Goal: Information Seeking & Learning: Learn about a topic

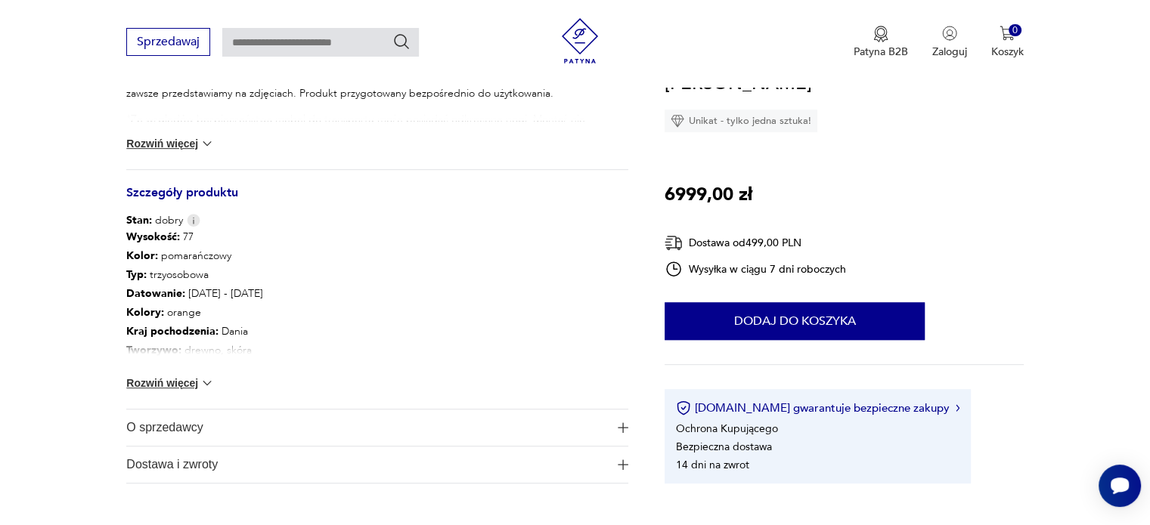
scroll to position [756, 0]
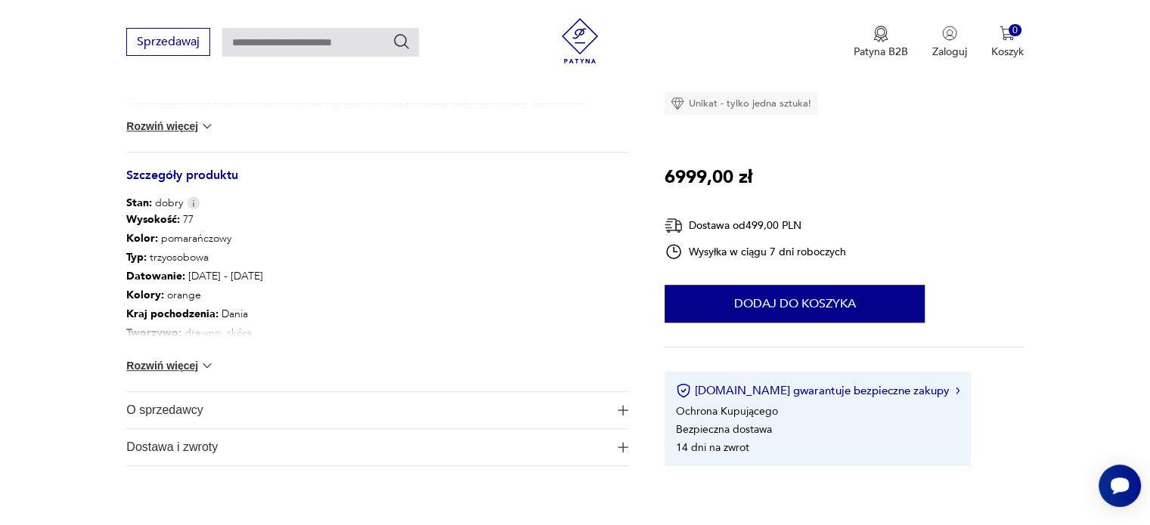
click at [193, 358] on button "Rozwiń więcej" at bounding box center [170, 365] width 88 height 15
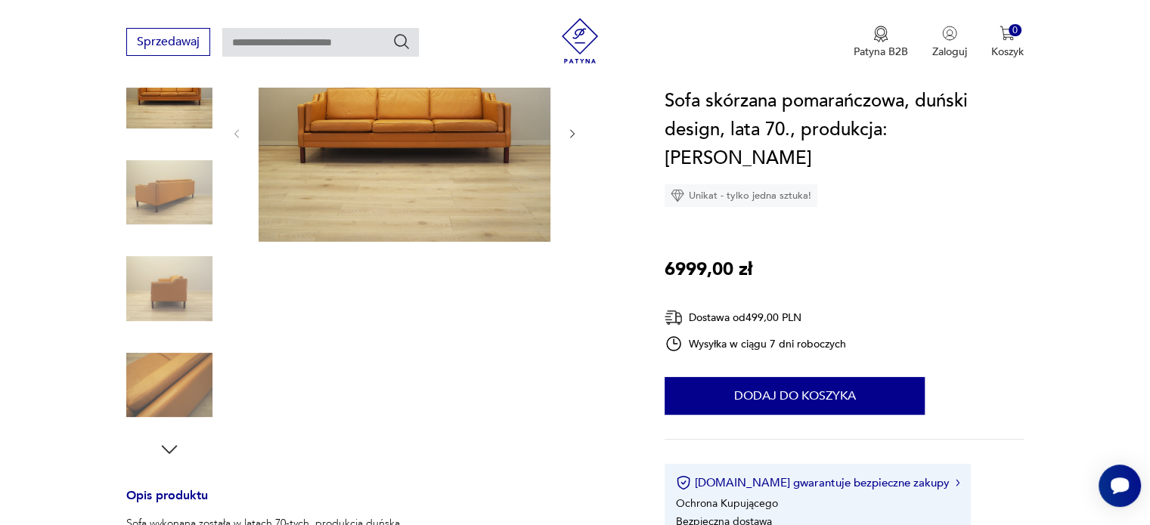
scroll to position [0, 0]
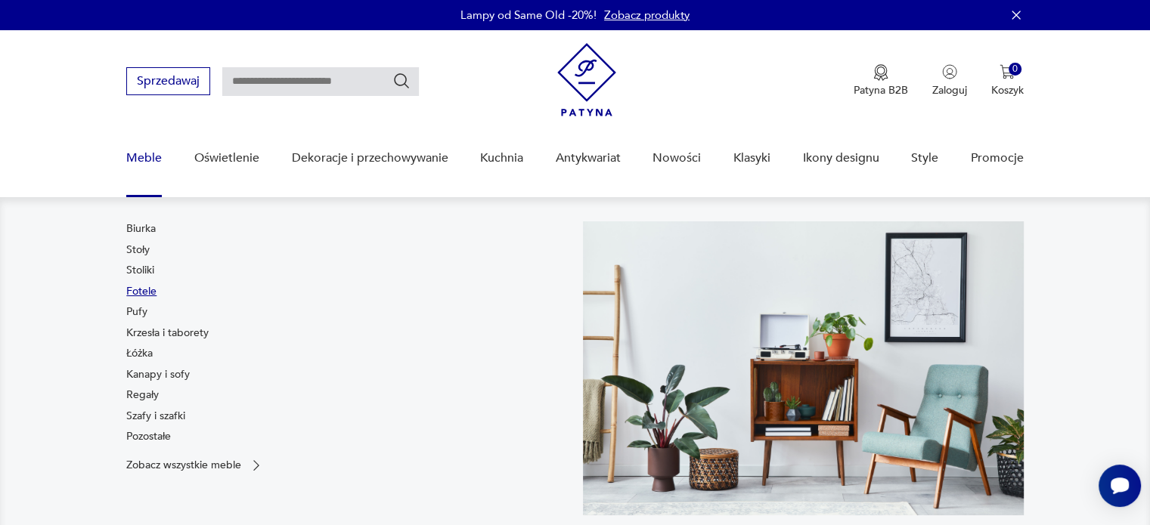
click at [141, 292] on link "Fotele" at bounding box center [141, 291] width 30 height 15
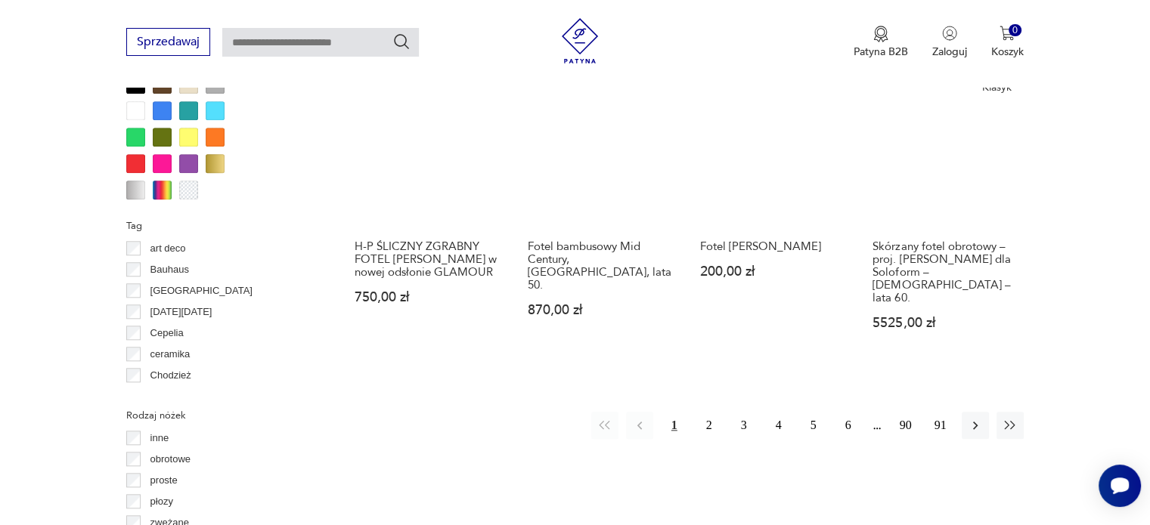
scroll to position [1458, 0]
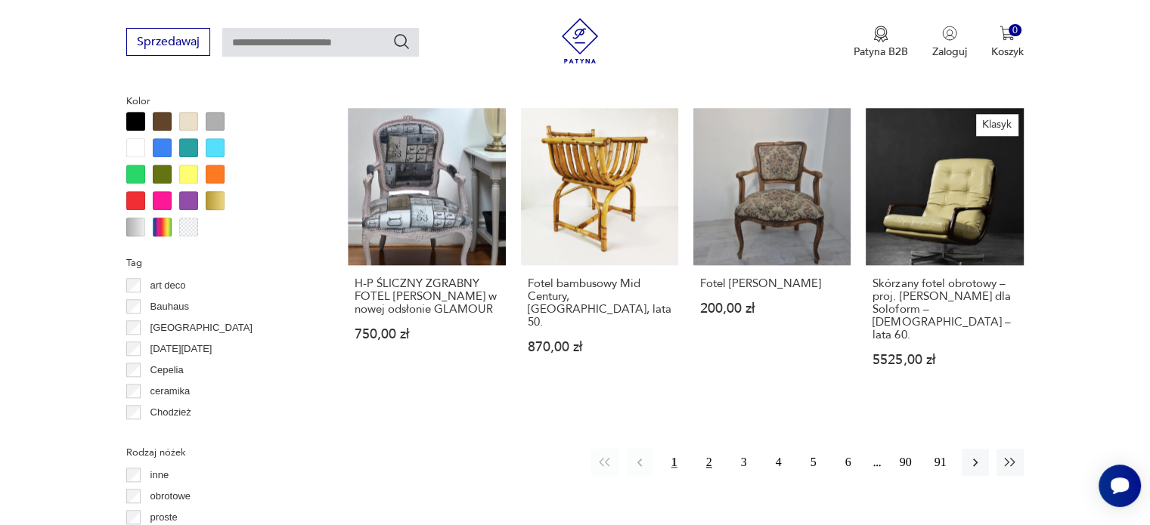
click at [708, 449] on button "2" at bounding box center [708, 462] width 27 height 27
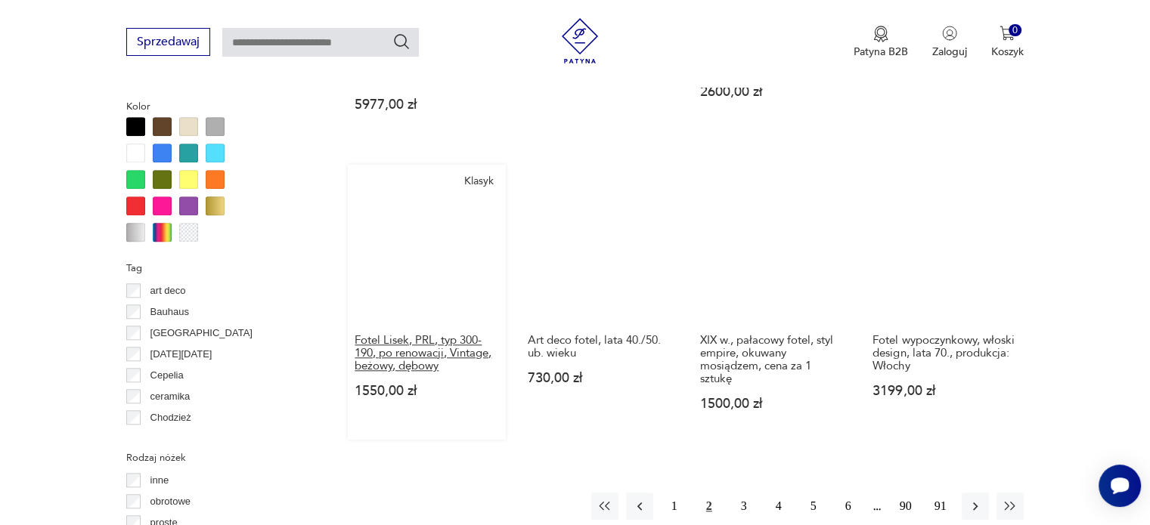
scroll to position [1534, 0]
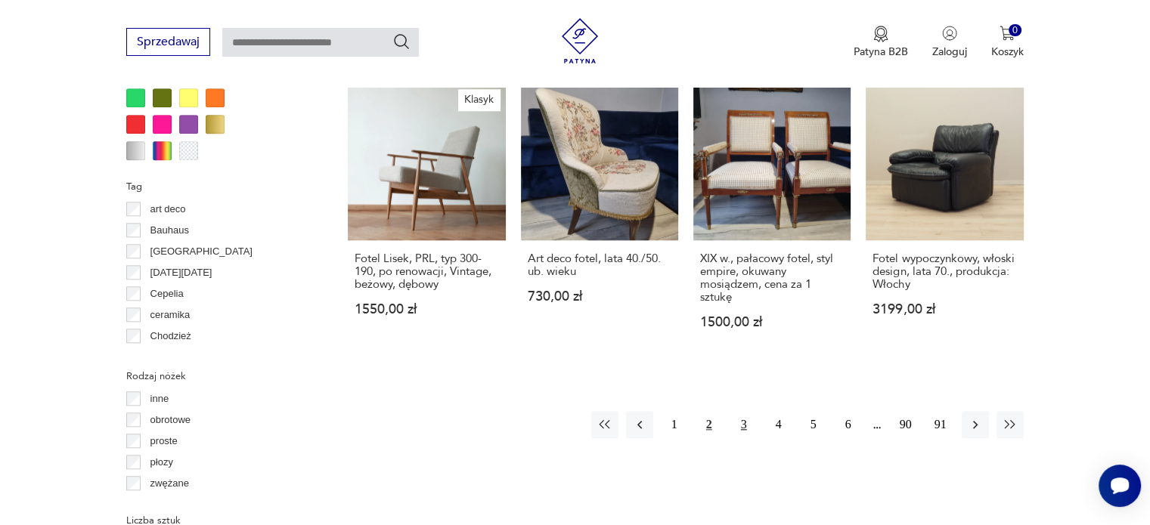
click at [744, 411] on button "3" at bounding box center [743, 424] width 27 height 27
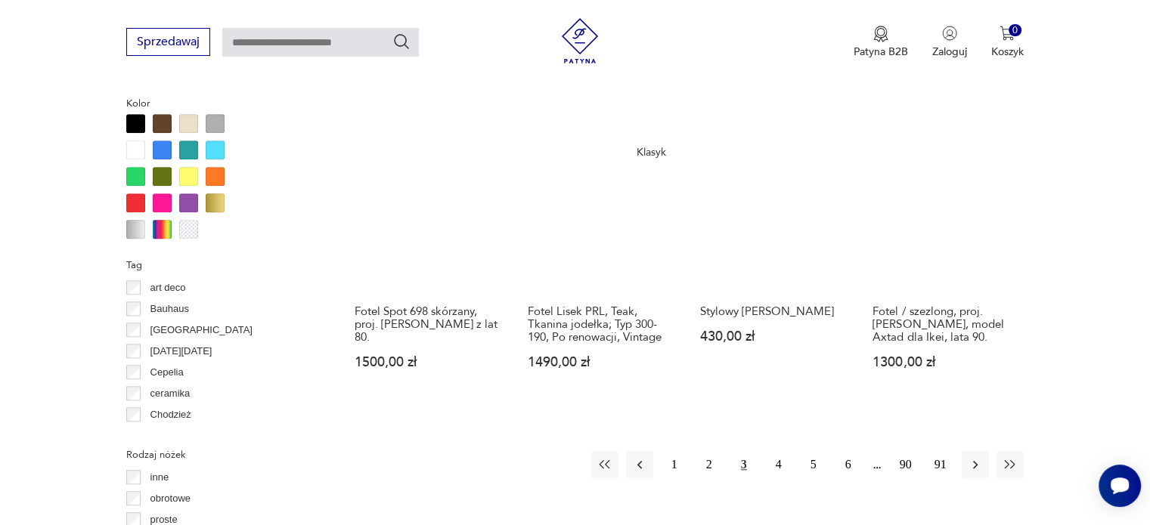
scroll to position [1534, 0]
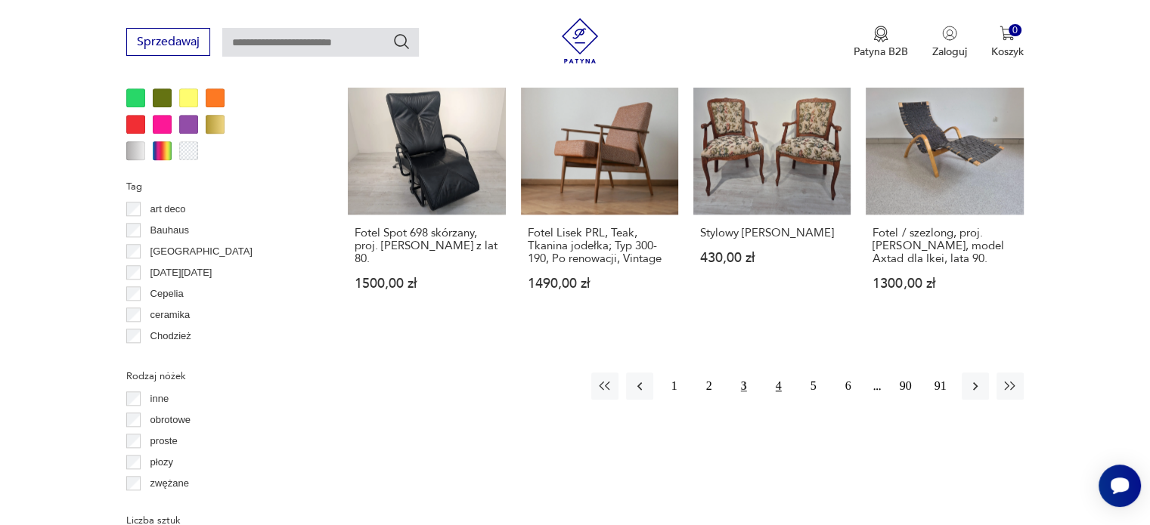
click at [772, 373] on button "4" at bounding box center [778, 386] width 27 height 27
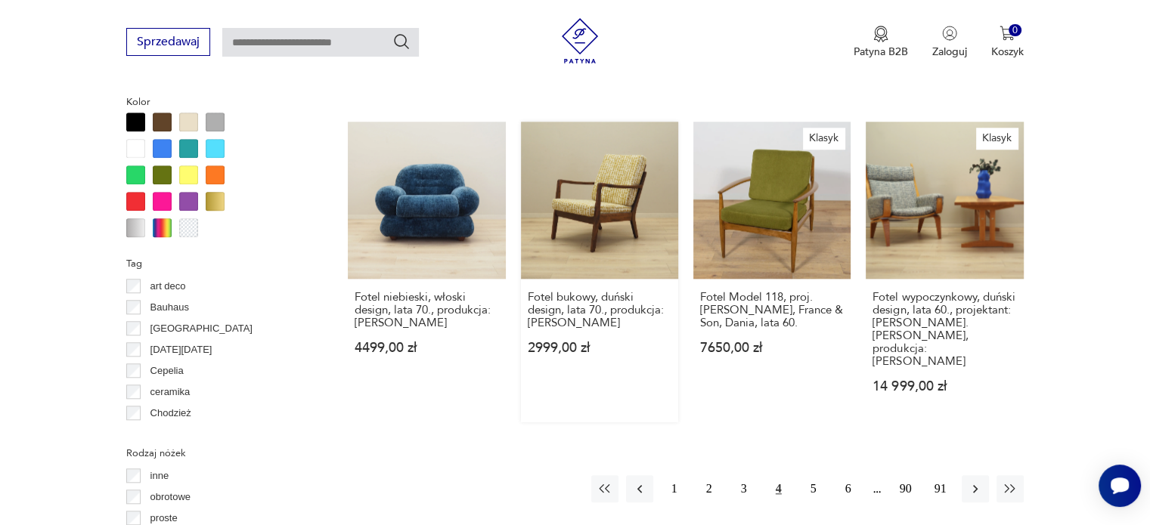
scroll to position [1459, 0]
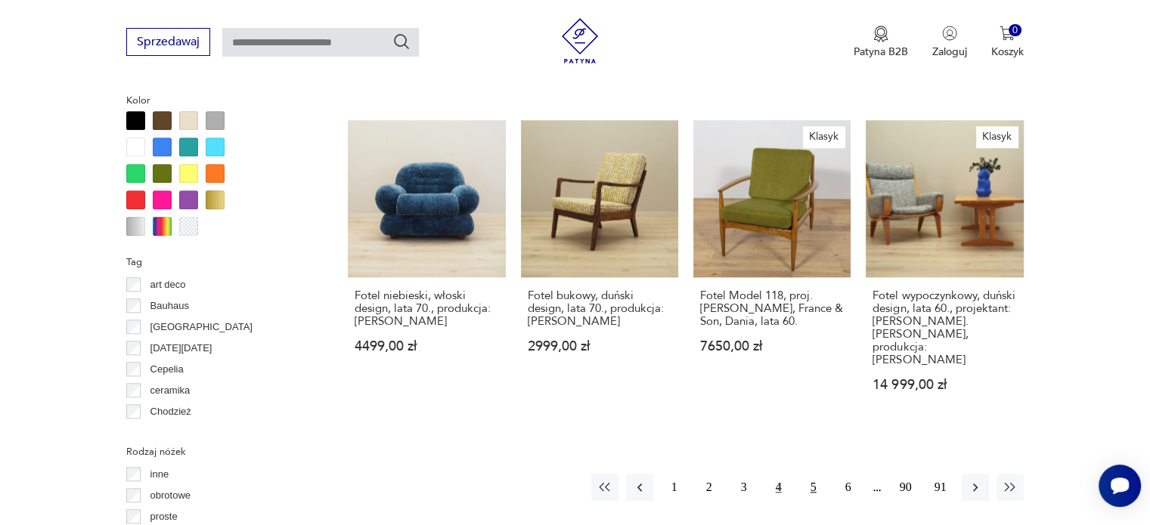
click at [812, 474] on button "5" at bounding box center [813, 487] width 27 height 27
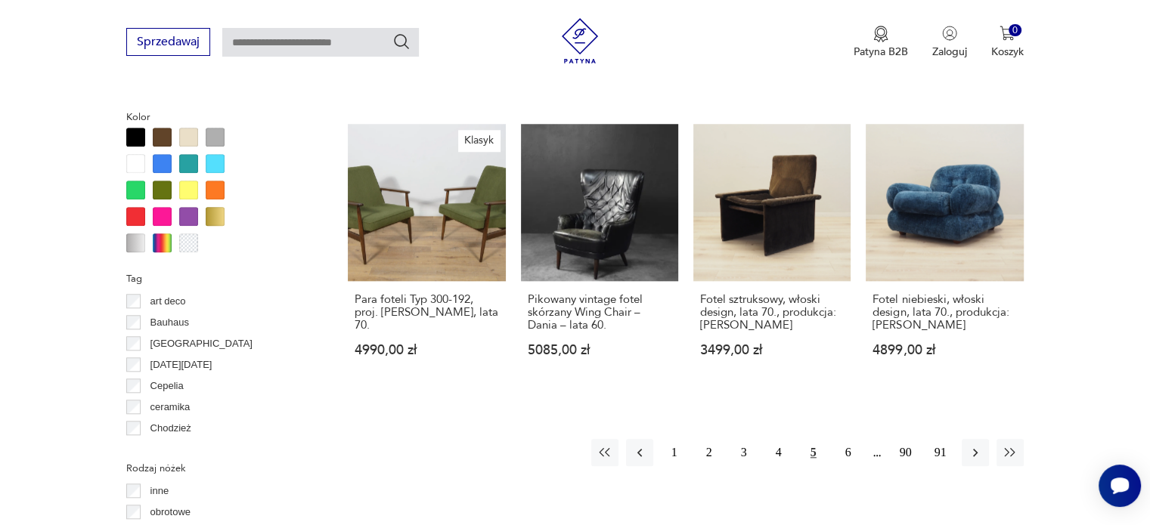
scroll to position [1459, 0]
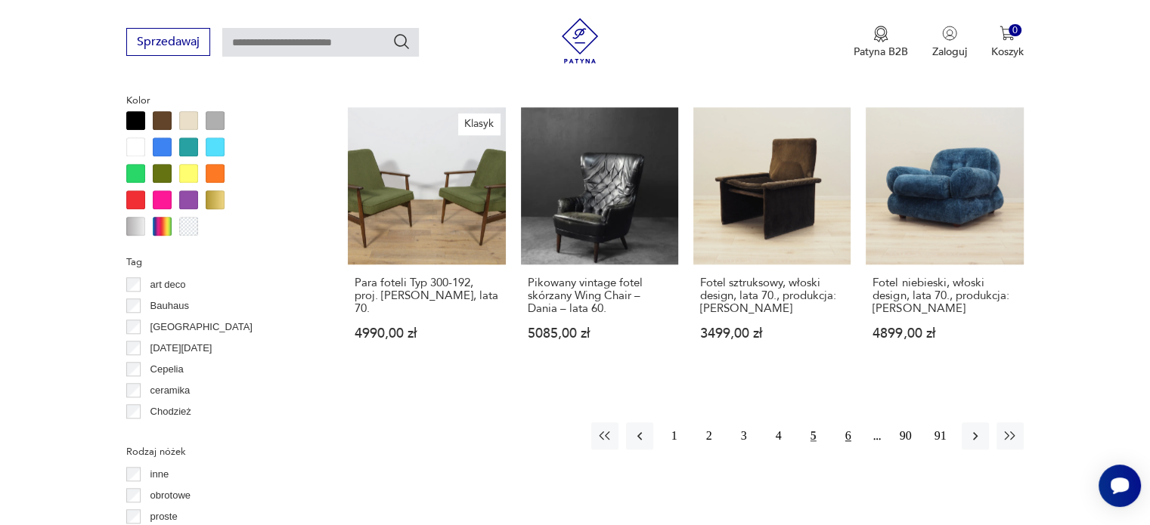
click at [851, 422] on button "6" at bounding box center [847, 435] width 27 height 27
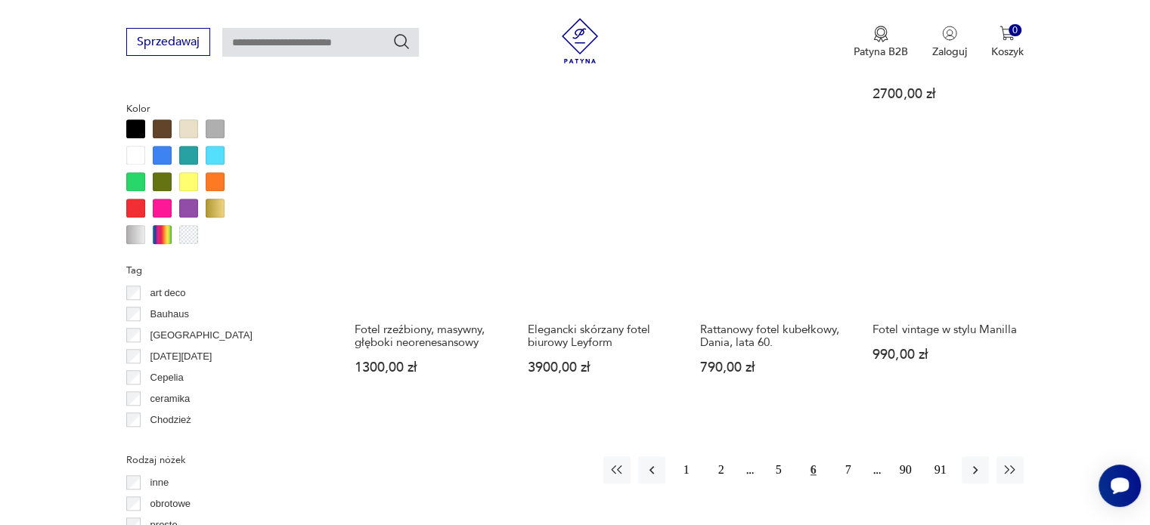
scroll to position [1459, 0]
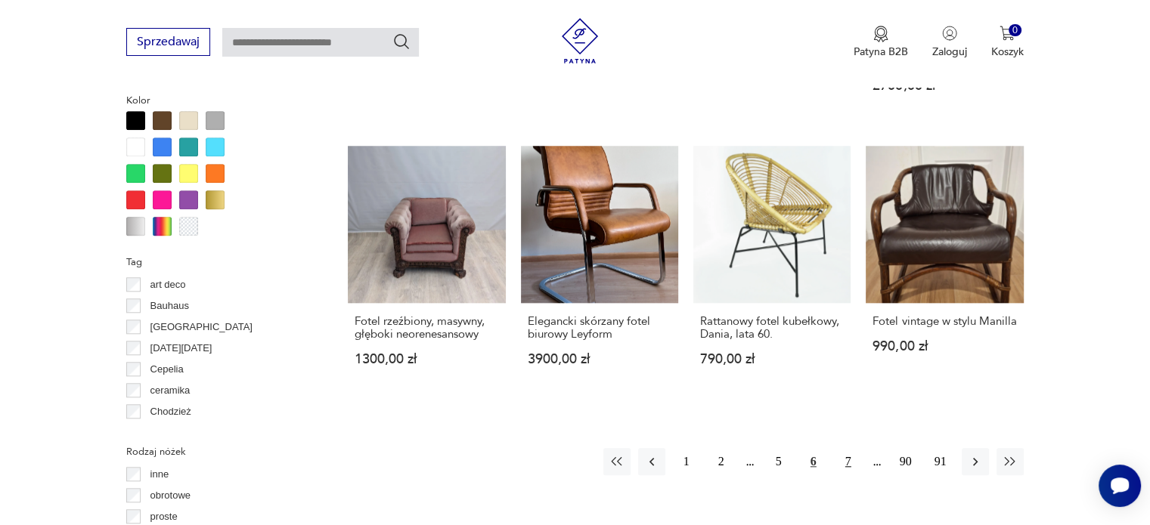
click at [846, 448] on button "7" at bounding box center [847, 461] width 27 height 27
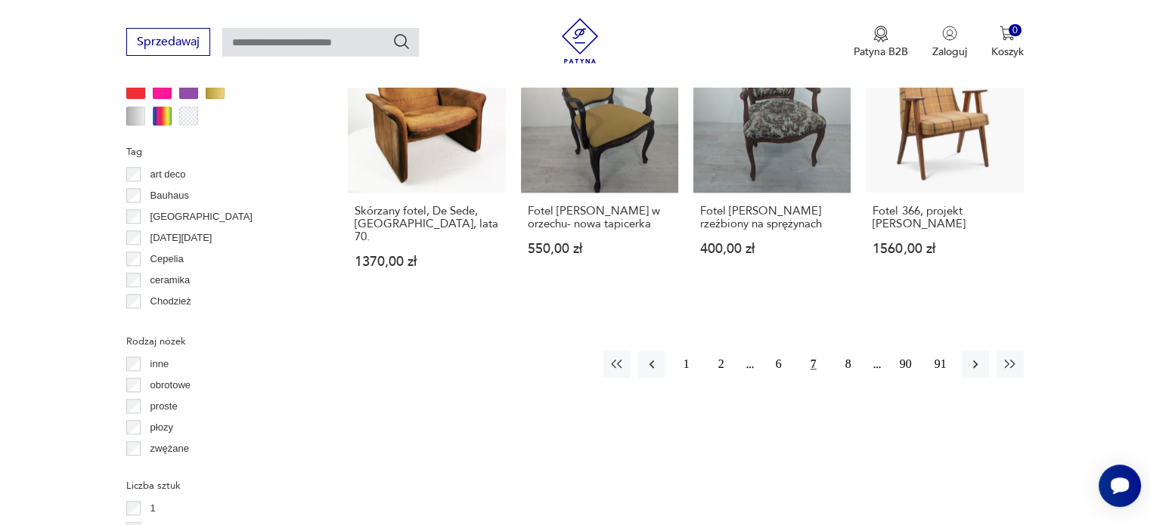
scroll to position [1610, 0]
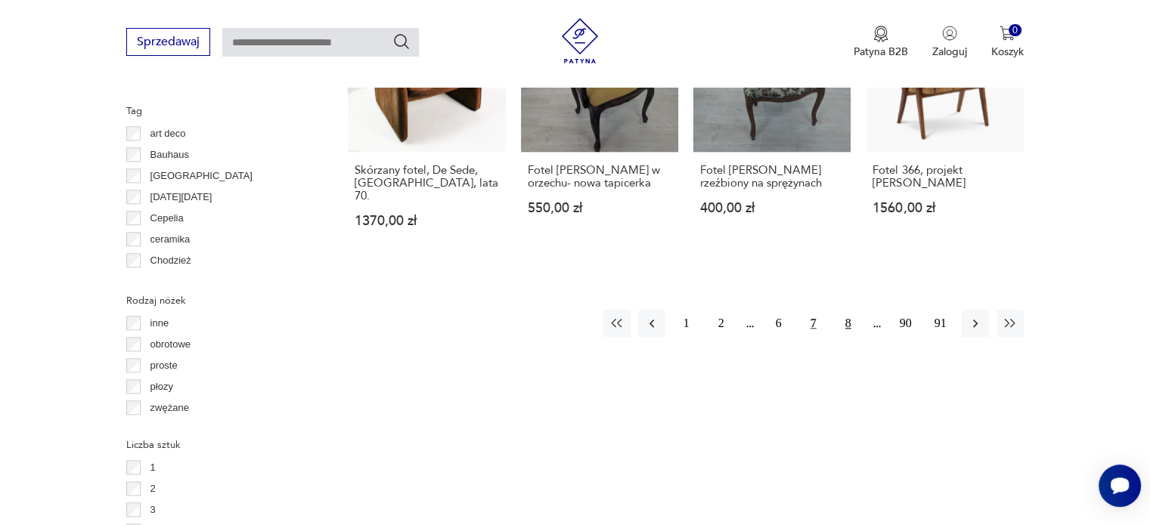
click at [849, 310] on button "8" at bounding box center [847, 323] width 27 height 27
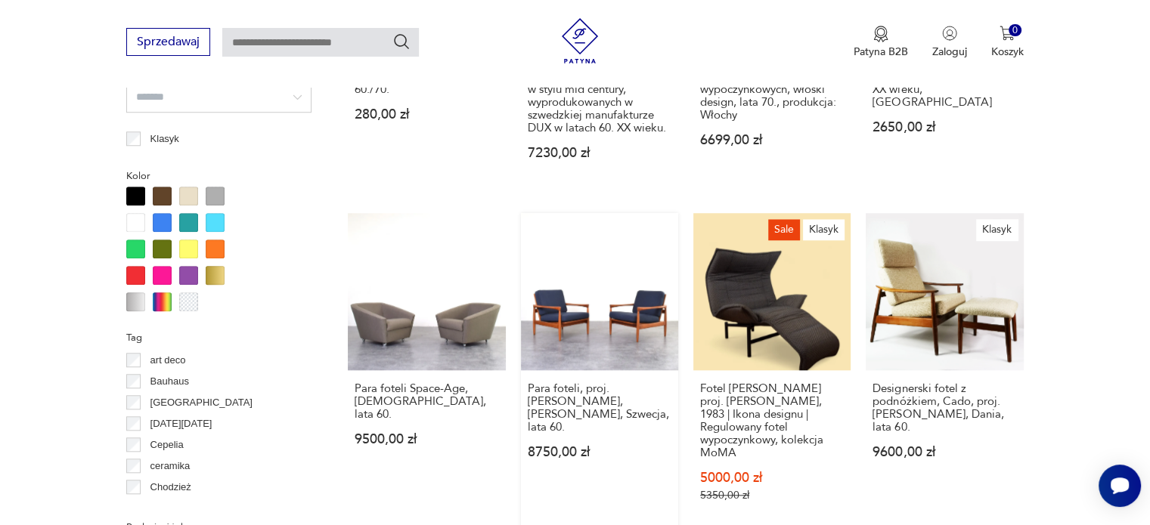
scroll to position [1610, 0]
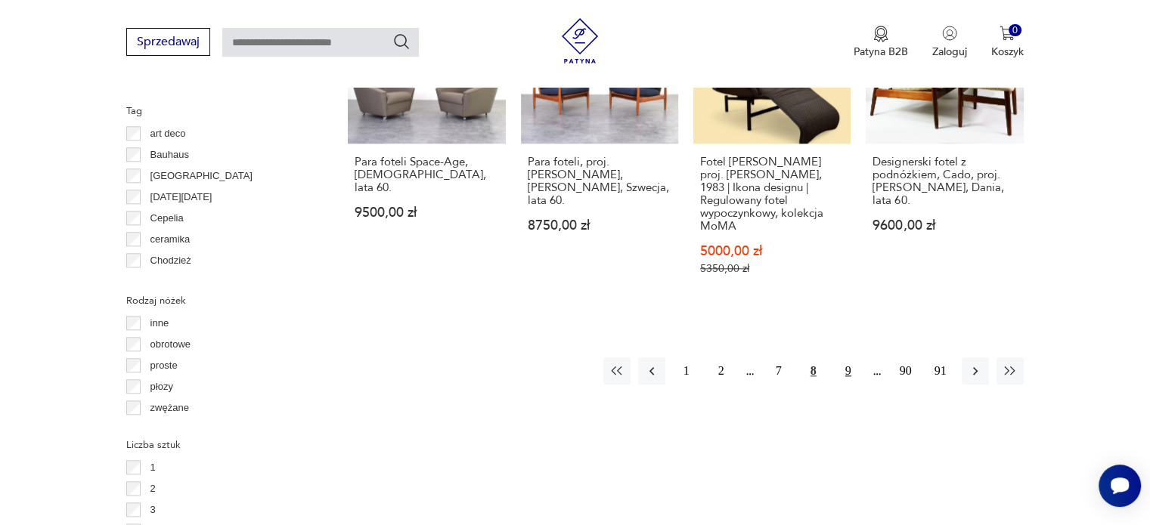
click at [842, 361] on button "9" at bounding box center [847, 370] width 27 height 27
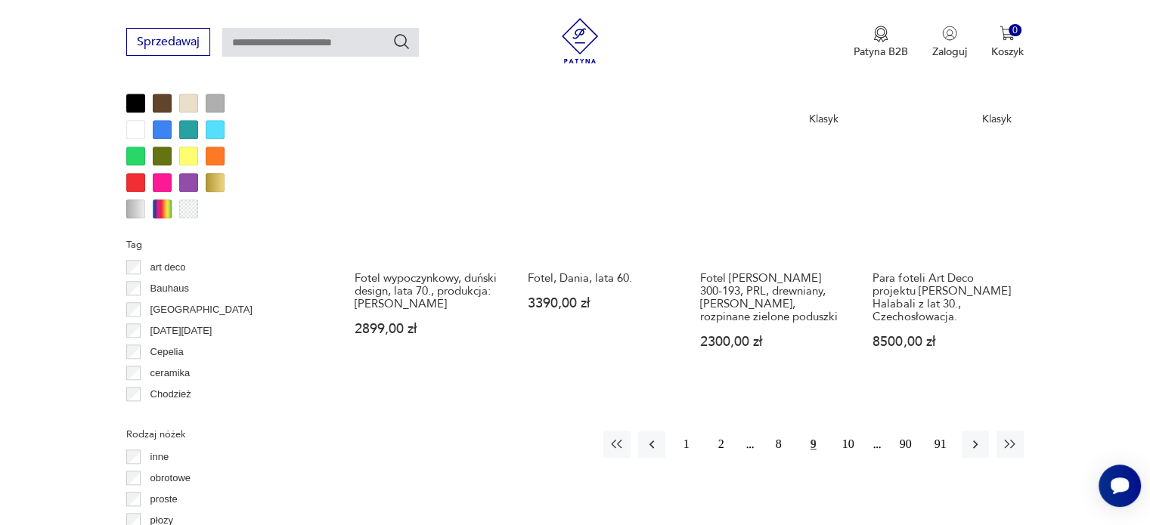
scroll to position [1477, 0]
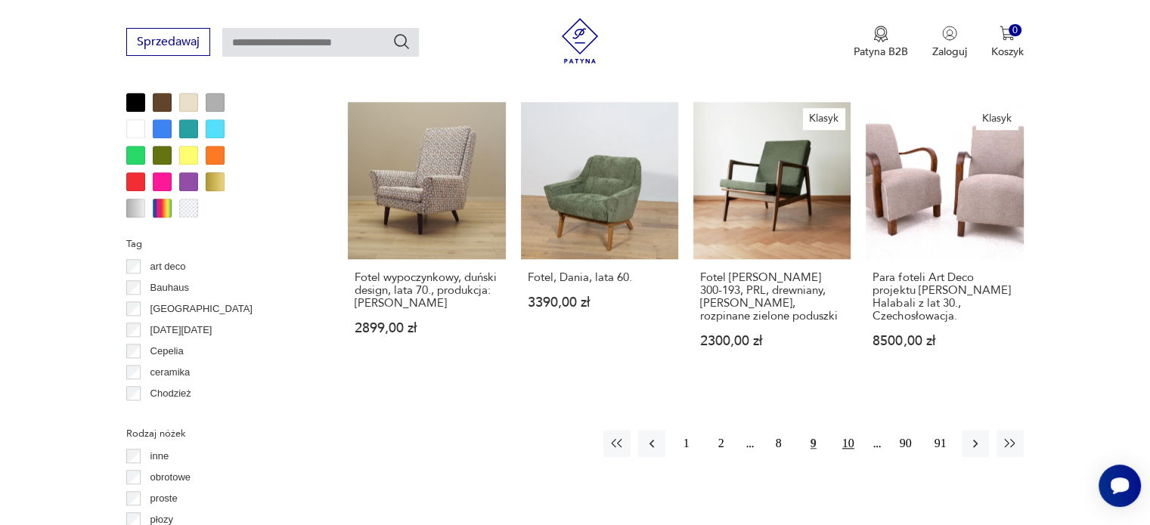
click at [840, 430] on button "10" at bounding box center [847, 443] width 27 height 27
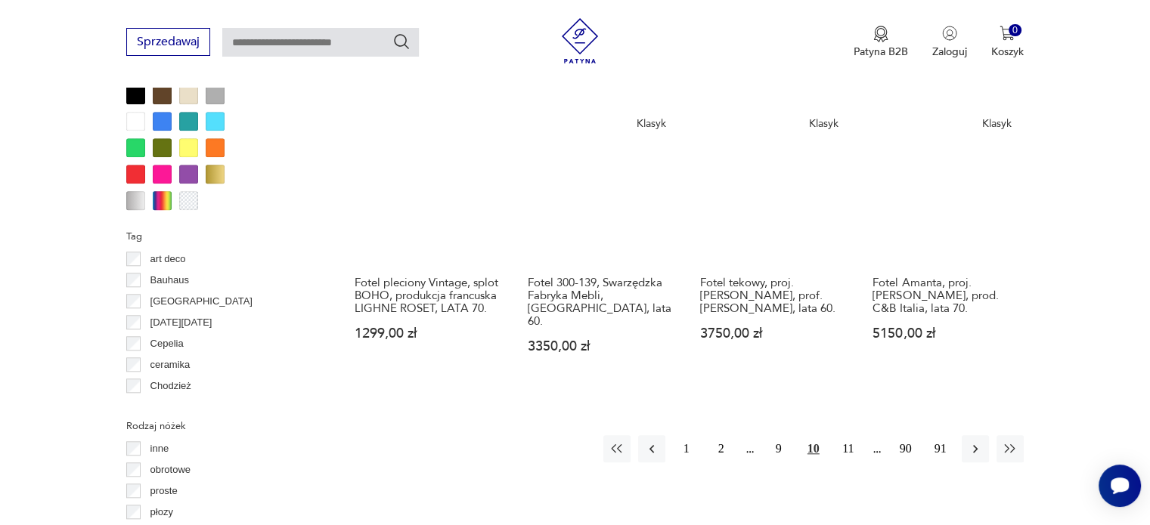
scroll to position [1459, 0]
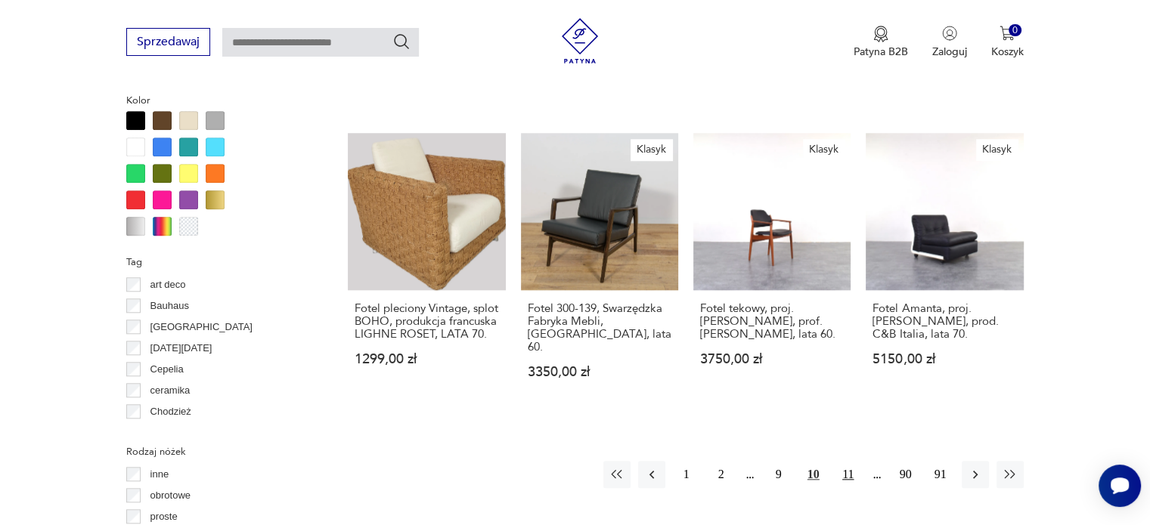
click at [852, 461] on button "11" at bounding box center [847, 474] width 27 height 27
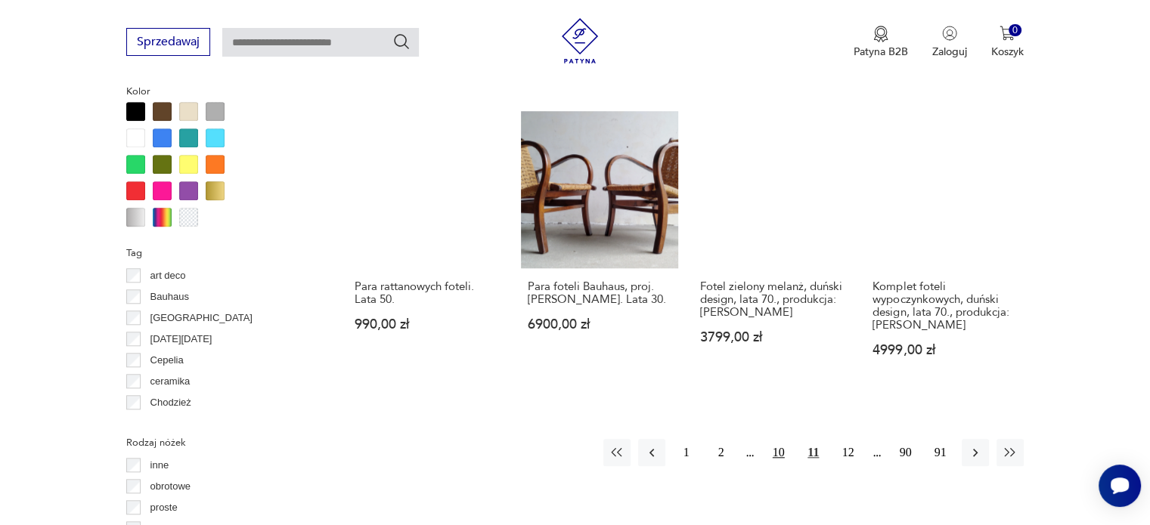
scroll to position [1459, 0]
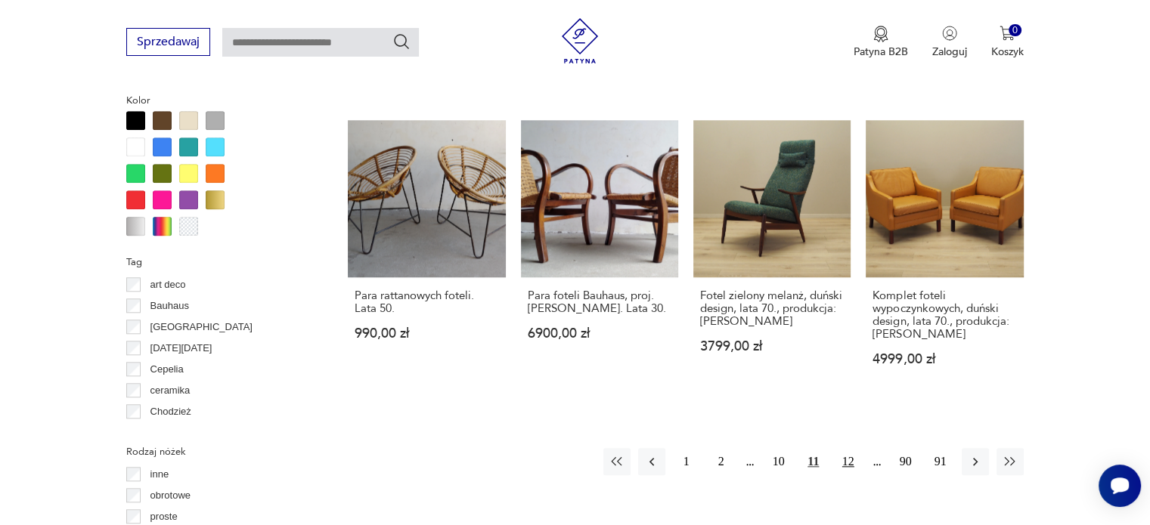
click at [843, 448] on button "12" at bounding box center [847, 461] width 27 height 27
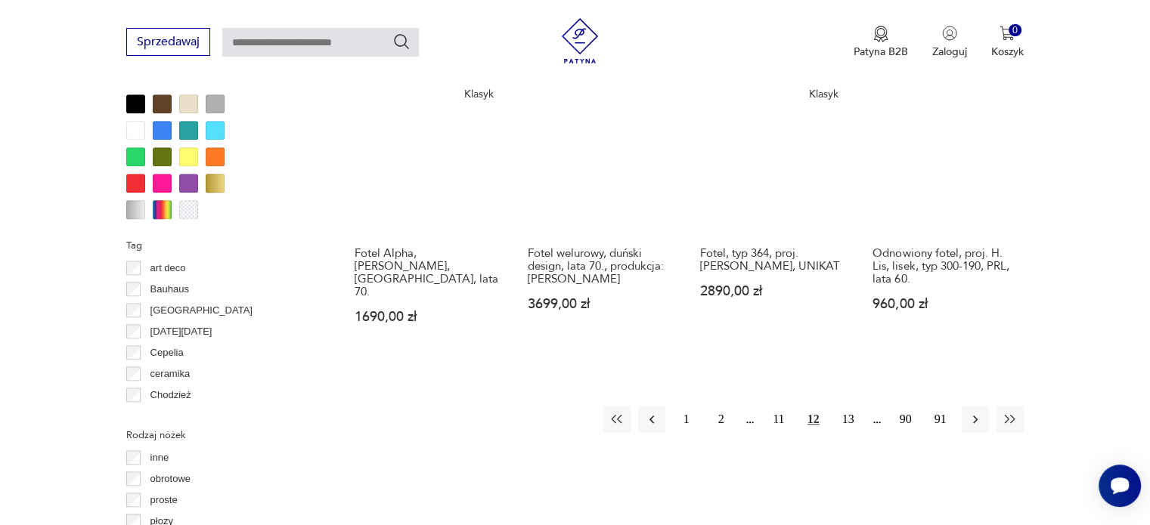
scroll to position [1459, 0]
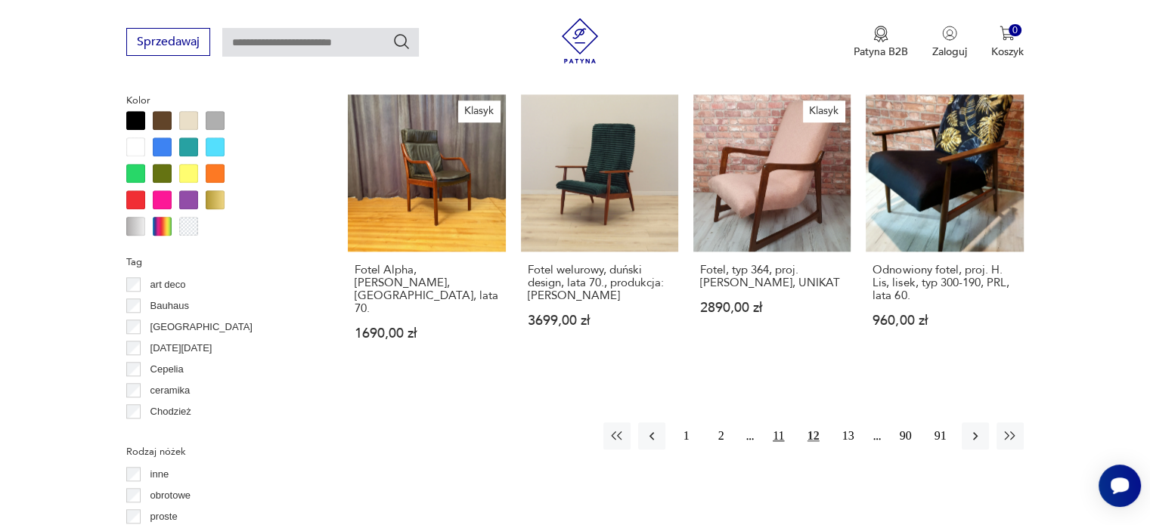
click at [779, 427] on button "11" at bounding box center [778, 435] width 27 height 27
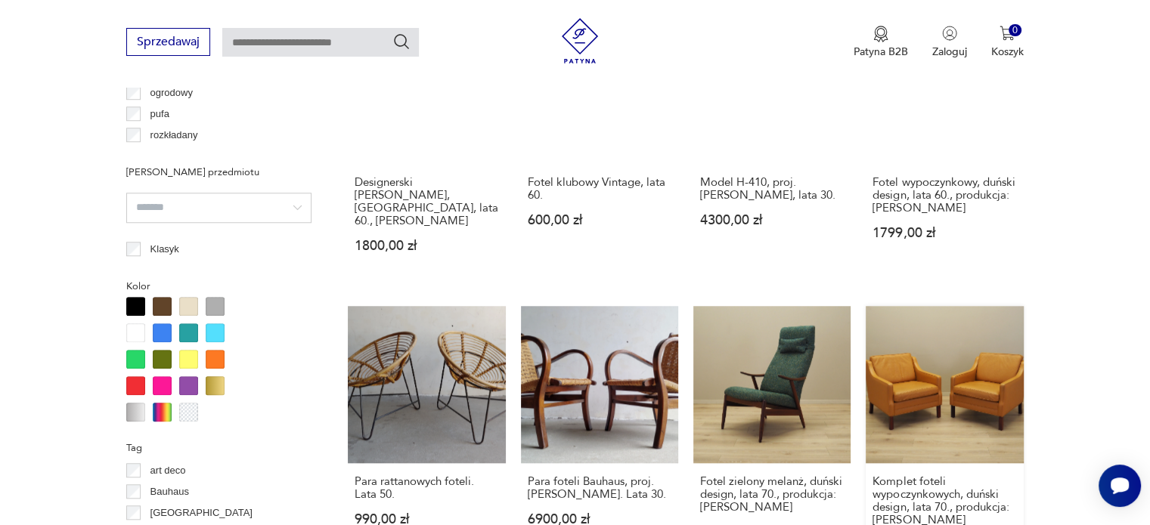
scroll to position [1383, 0]
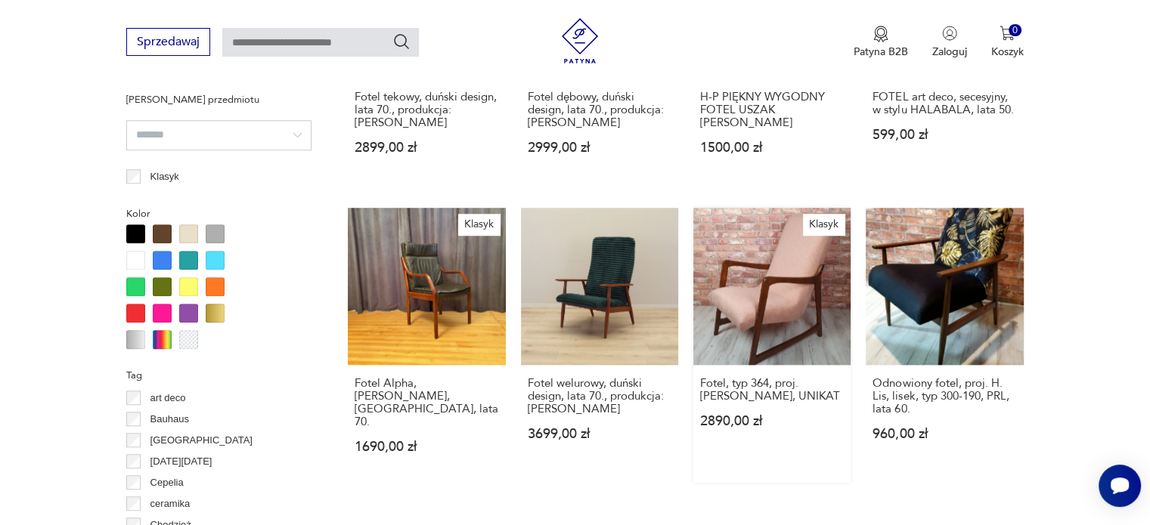
scroll to position [1459, 0]
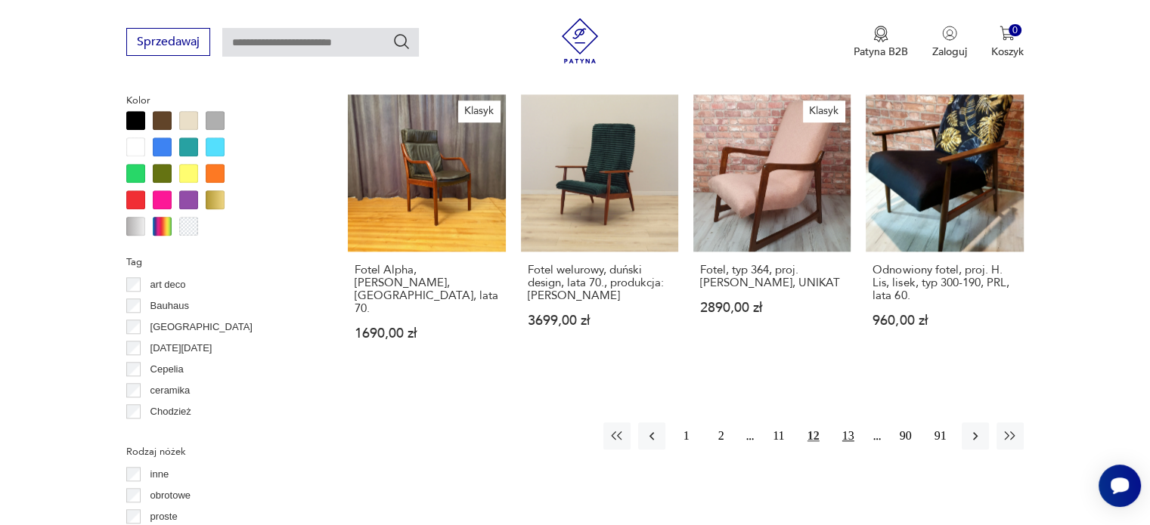
click at [847, 427] on button "13" at bounding box center [847, 435] width 27 height 27
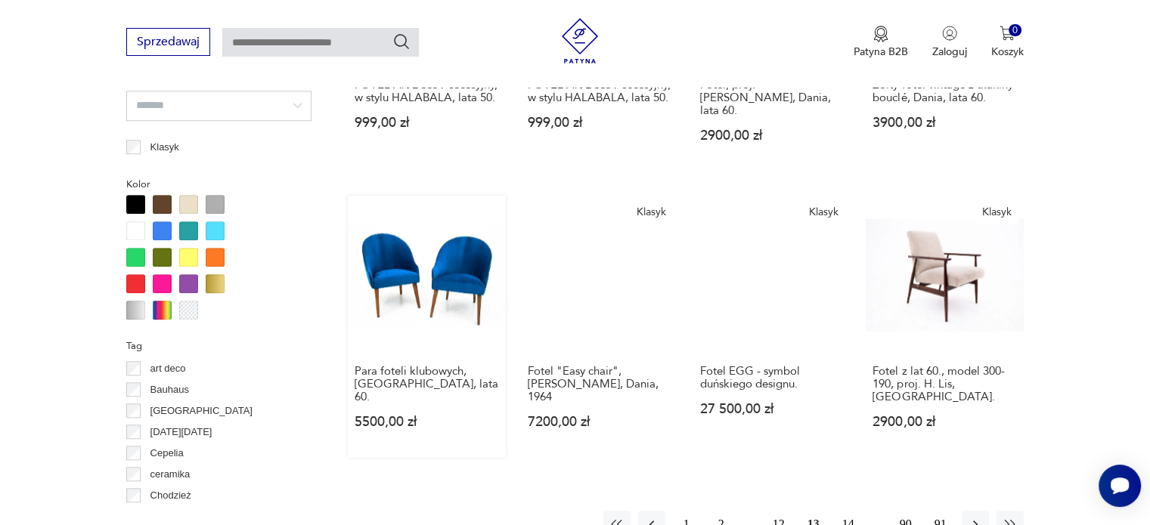
scroll to position [1459, 0]
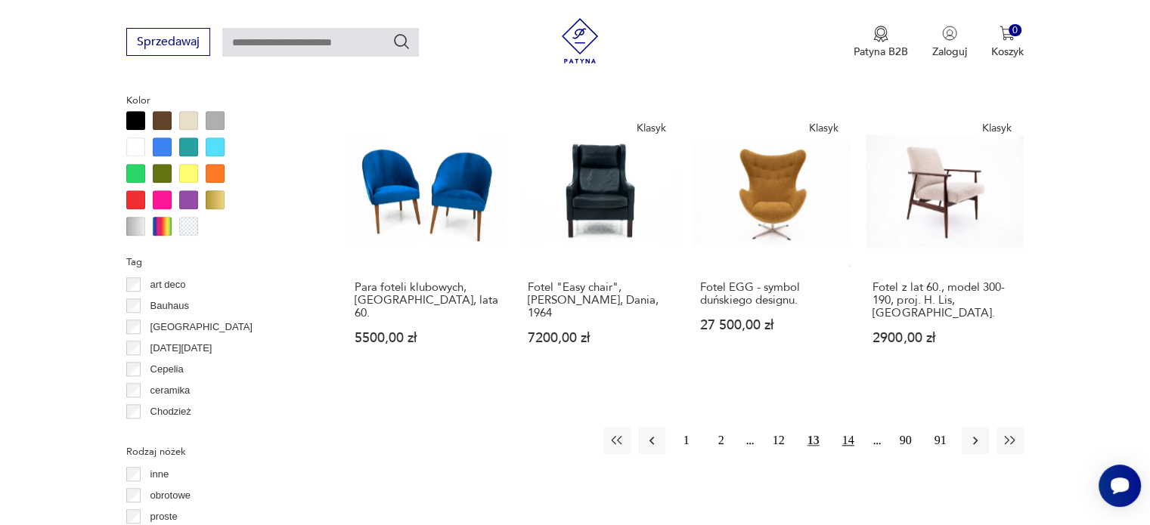
click at [850, 427] on button "14" at bounding box center [847, 440] width 27 height 27
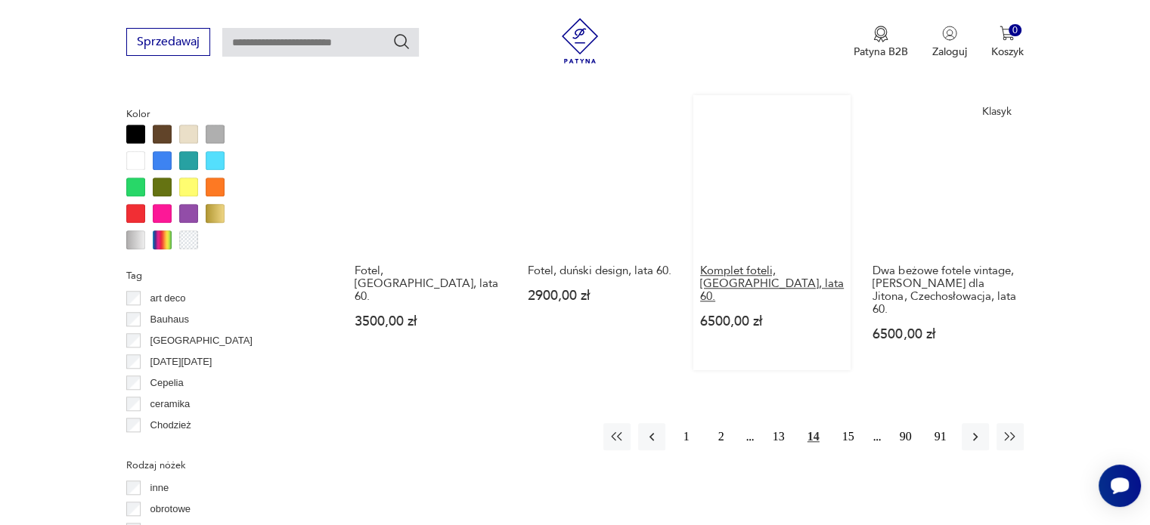
scroll to position [1534, 0]
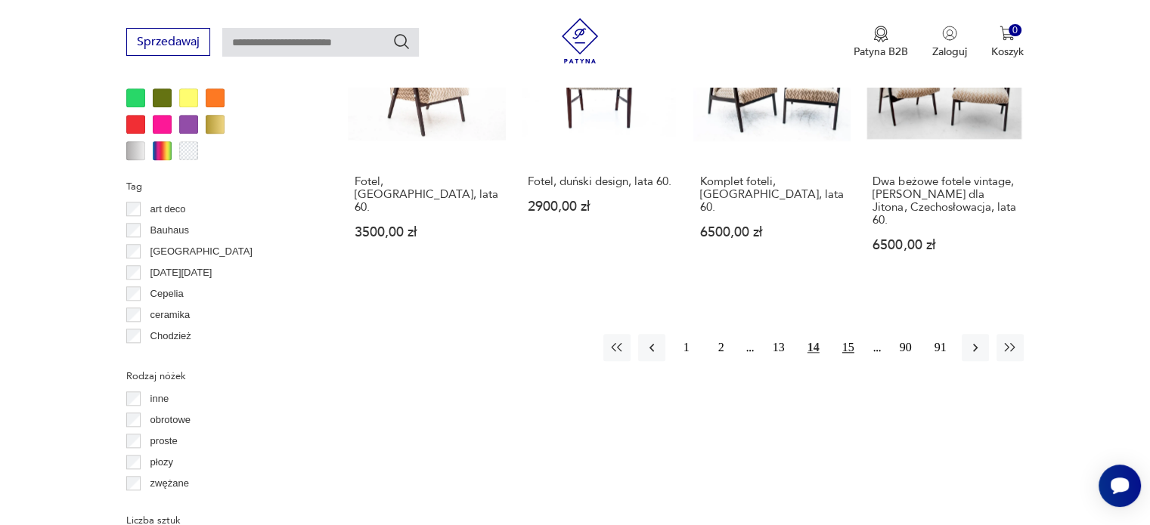
click at [843, 334] on button "15" at bounding box center [847, 347] width 27 height 27
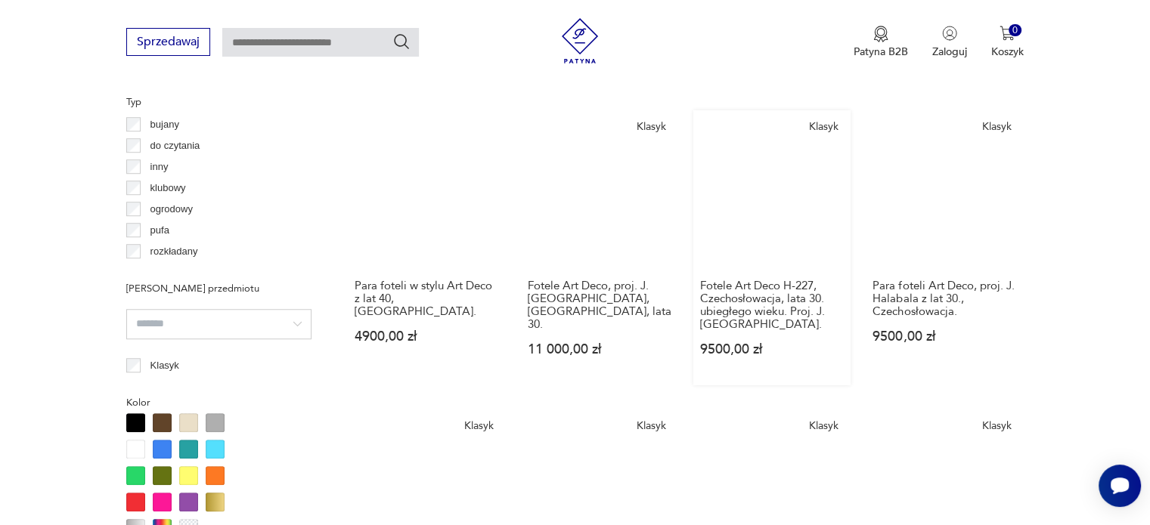
scroll to position [1459, 0]
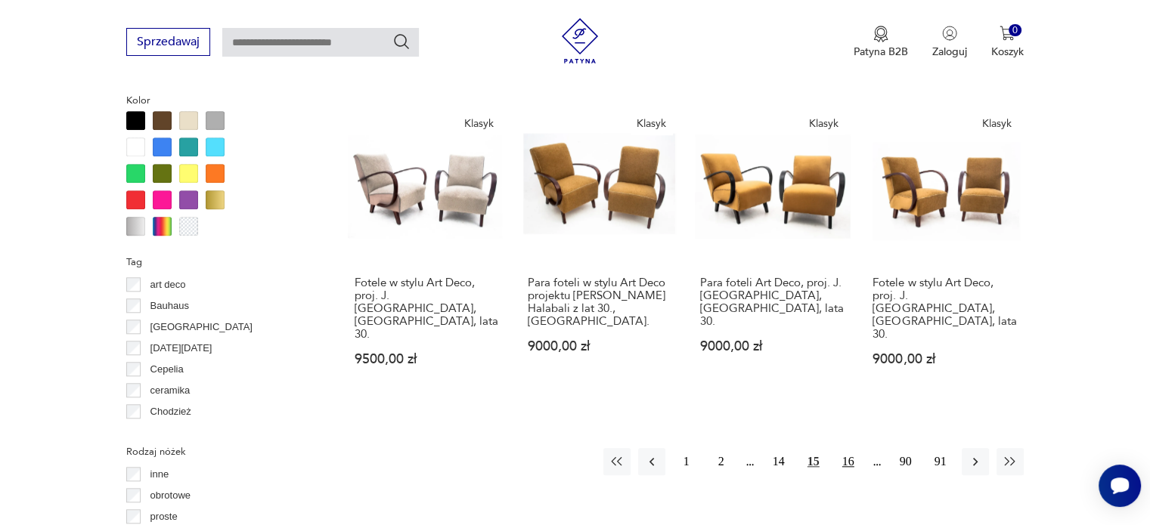
click at [851, 448] on button "16" at bounding box center [847, 461] width 27 height 27
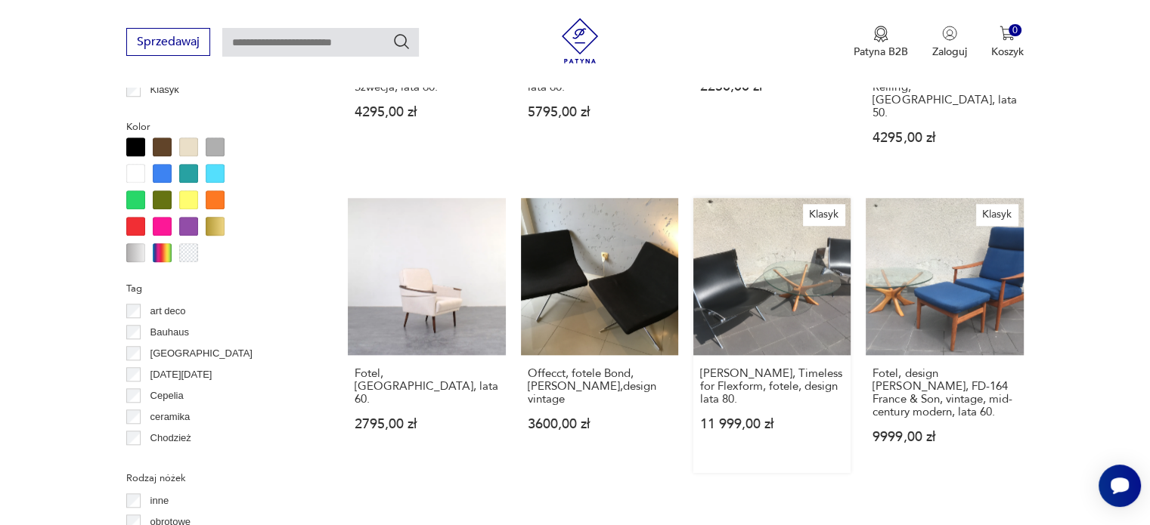
scroll to position [1459, 0]
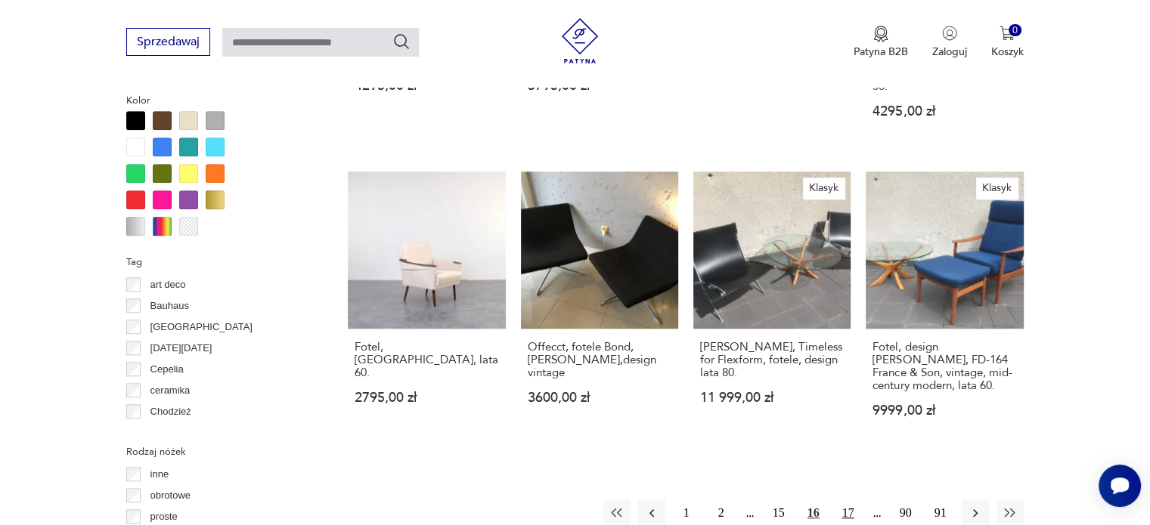
click at [852, 500] on button "17" at bounding box center [847, 513] width 27 height 27
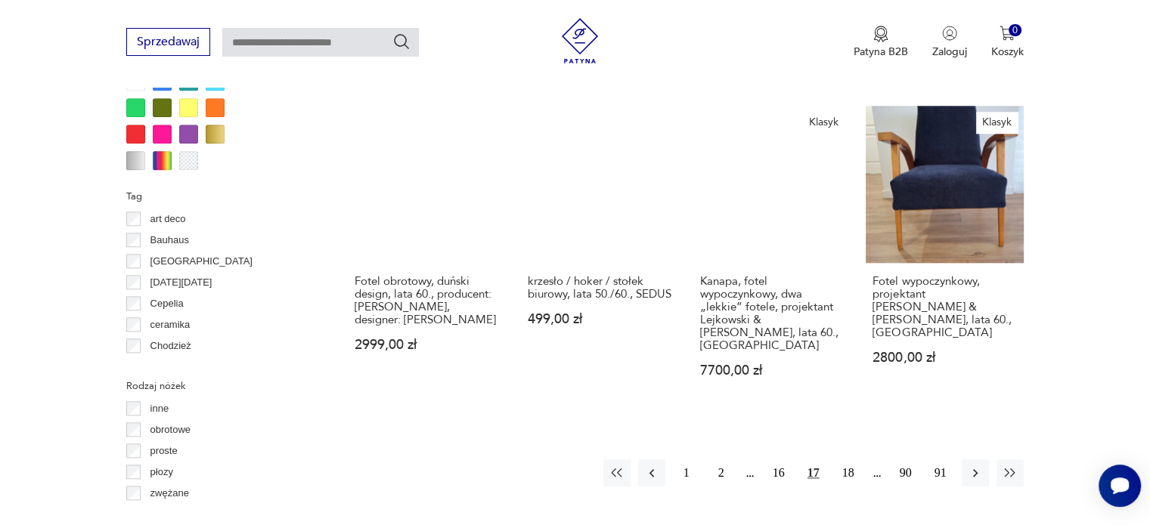
scroll to position [1534, 0]
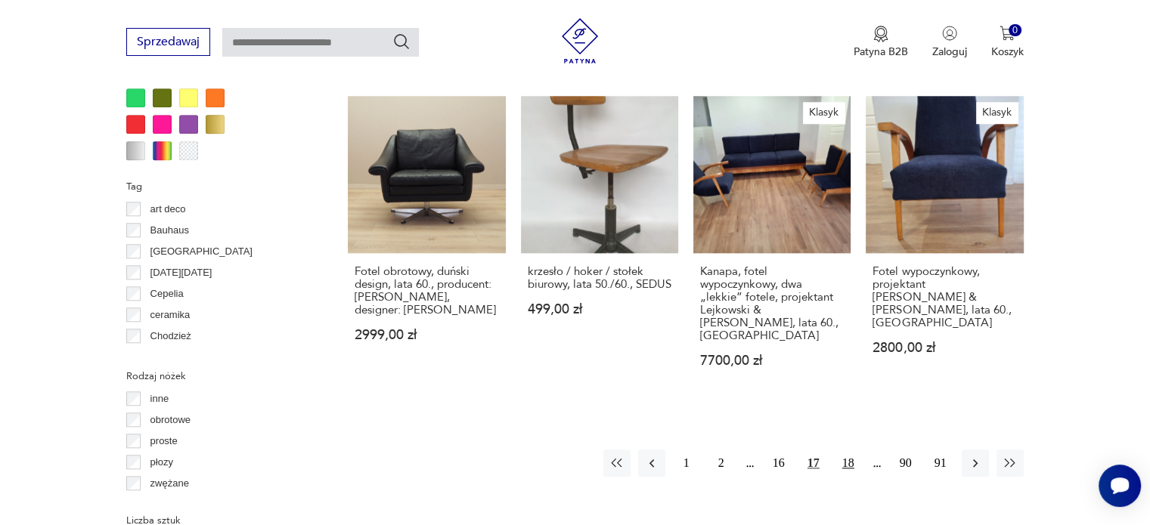
click at [853, 450] on button "18" at bounding box center [847, 463] width 27 height 27
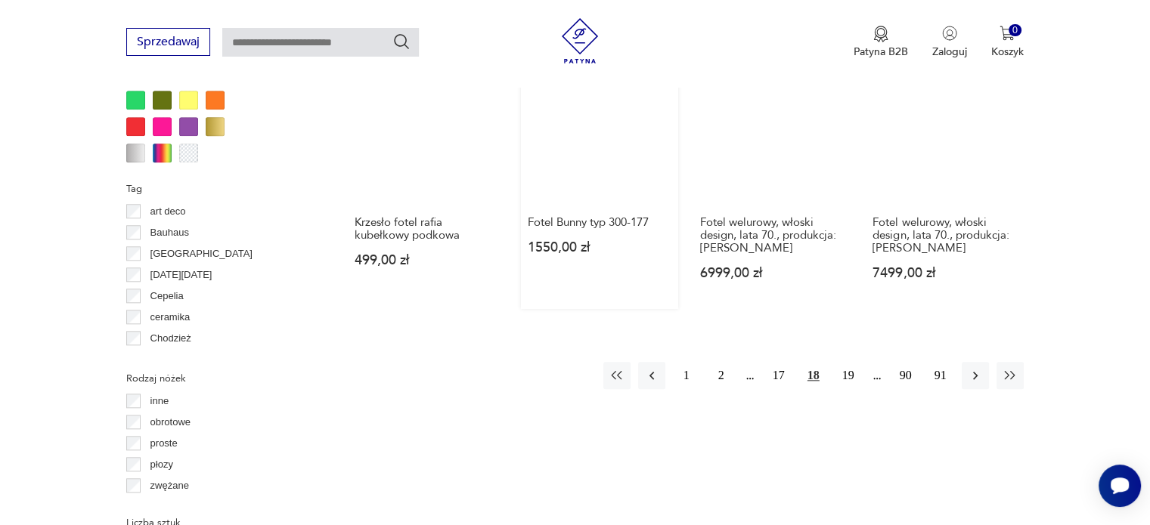
scroll to position [1534, 0]
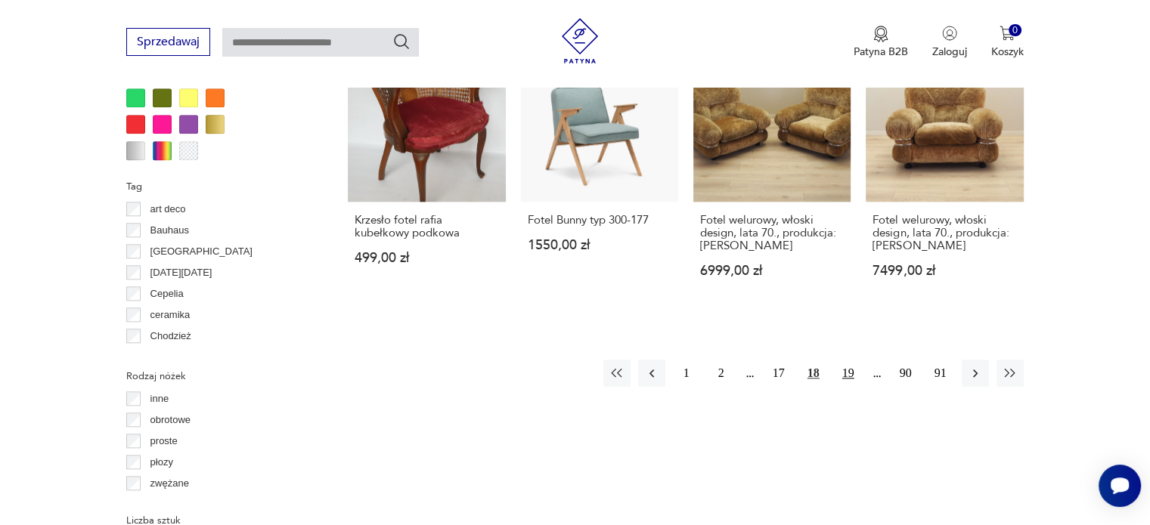
click at [844, 360] on button "19" at bounding box center [847, 373] width 27 height 27
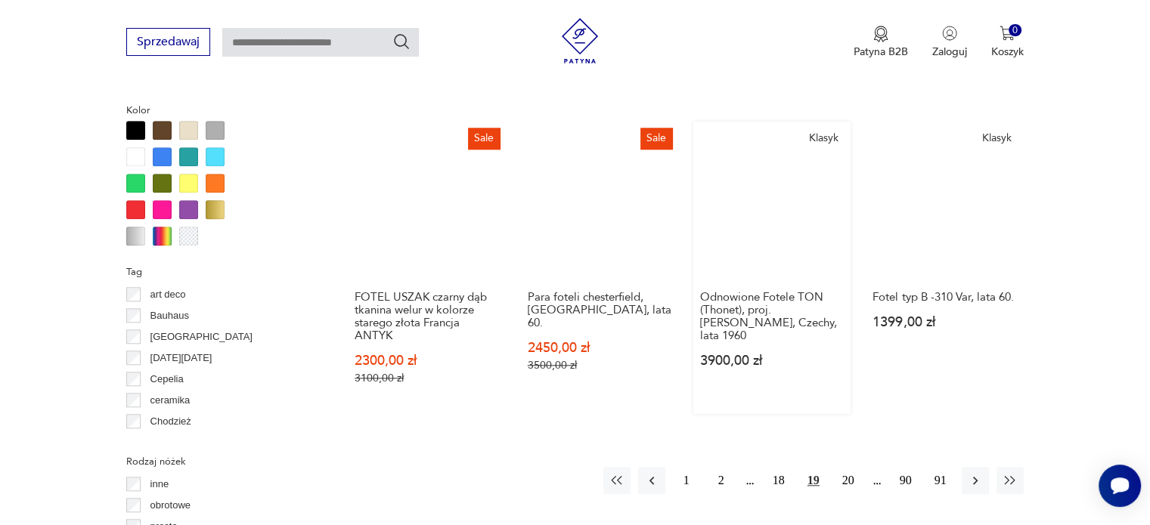
scroll to position [1459, 0]
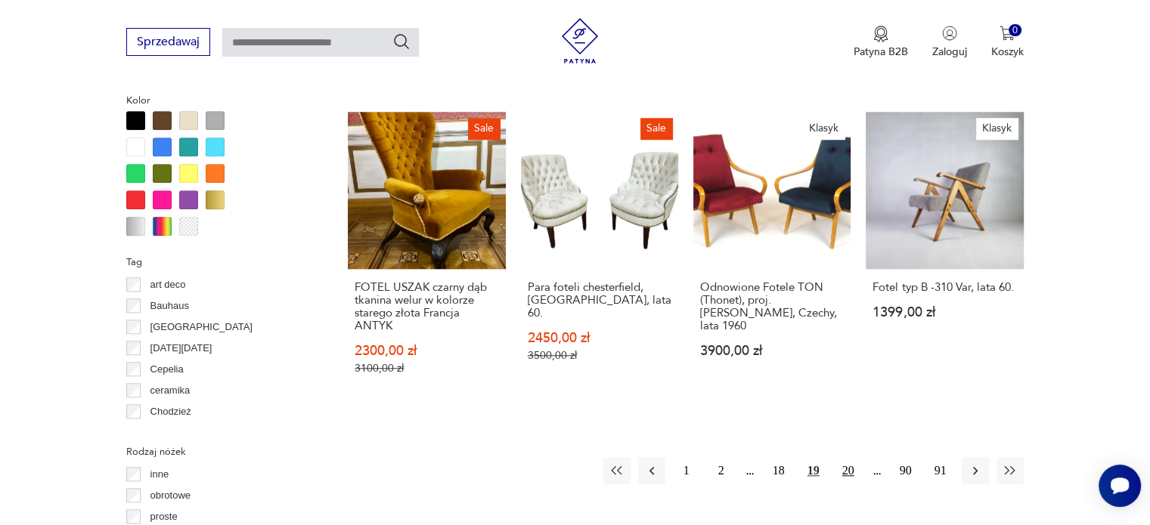
click at [847, 457] on button "20" at bounding box center [847, 470] width 27 height 27
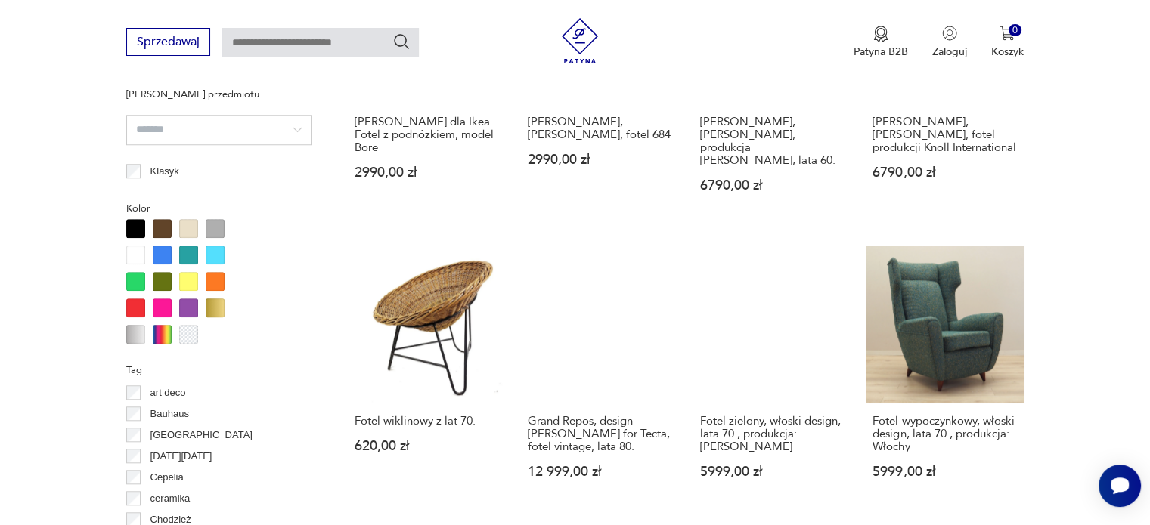
scroll to position [1459, 0]
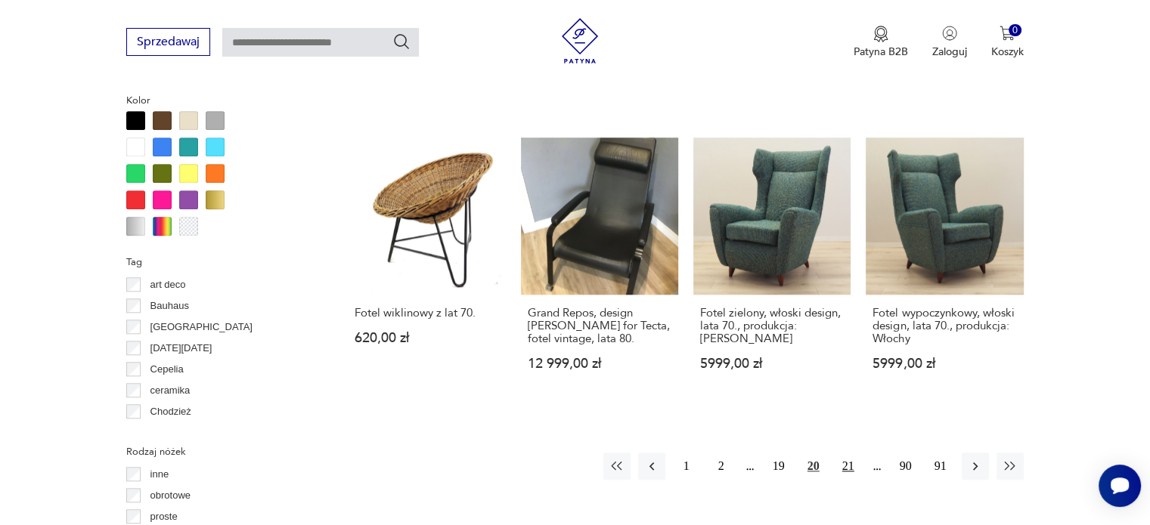
click at [850, 453] on button "21" at bounding box center [847, 466] width 27 height 27
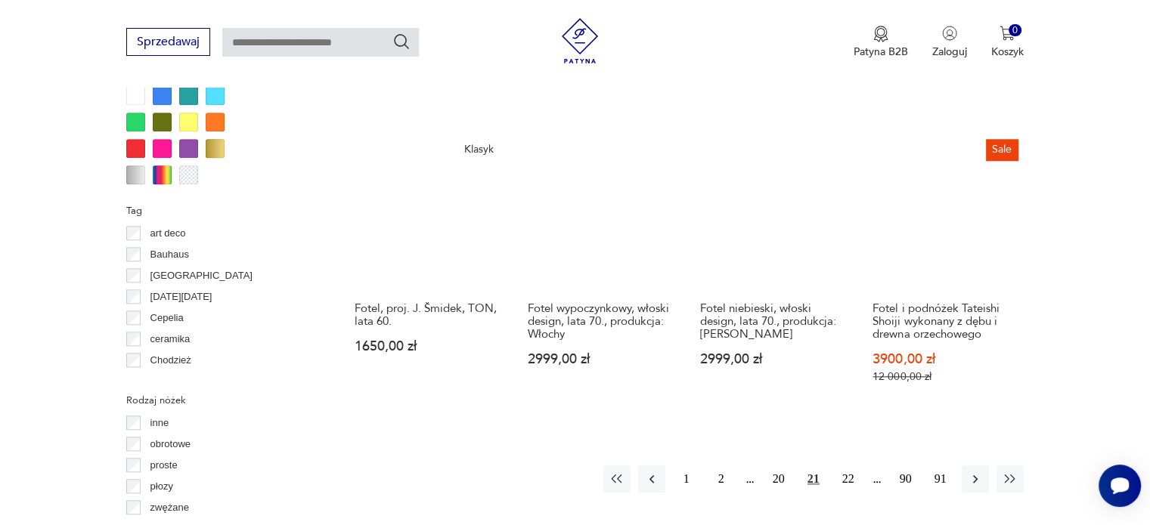
scroll to position [1534, 0]
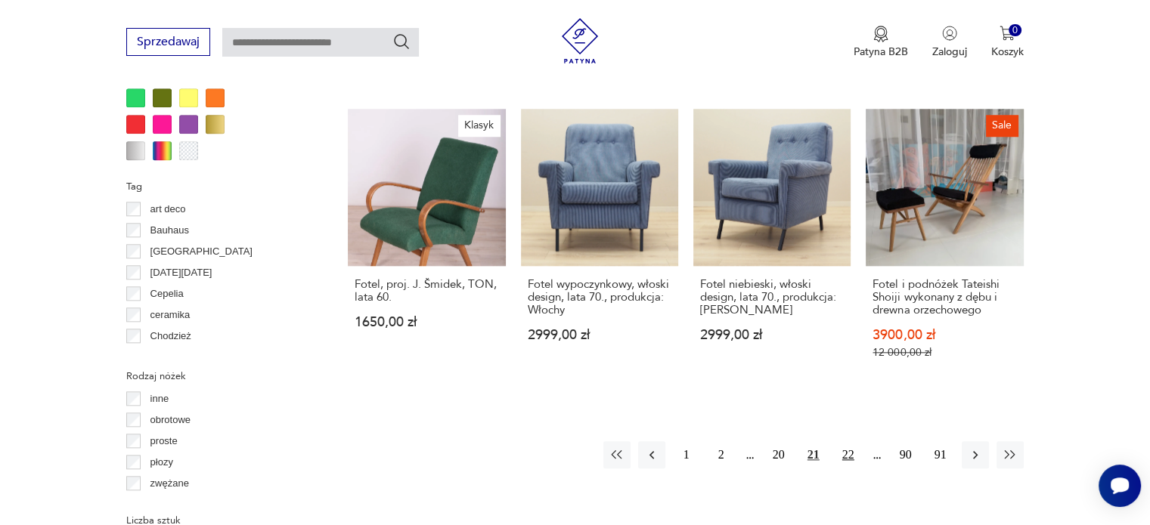
click at [859, 441] on button "22" at bounding box center [847, 454] width 27 height 27
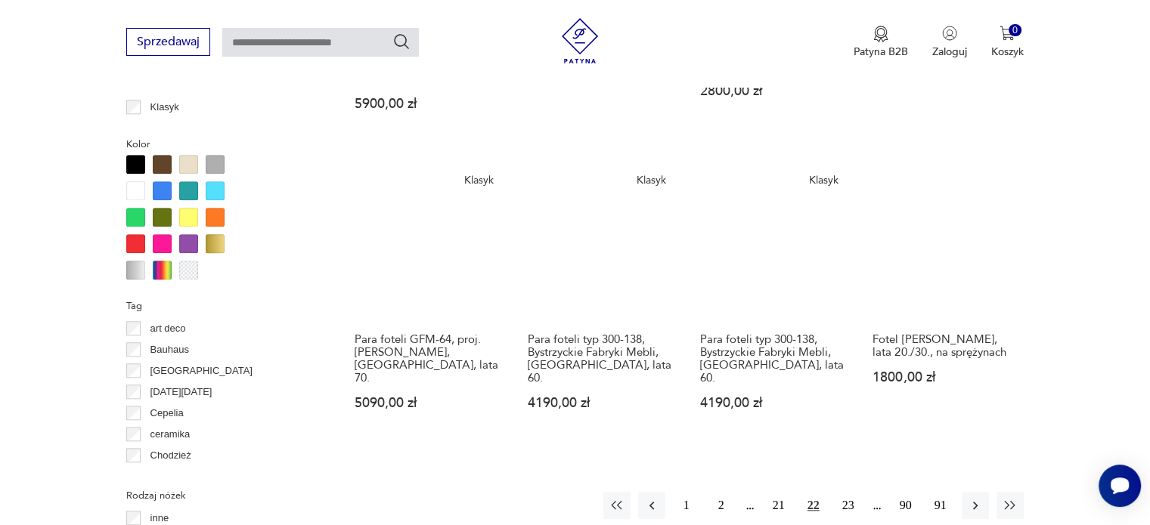
scroll to position [1610, 0]
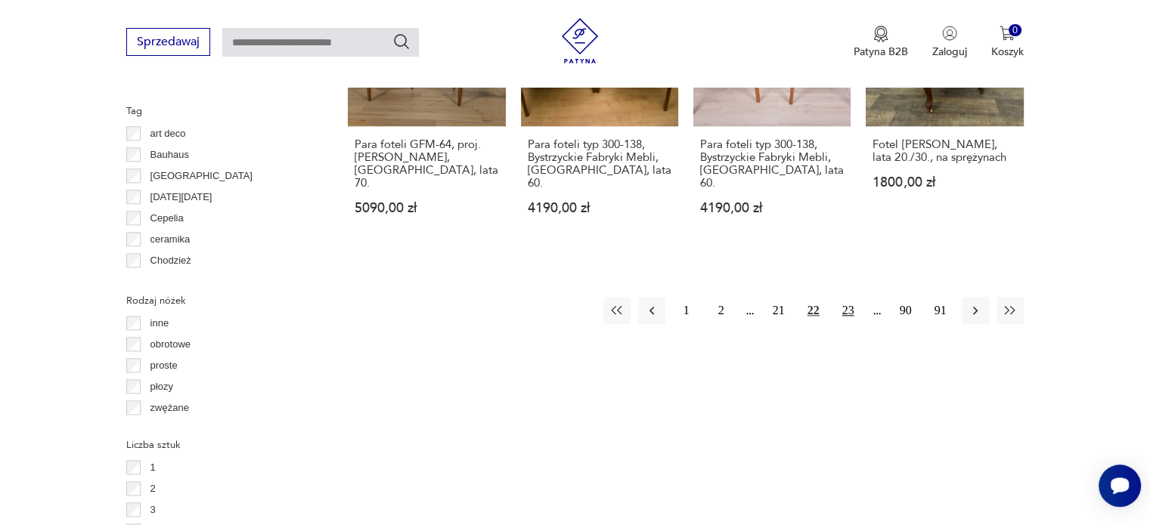
click at [846, 297] on button "23" at bounding box center [847, 310] width 27 height 27
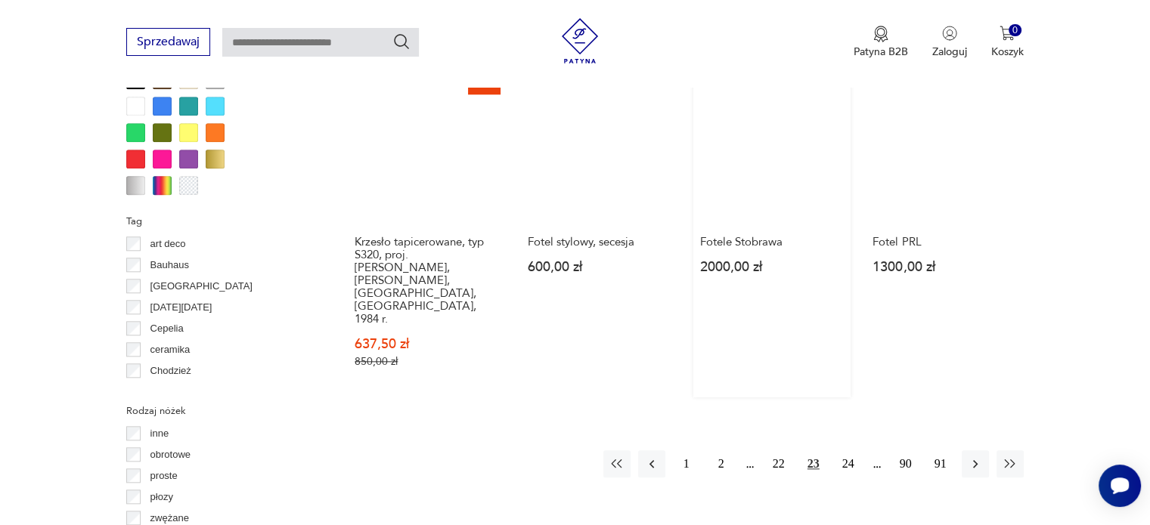
scroll to position [1534, 0]
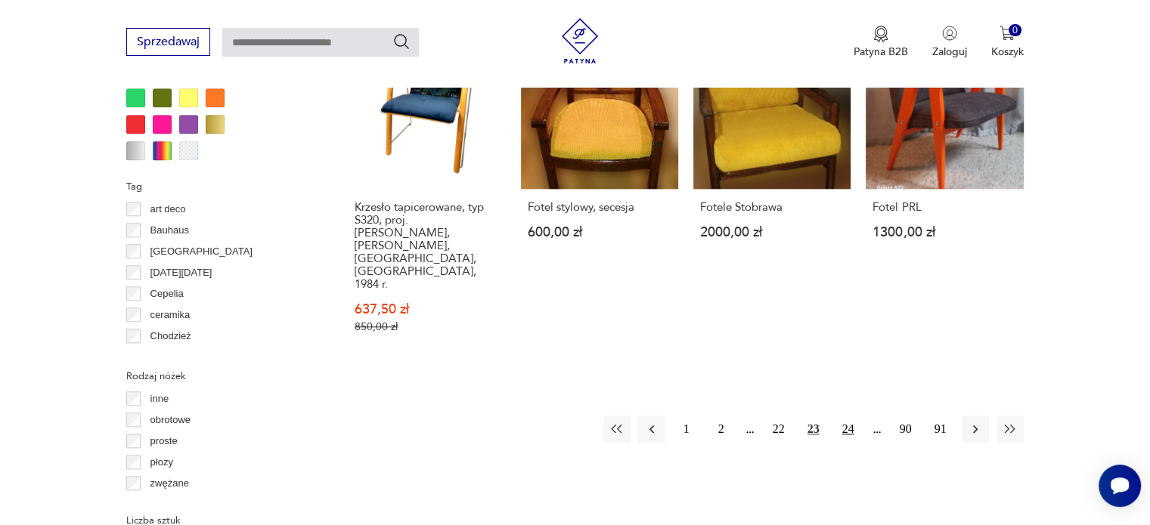
click at [849, 416] on button "24" at bounding box center [847, 429] width 27 height 27
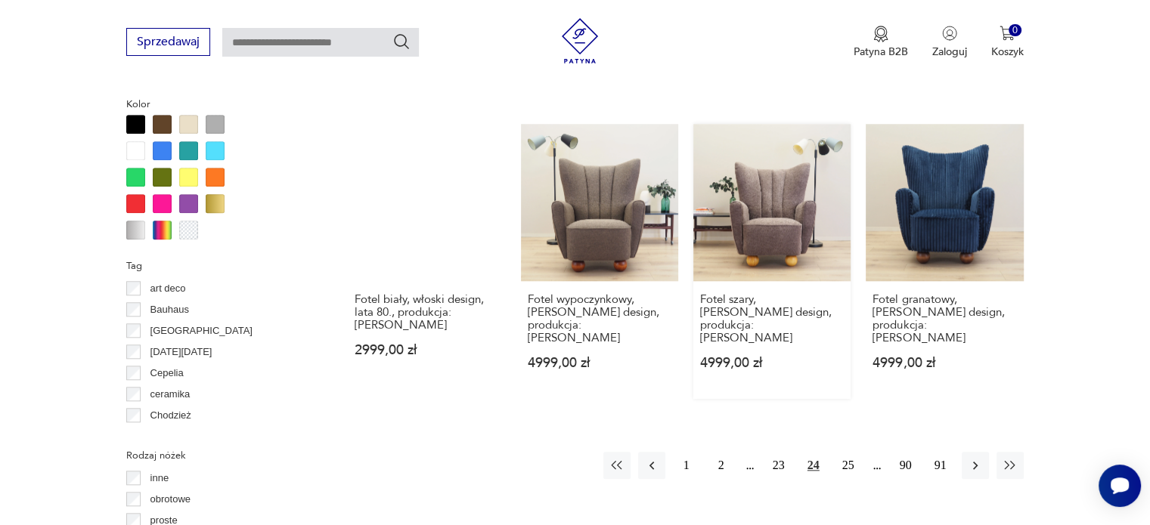
scroll to position [1459, 0]
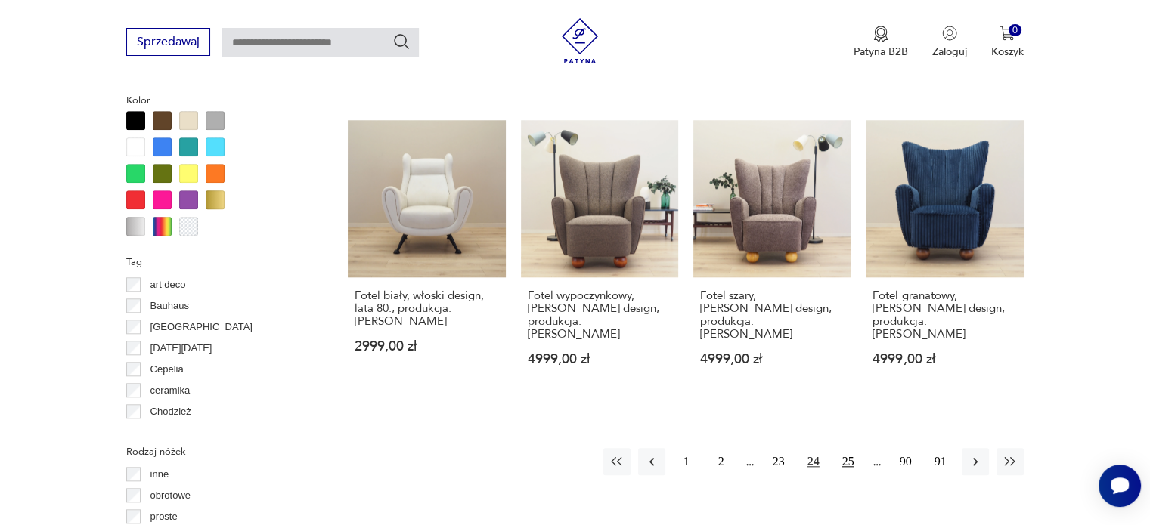
click at [844, 448] on button "25" at bounding box center [847, 461] width 27 height 27
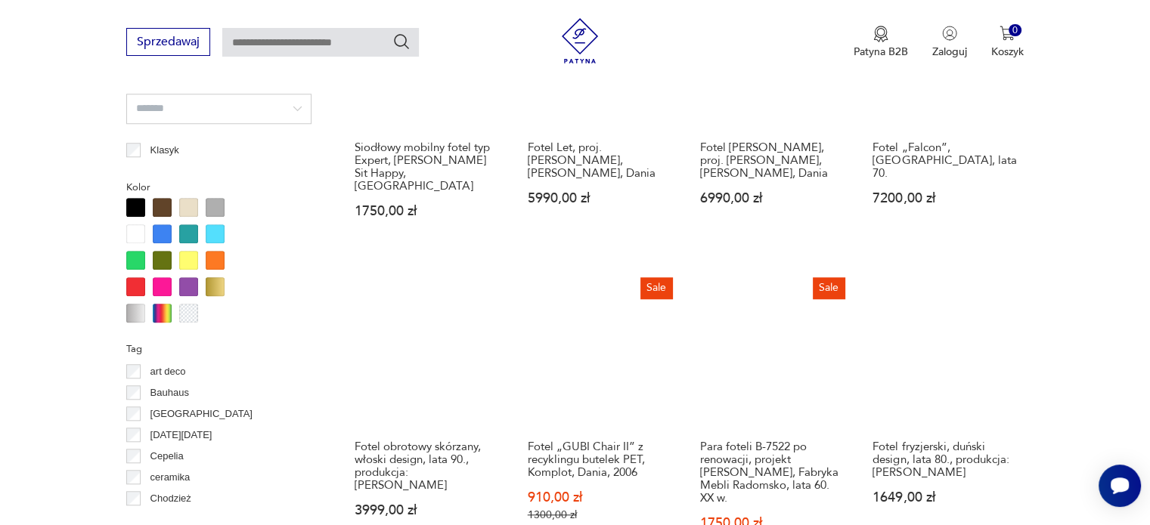
scroll to position [1459, 0]
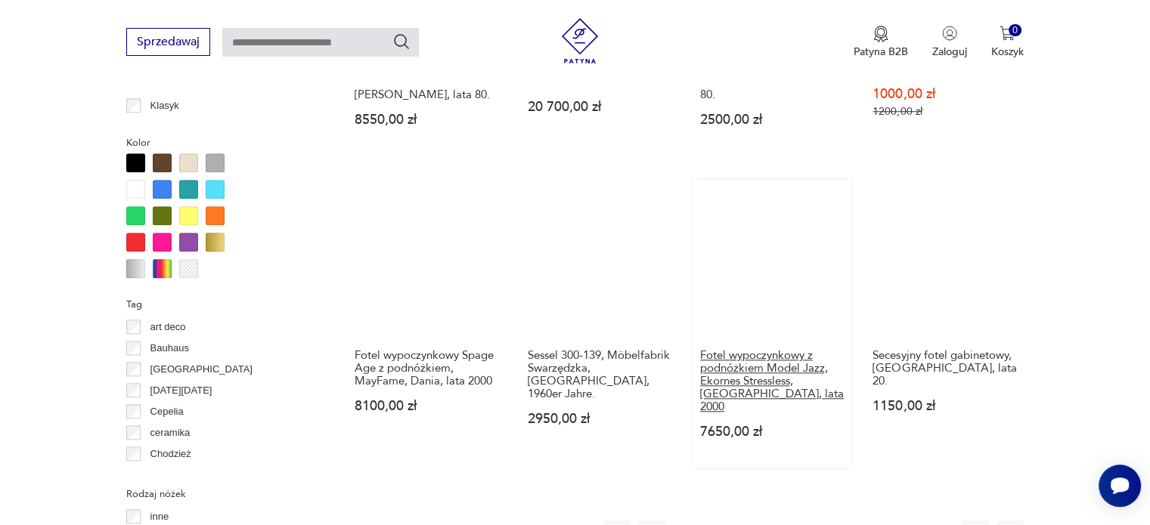
scroll to position [1459, 0]
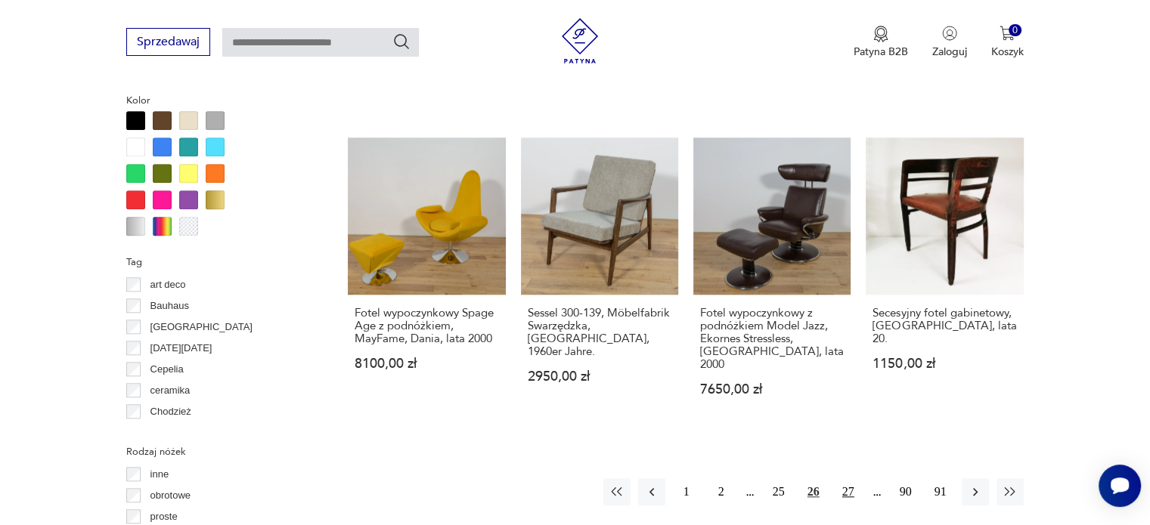
click at [850, 478] on button "27" at bounding box center [847, 491] width 27 height 27
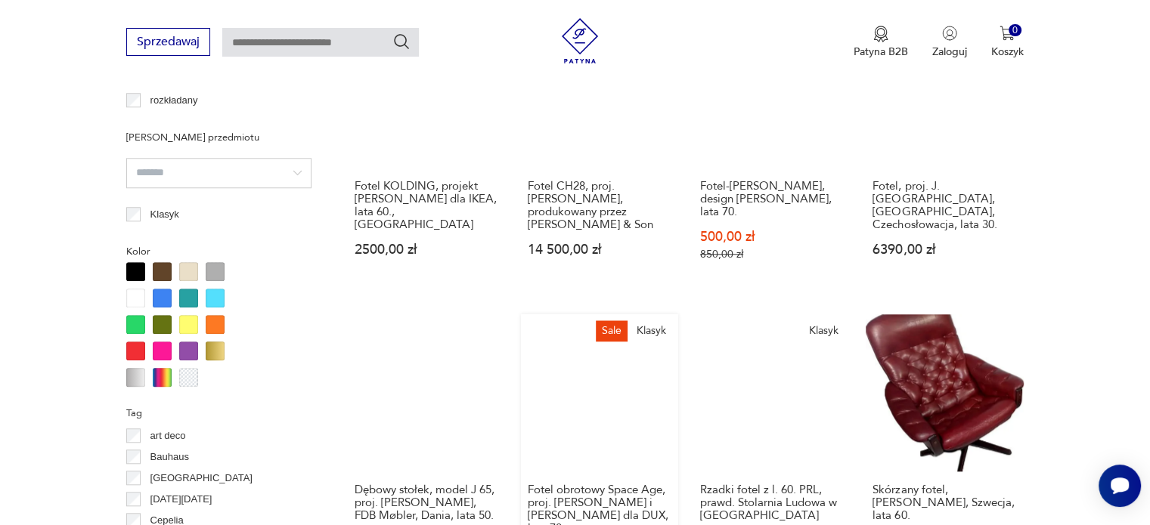
scroll to position [1459, 0]
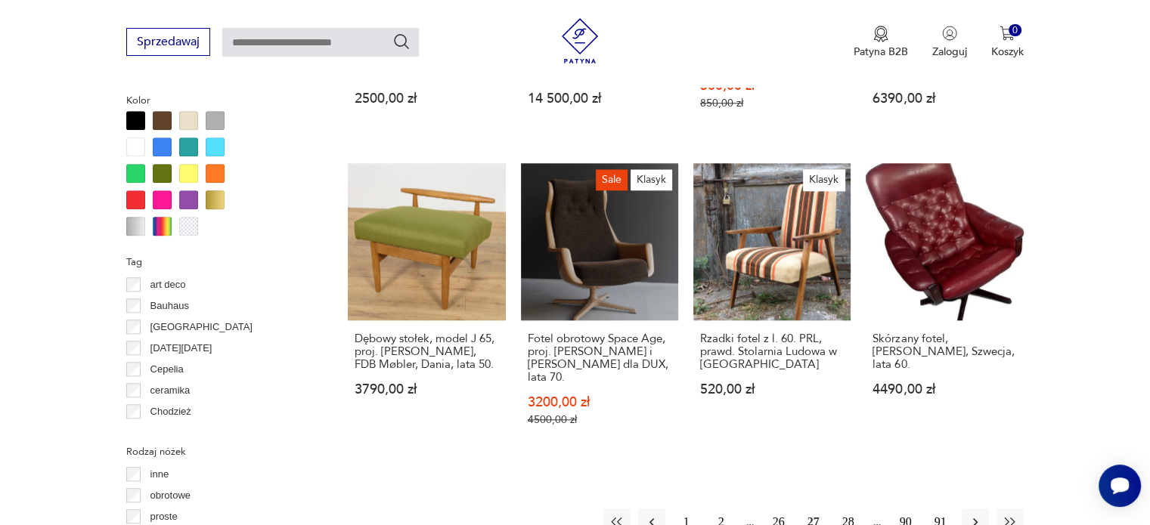
click at [853, 509] on button "28" at bounding box center [847, 522] width 27 height 27
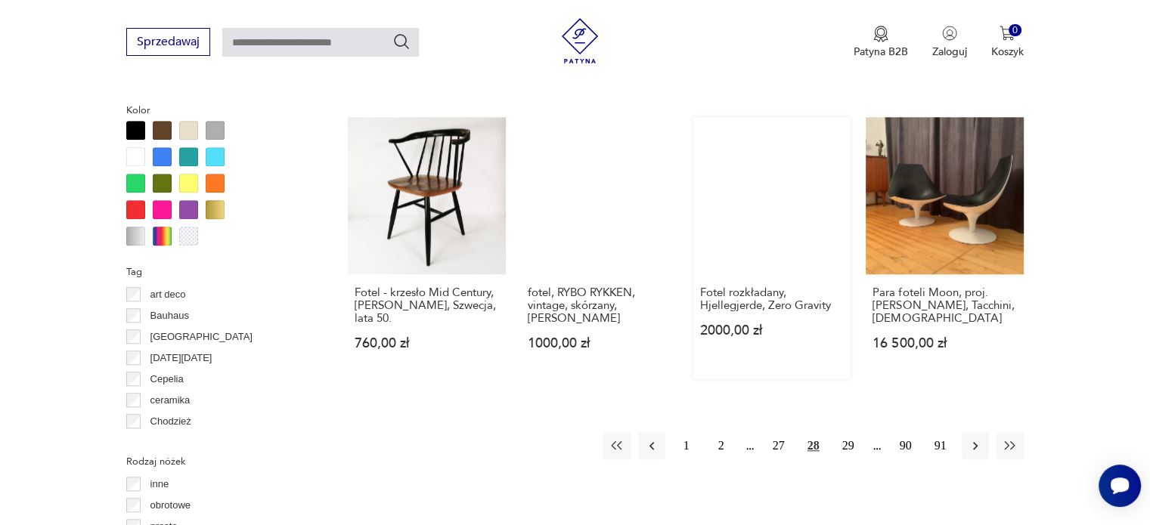
scroll to position [1459, 0]
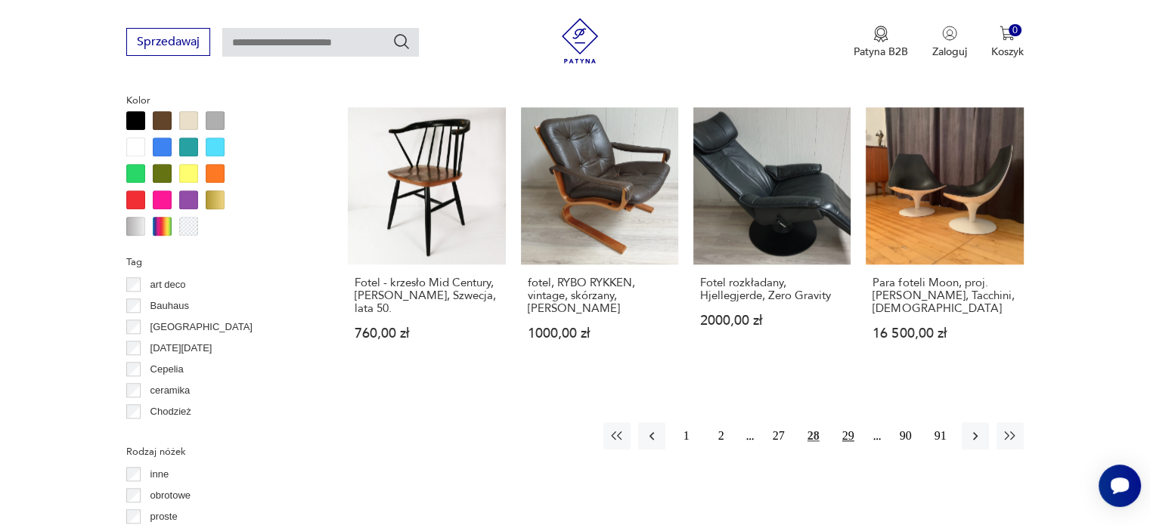
click at [854, 422] on button "29" at bounding box center [847, 435] width 27 height 27
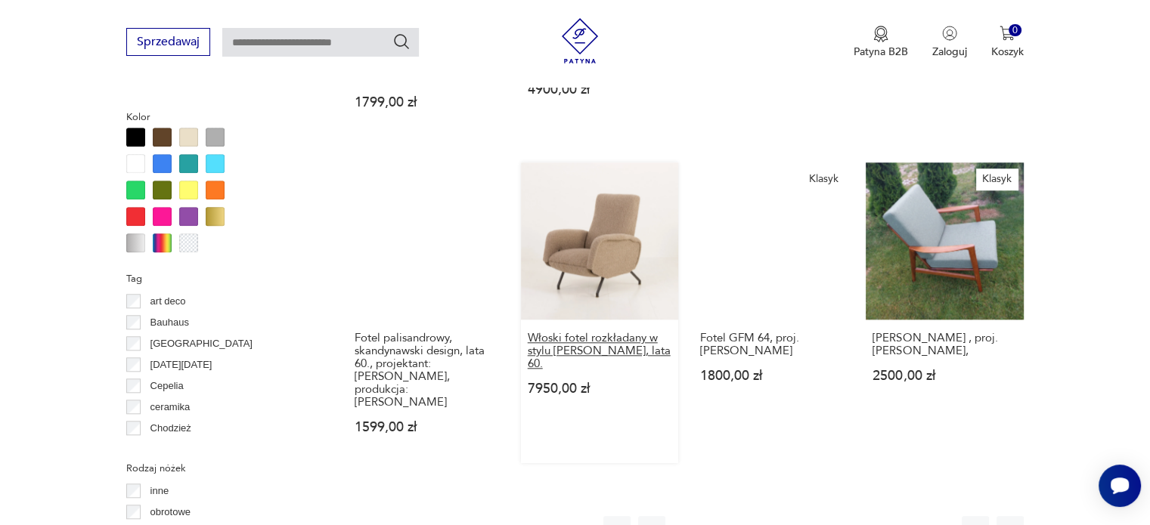
scroll to position [1459, 0]
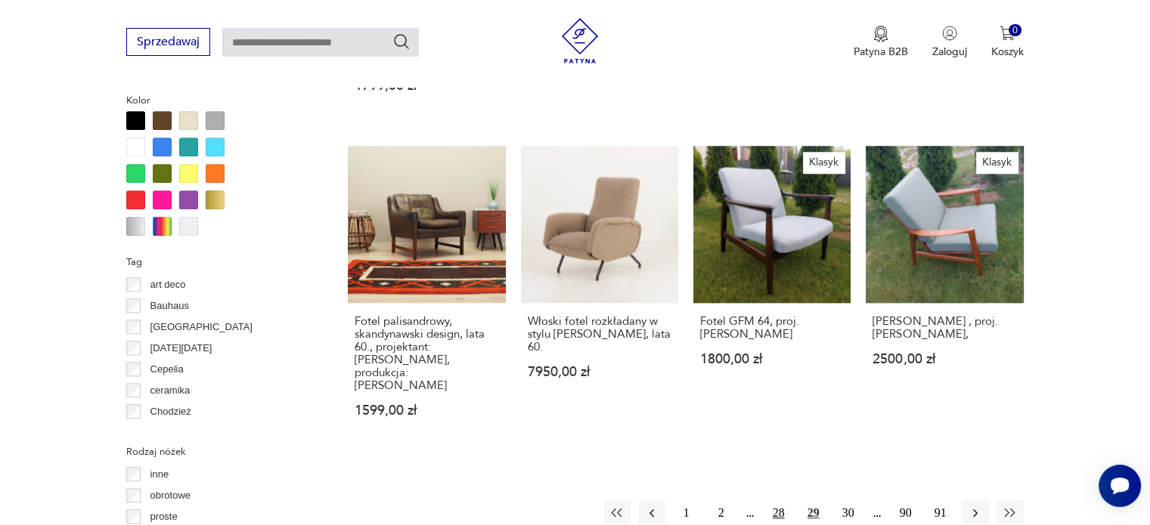
click at [785, 500] on button "28" at bounding box center [778, 513] width 27 height 27
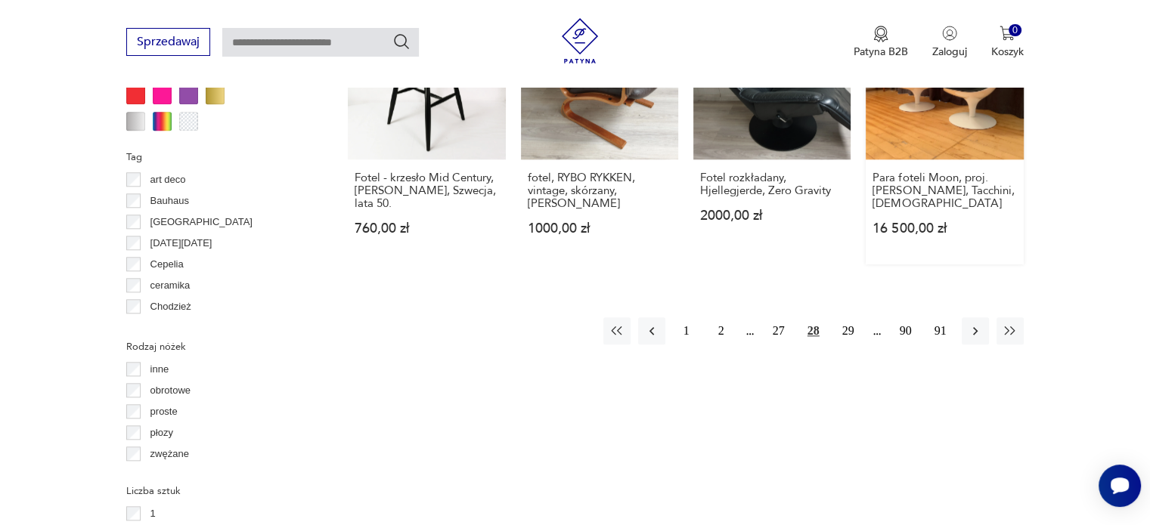
scroll to position [1413, 0]
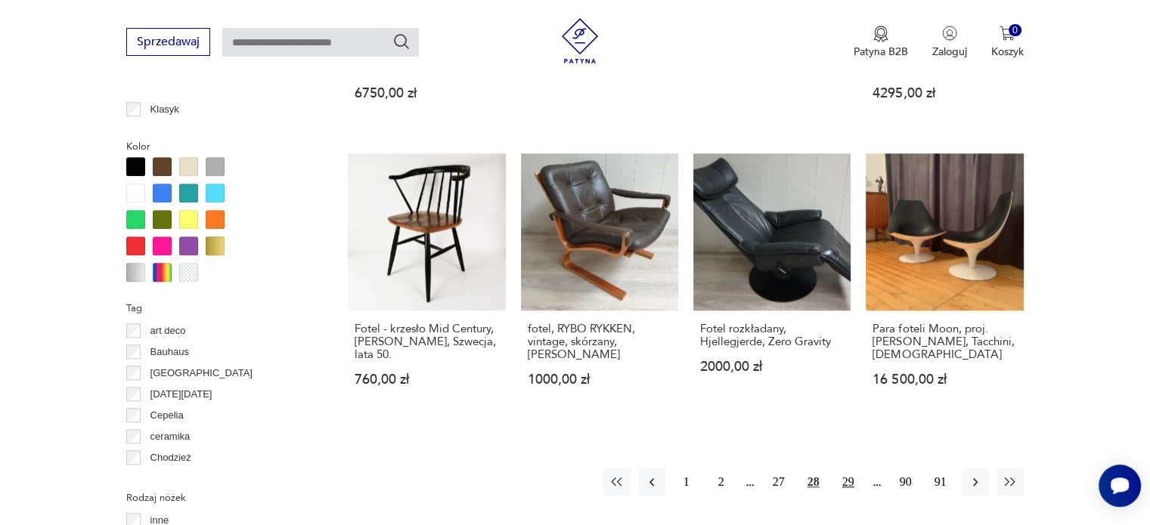
click at [845, 469] on button "29" at bounding box center [847, 482] width 27 height 27
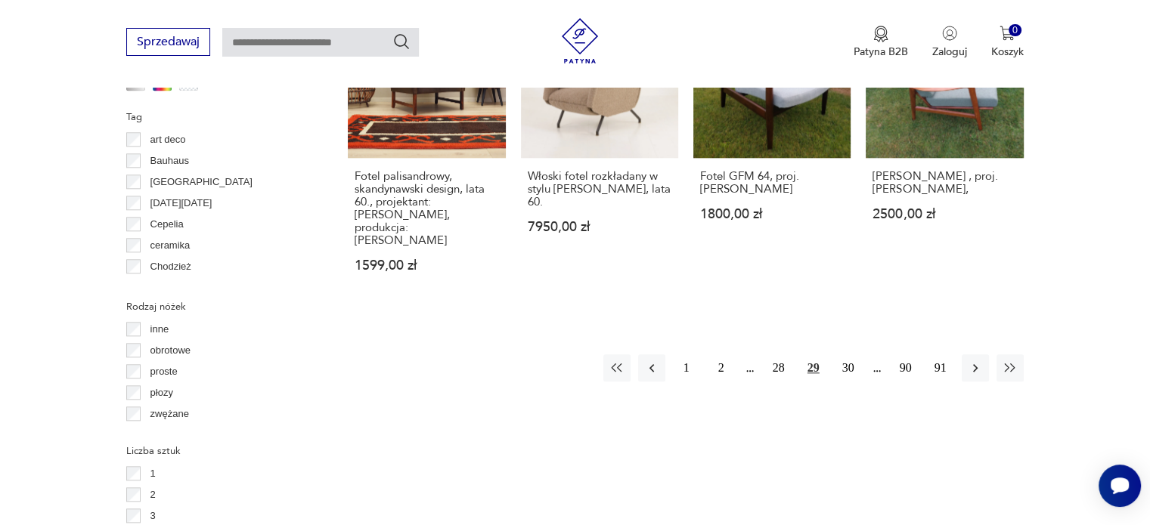
scroll to position [1685, 0]
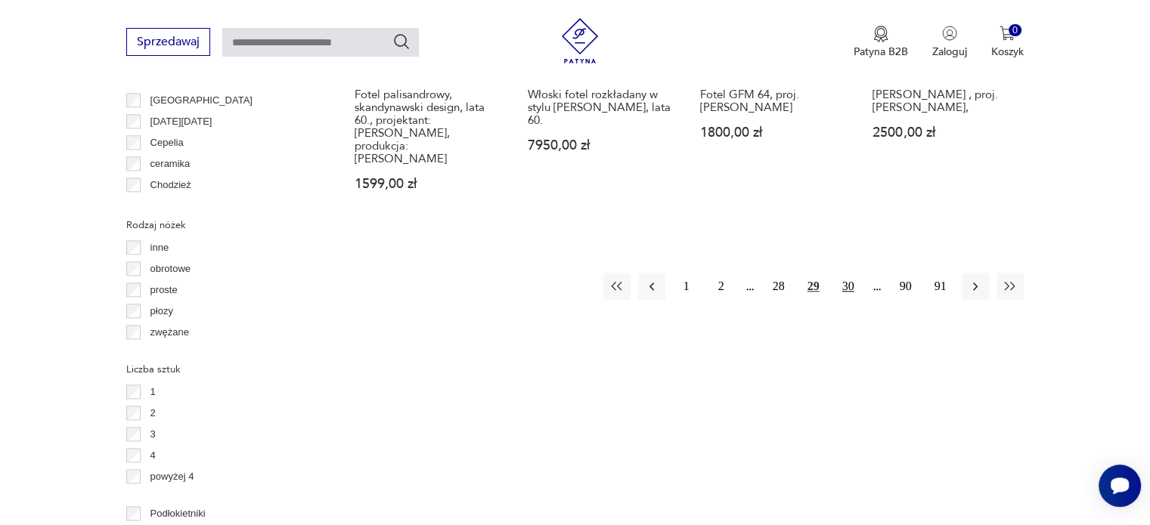
click at [847, 273] on button "30" at bounding box center [847, 286] width 27 height 27
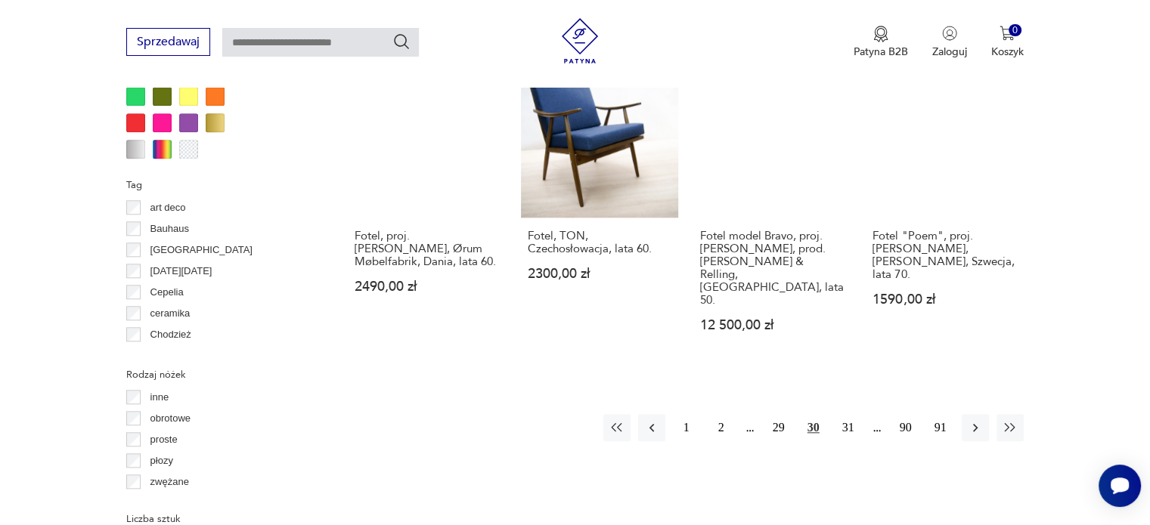
scroll to position [1610, 0]
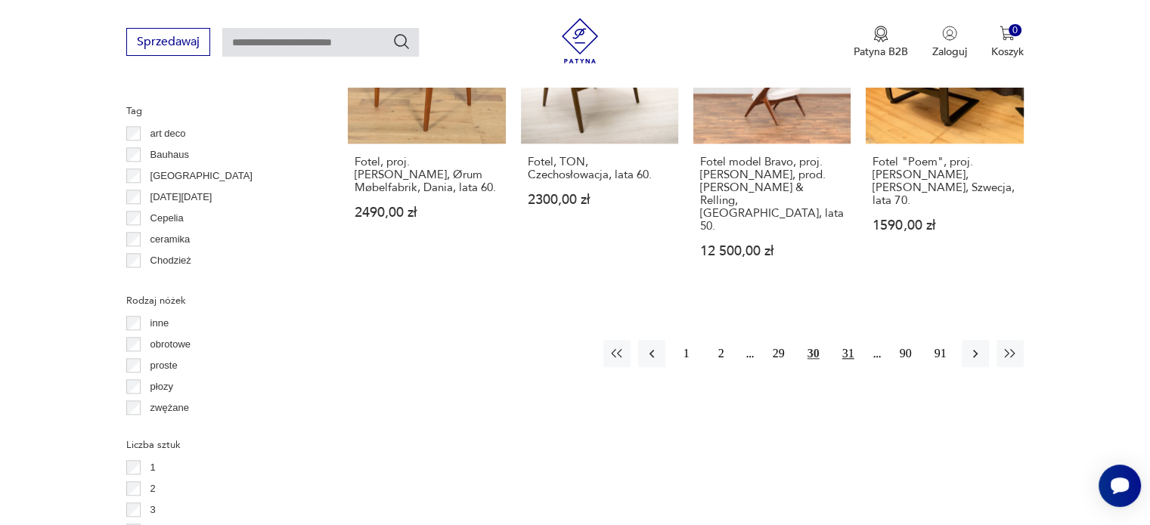
click at [846, 340] on button "31" at bounding box center [847, 353] width 27 height 27
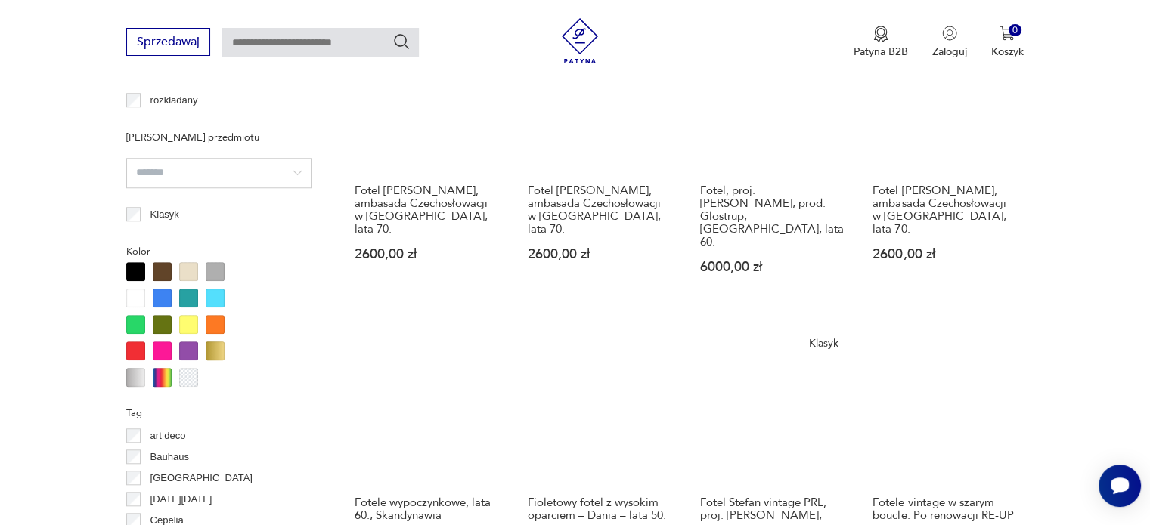
scroll to position [1534, 0]
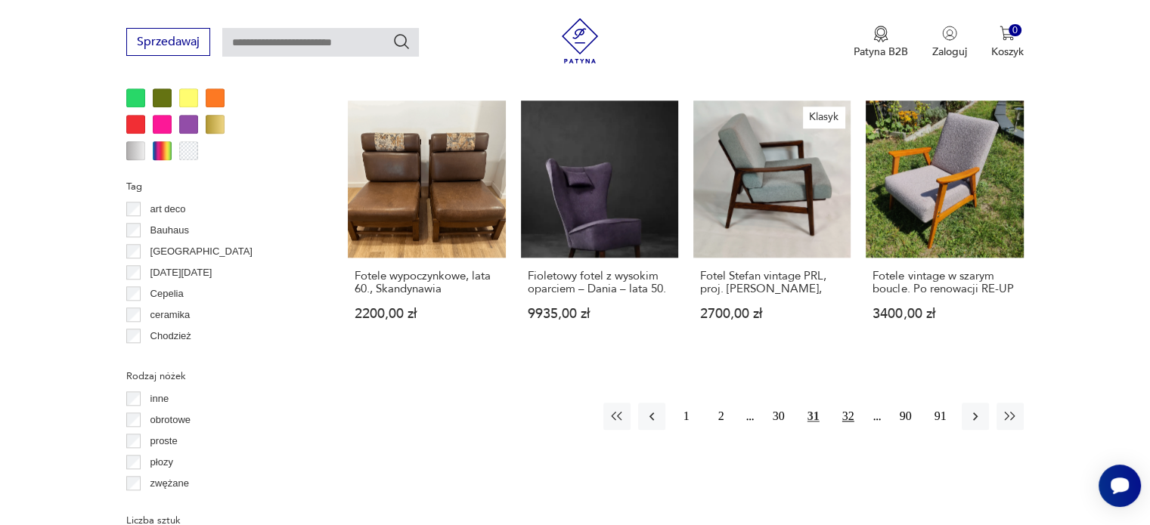
click at [847, 403] on button "32" at bounding box center [847, 416] width 27 height 27
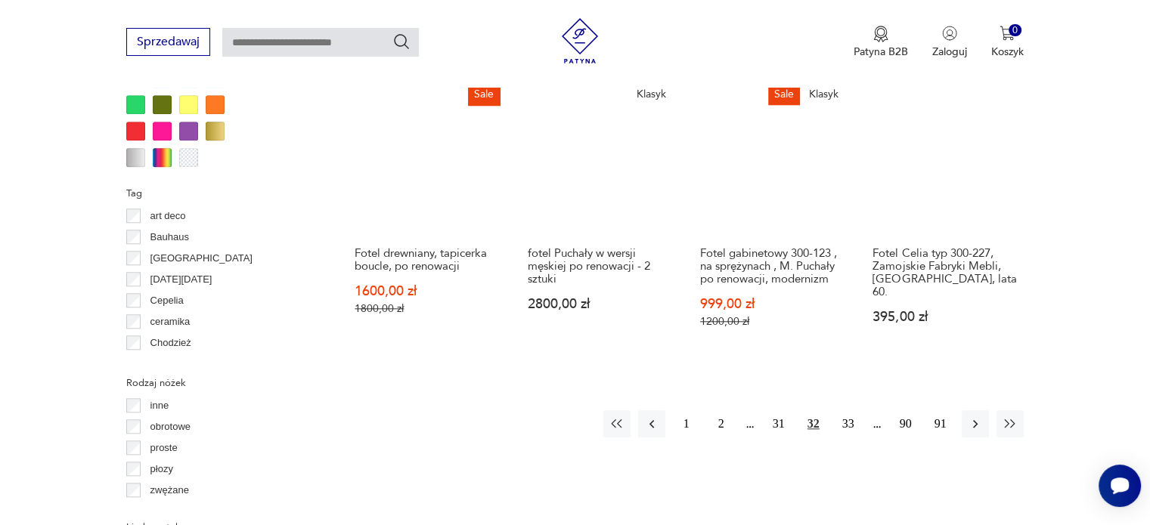
scroll to position [1534, 0]
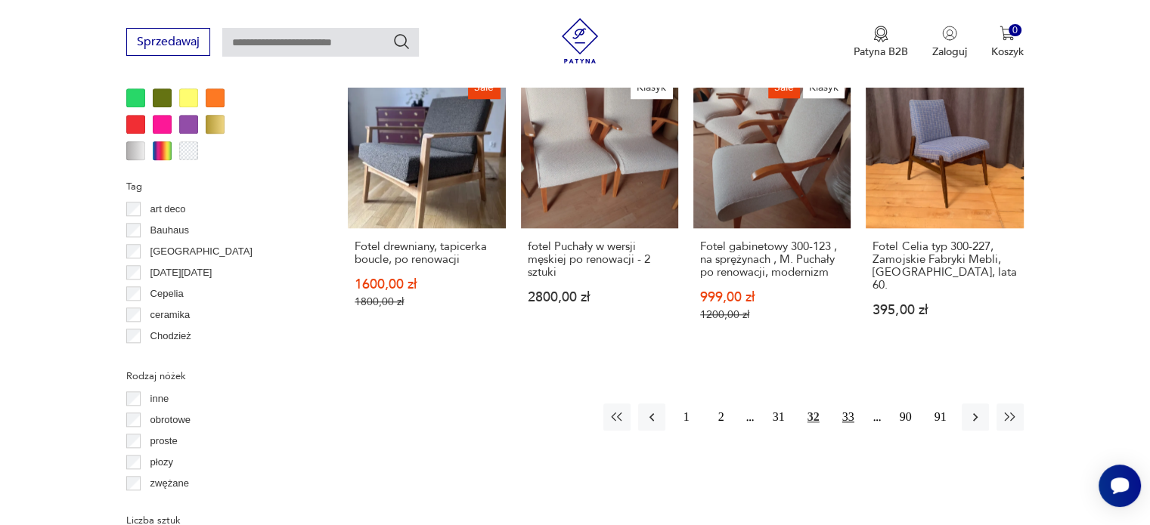
click at [841, 408] on button "33" at bounding box center [847, 417] width 27 height 27
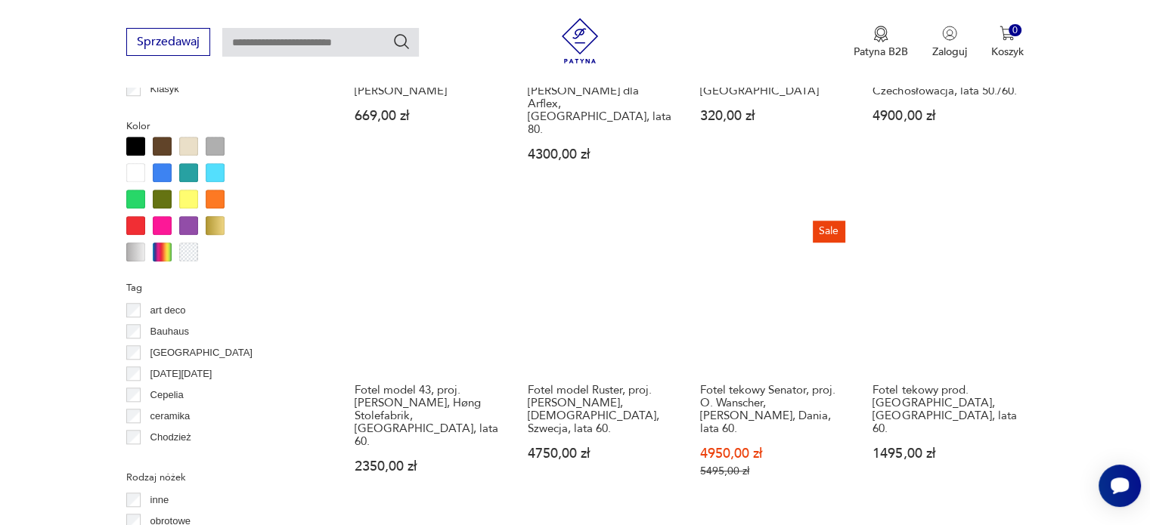
scroll to position [1459, 0]
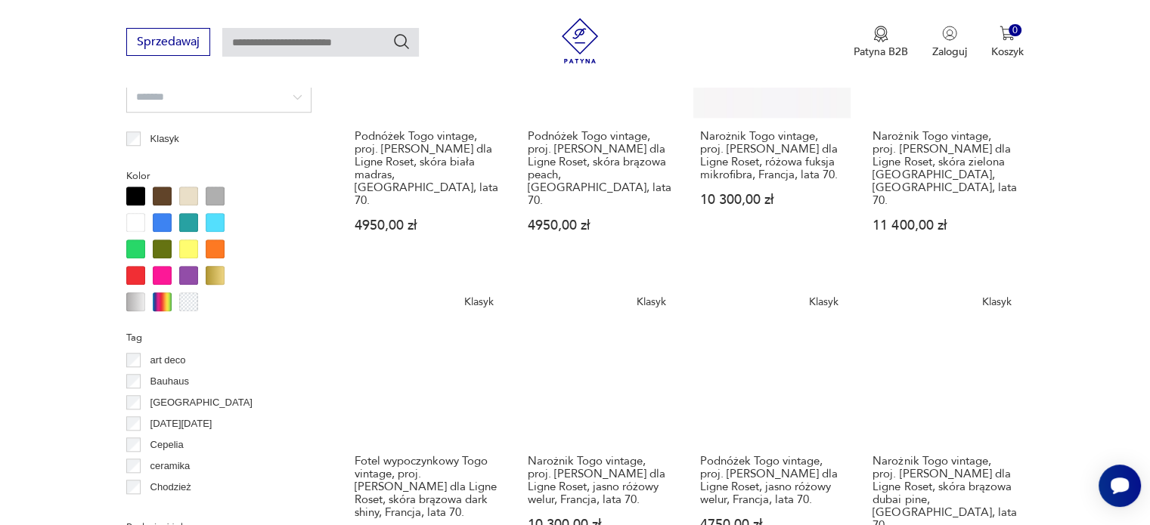
scroll to position [1610, 0]
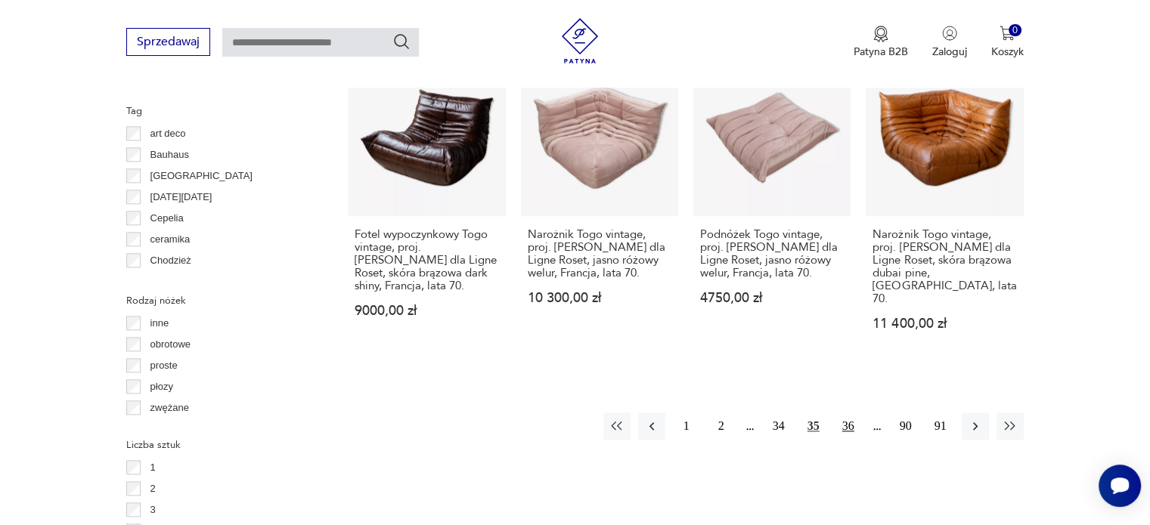
click at [856, 413] on button "36" at bounding box center [847, 426] width 27 height 27
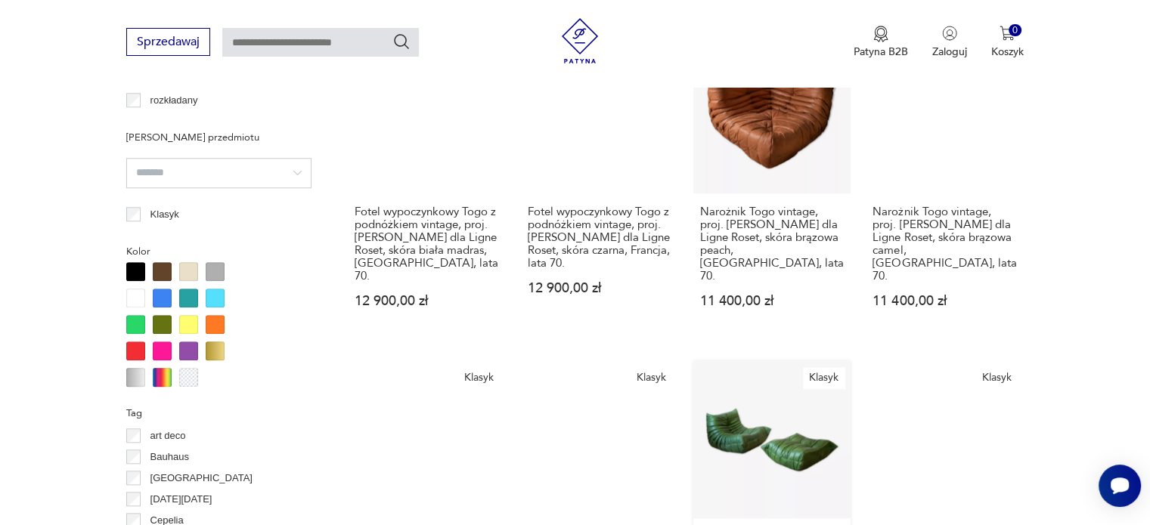
scroll to position [1534, 0]
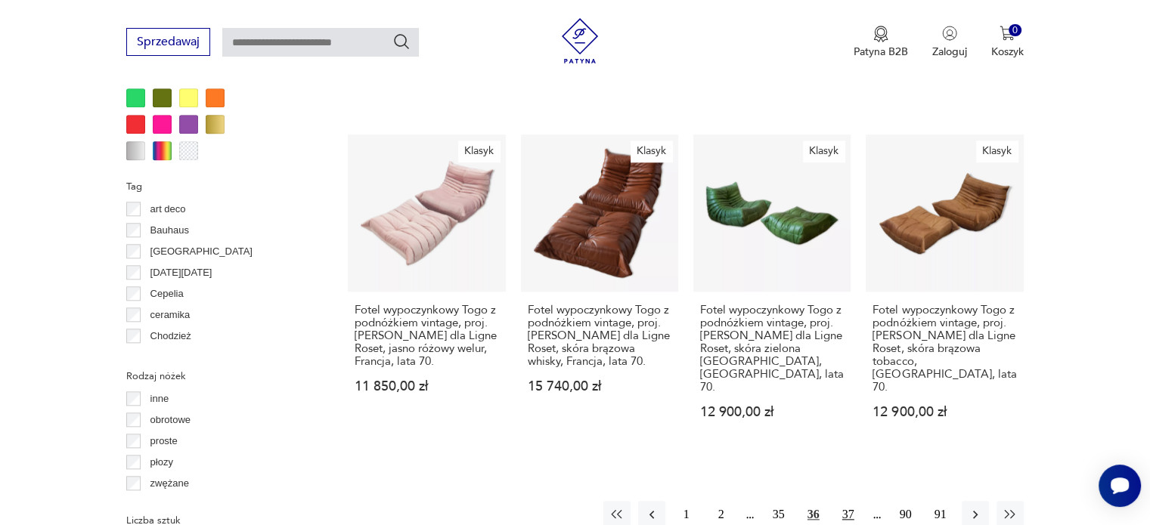
click at [846, 501] on button "37" at bounding box center [847, 514] width 27 height 27
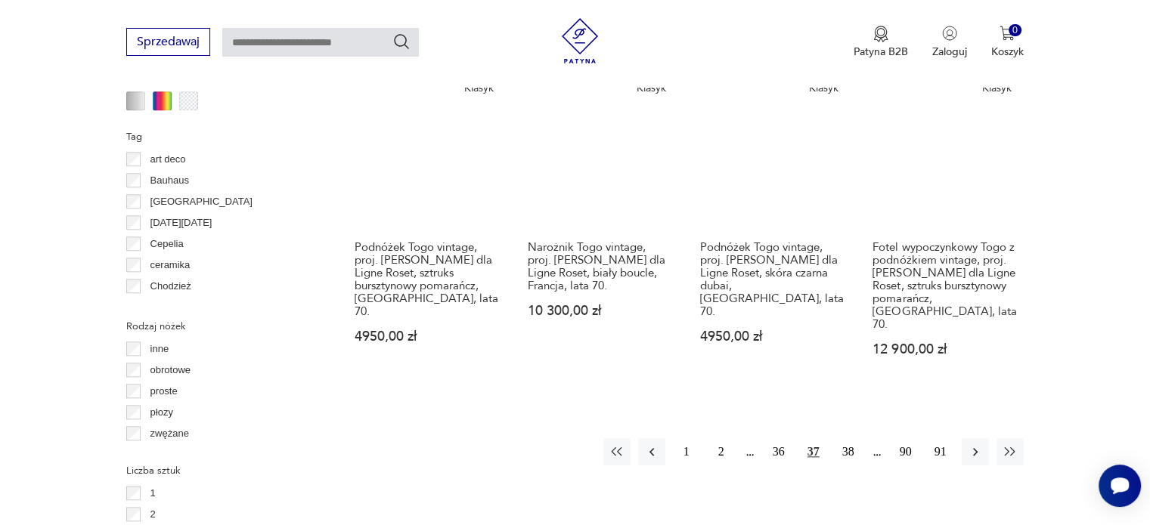
scroll to position [1610, 0]
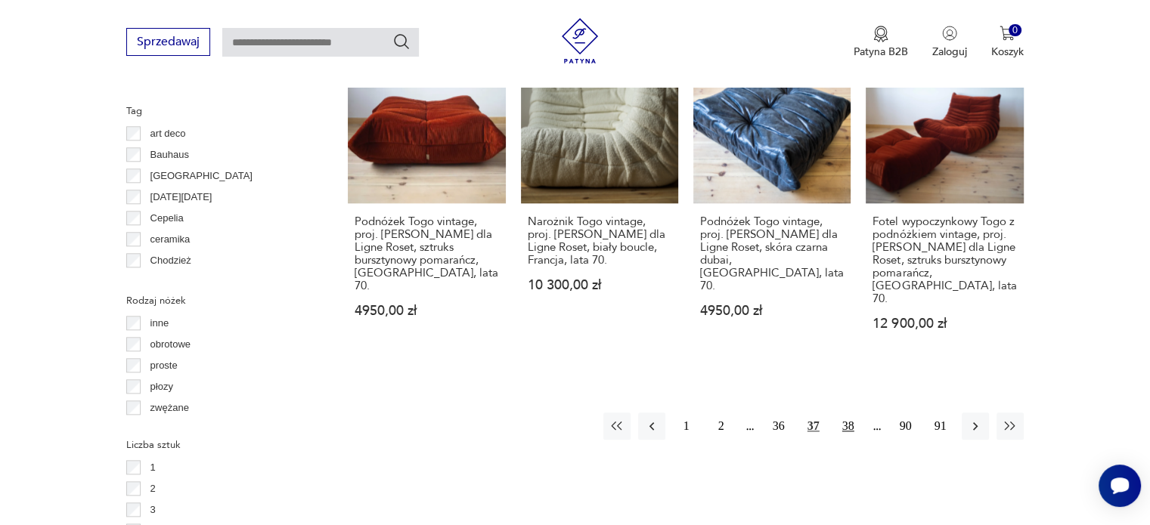
click at [851, 413] on button "38" at bounding box center [847, 426] width 27 height 27
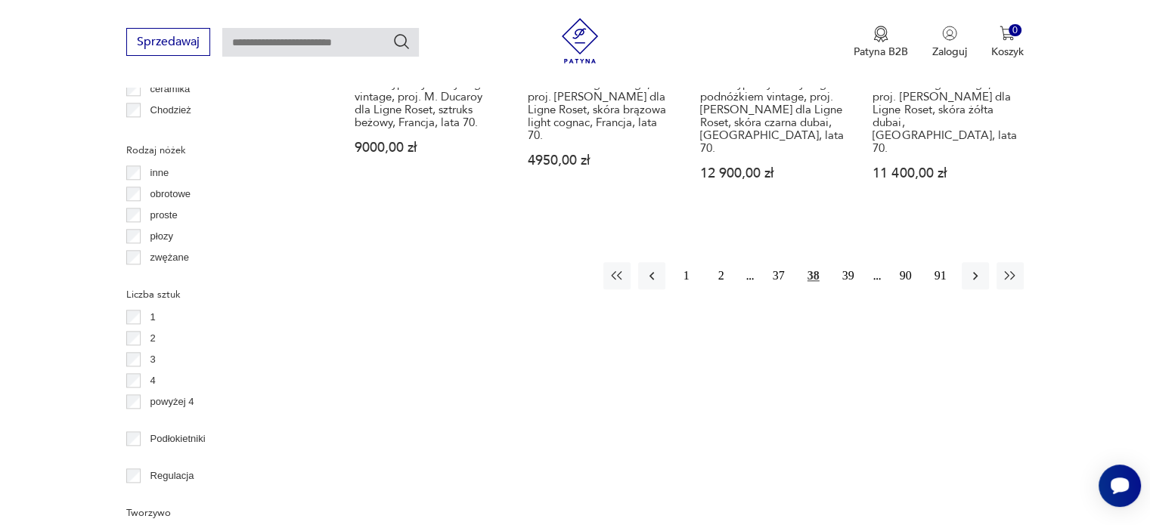
scroll to position [1761, 0]
click at [847, 262] on button "39" at bounding box center [847, 275] width 27 height 27
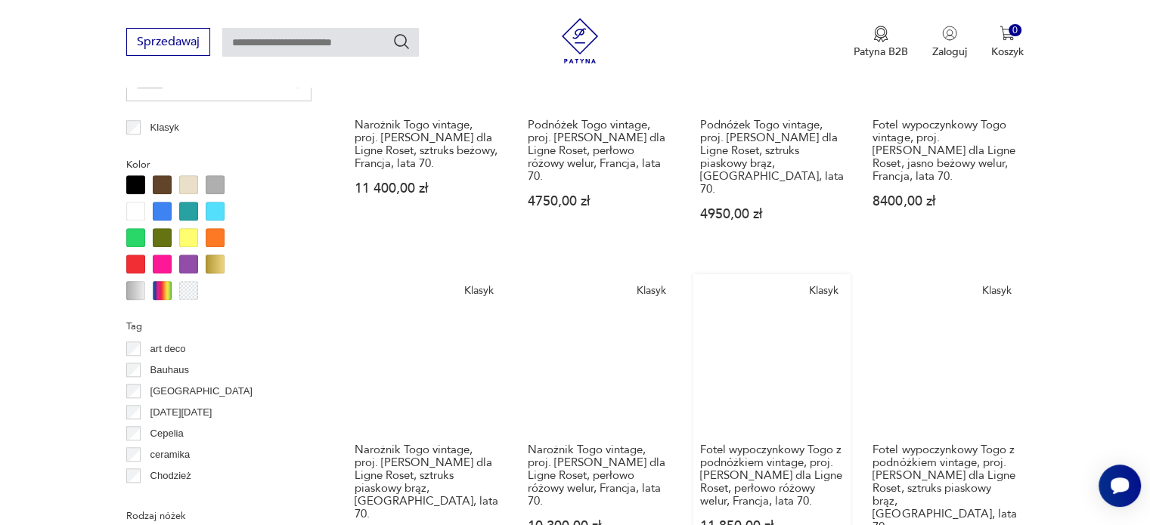
scroll to position [1610, 0]
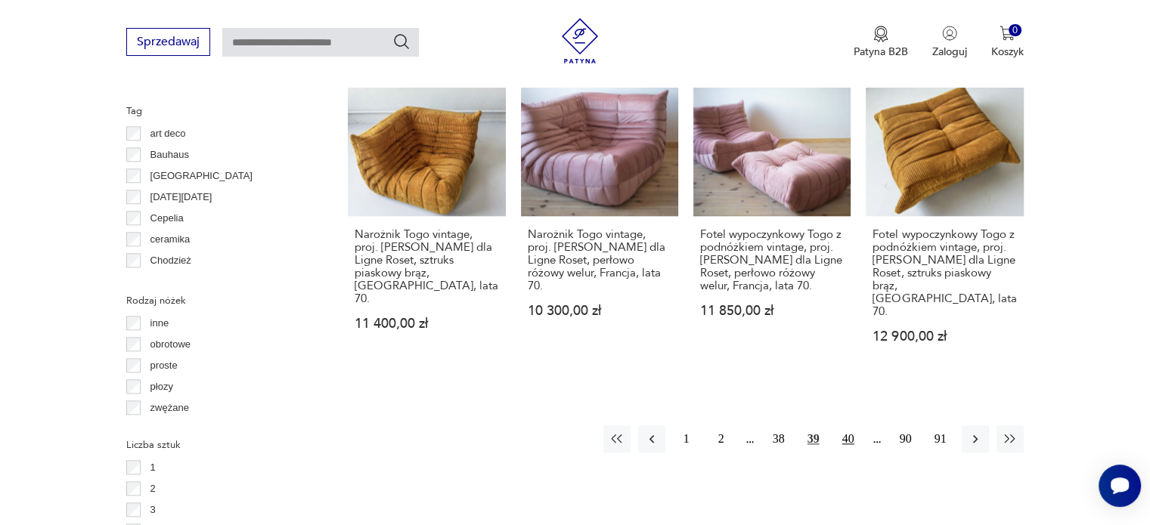
click at [847, 426] on button "40" at bounding box center [847, 439] width 27 height 27
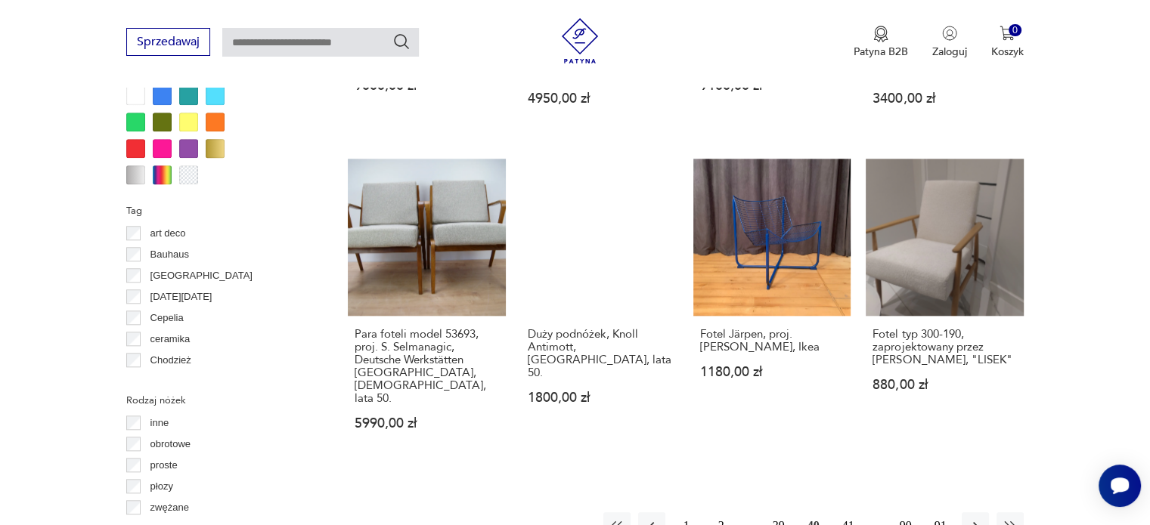
scroll to position [1610, 0]
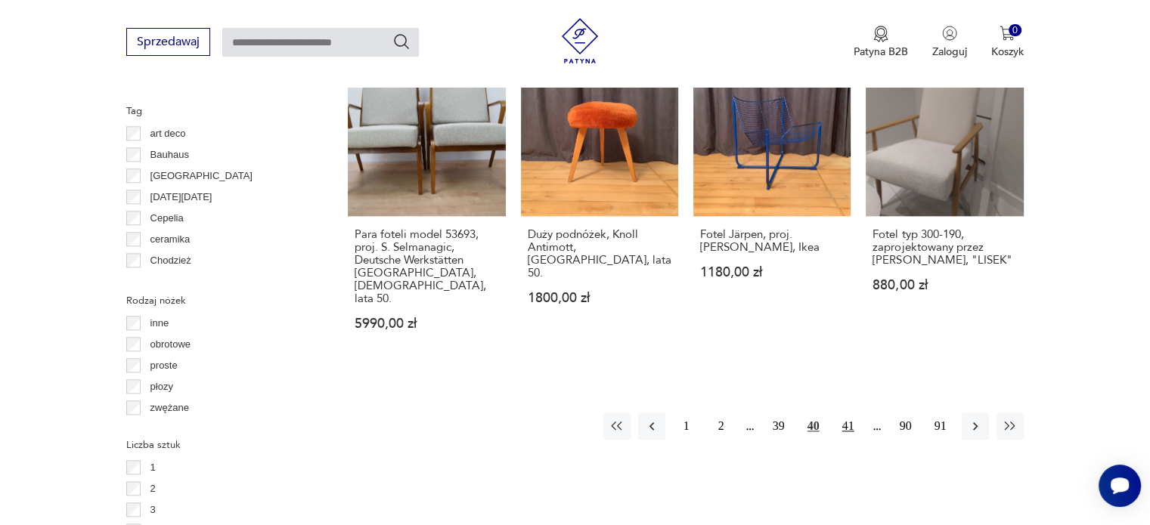
click at [852, 413] on button "41" at bounding box center [847, 426] width 27 height 27
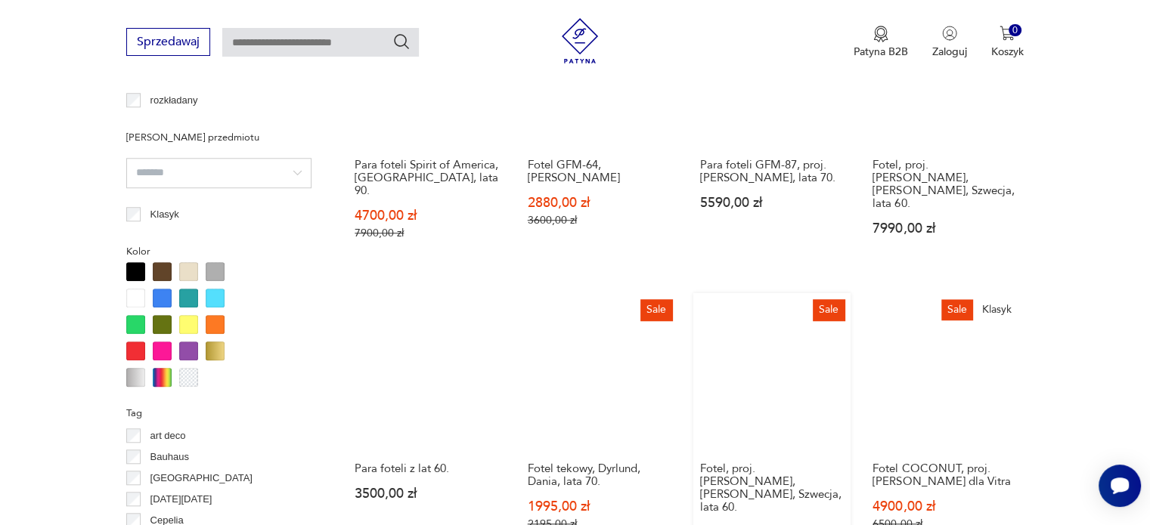
scroll to position [1534, 0]
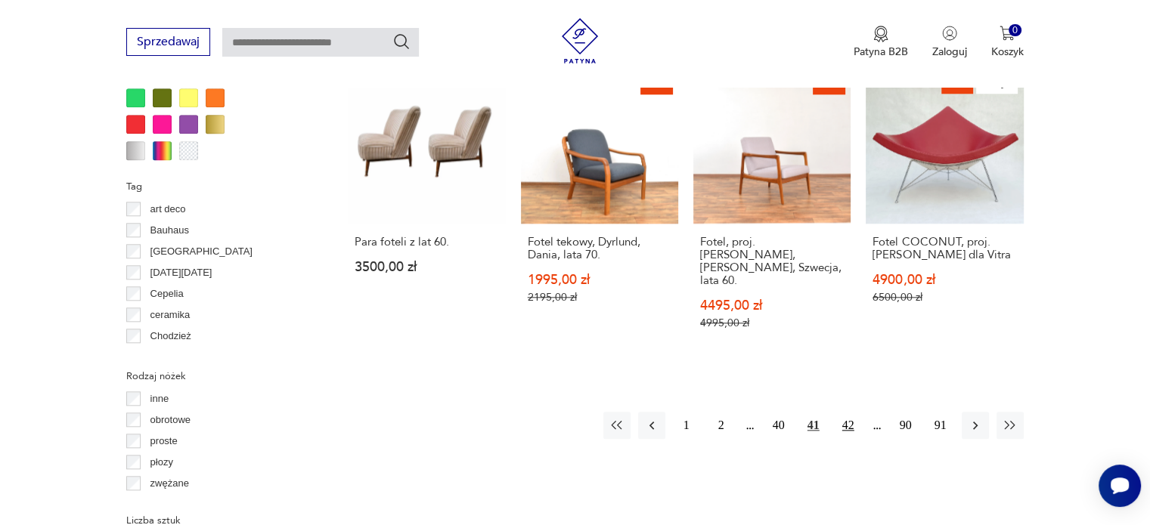
click at [848, 412] on button "42" at bounding box center [847, 425] width 27 height 27
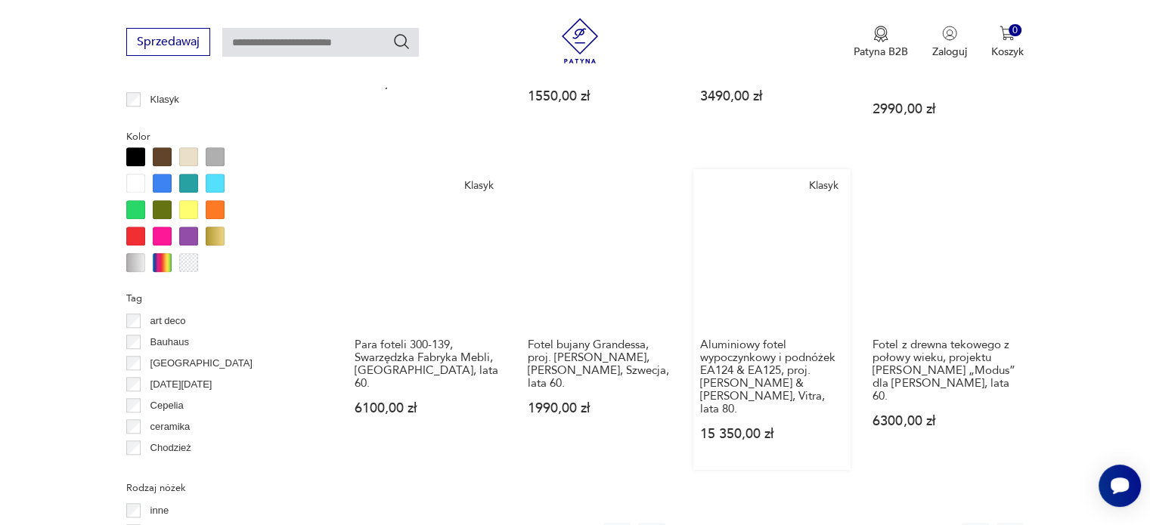
scroll to position [1459, 0]
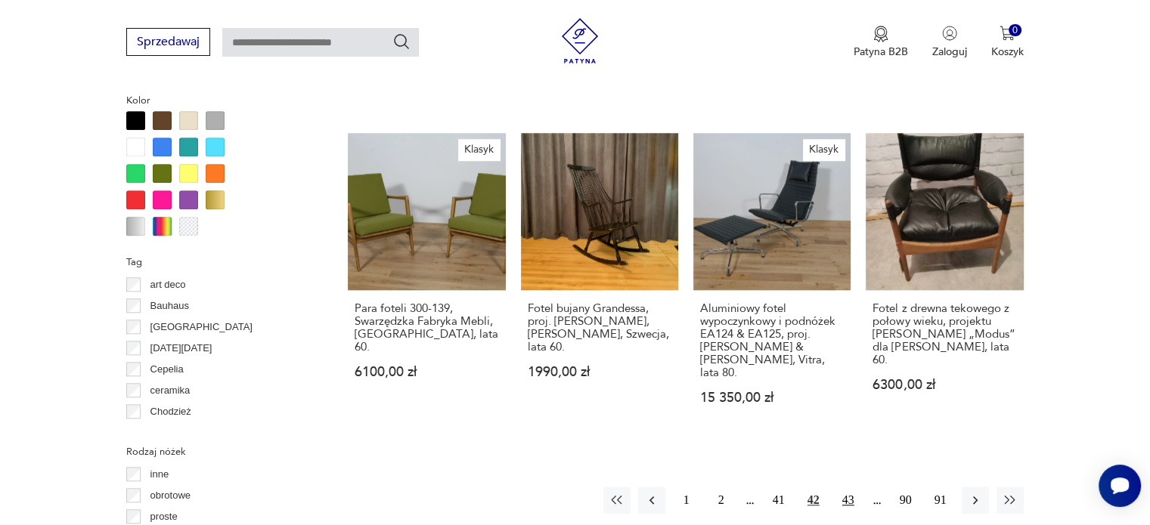
click at [852, 487] on button "43" at bounding box center [847, 500] width 27 height 27
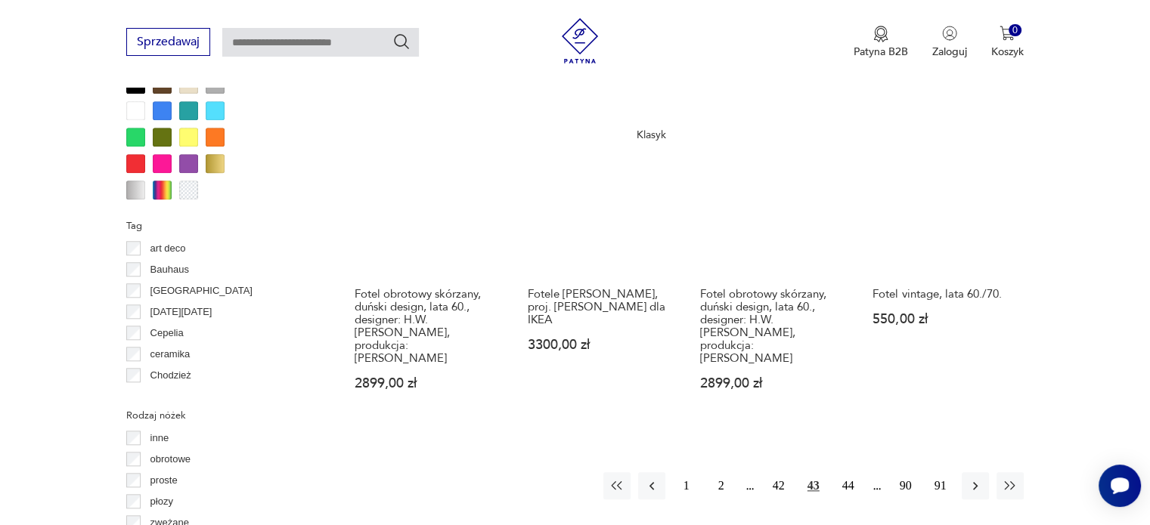
scroll to position [1459, 0]
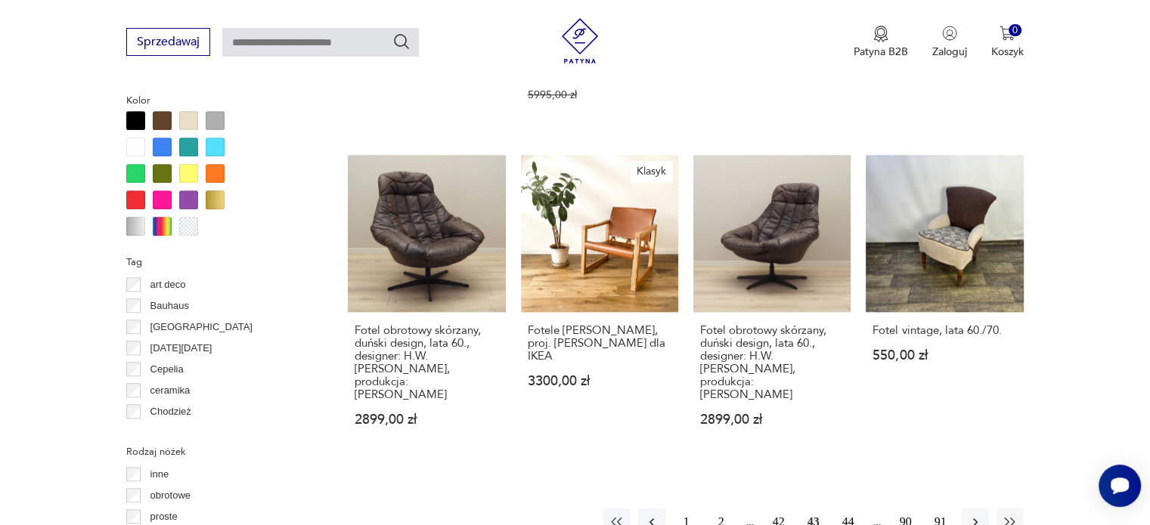
click at [852, 509] on button "44" at bounding box center [847, 522] width 27 height 27
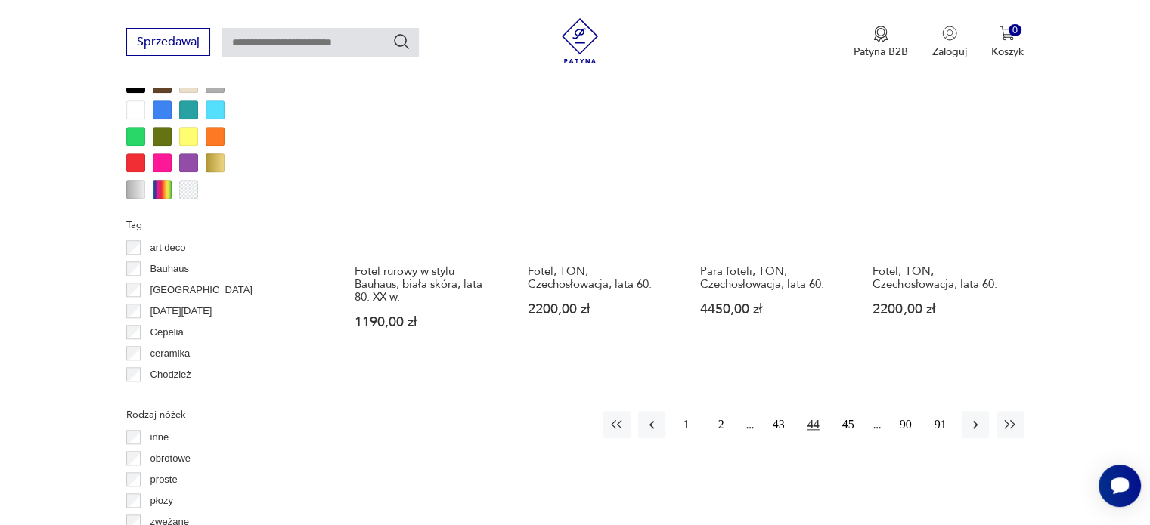
scroll to position [1534, 0]
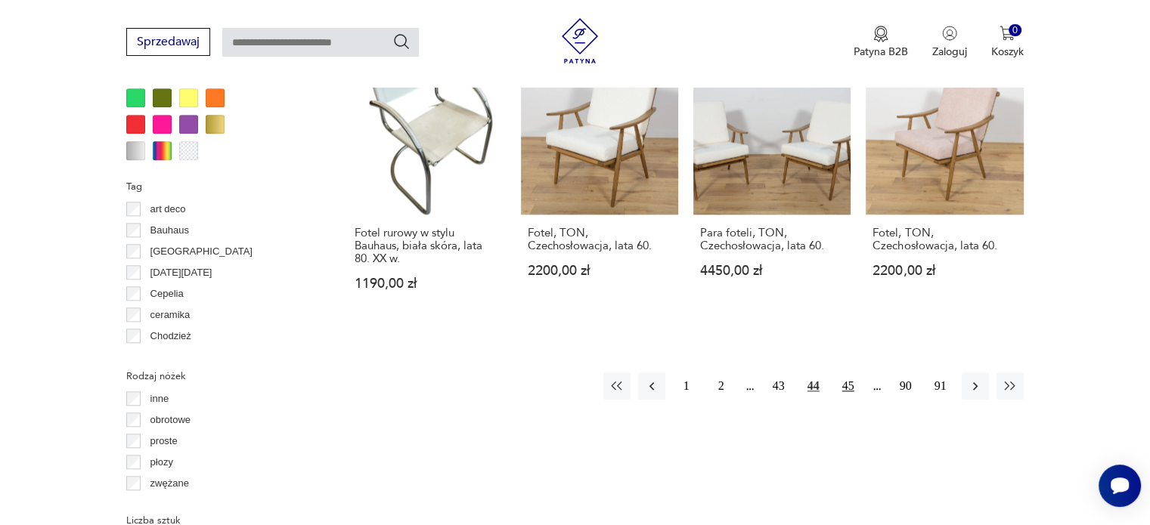
click at [853, 373] on button "45" at bounding box center [847, 386] width 27 height 27
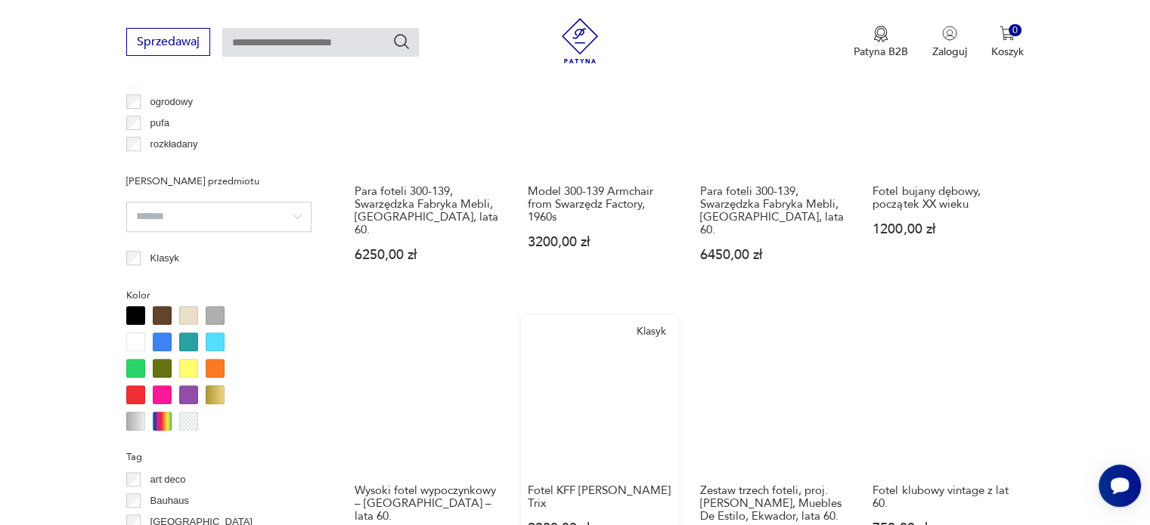
scroll to position [1383, 0]
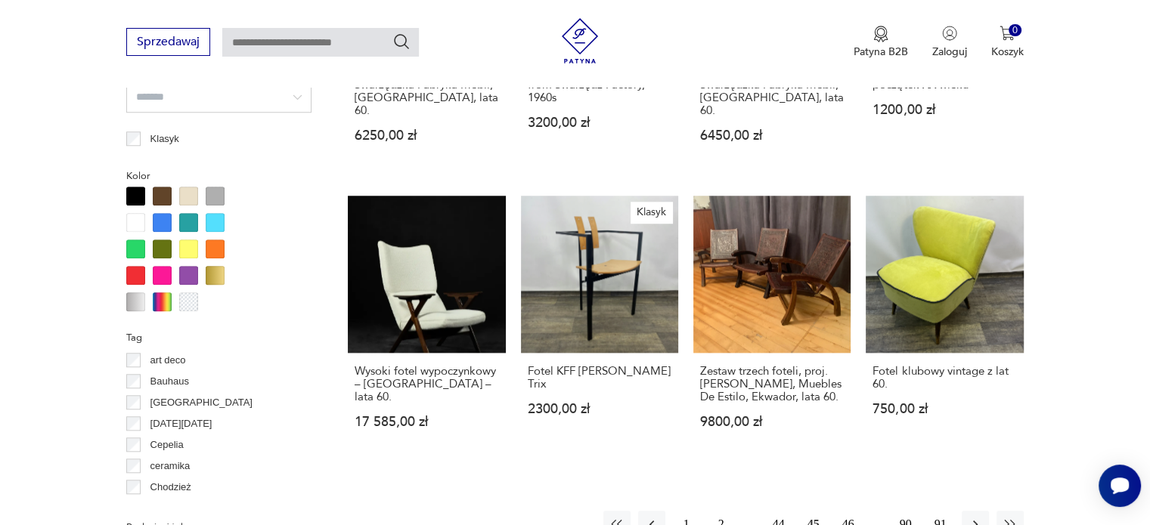
click at [850, 511] on button "46" at bounding box center [847, 524] width 27 height 27
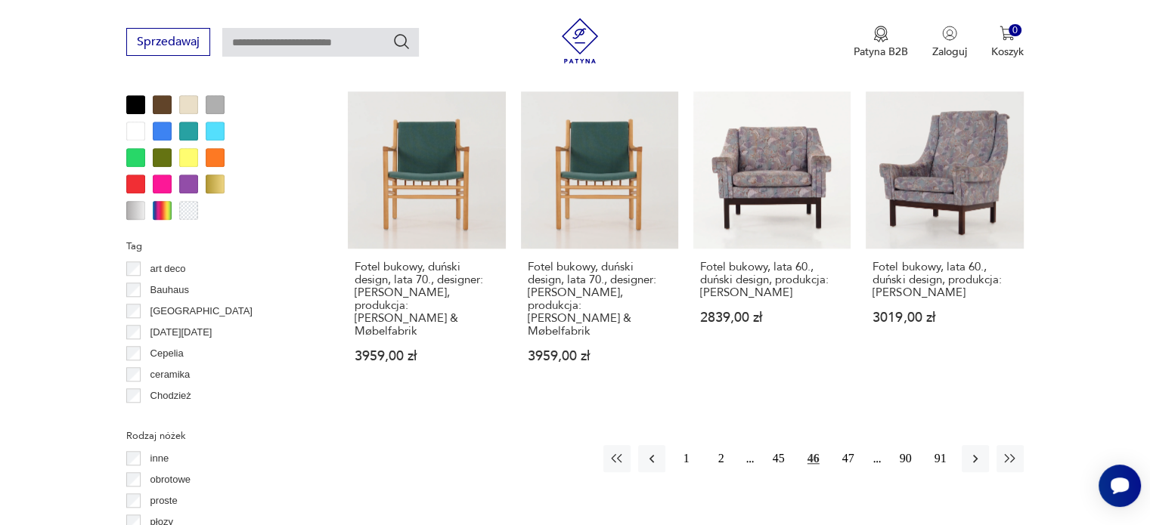
scroll to position [1383, 0]
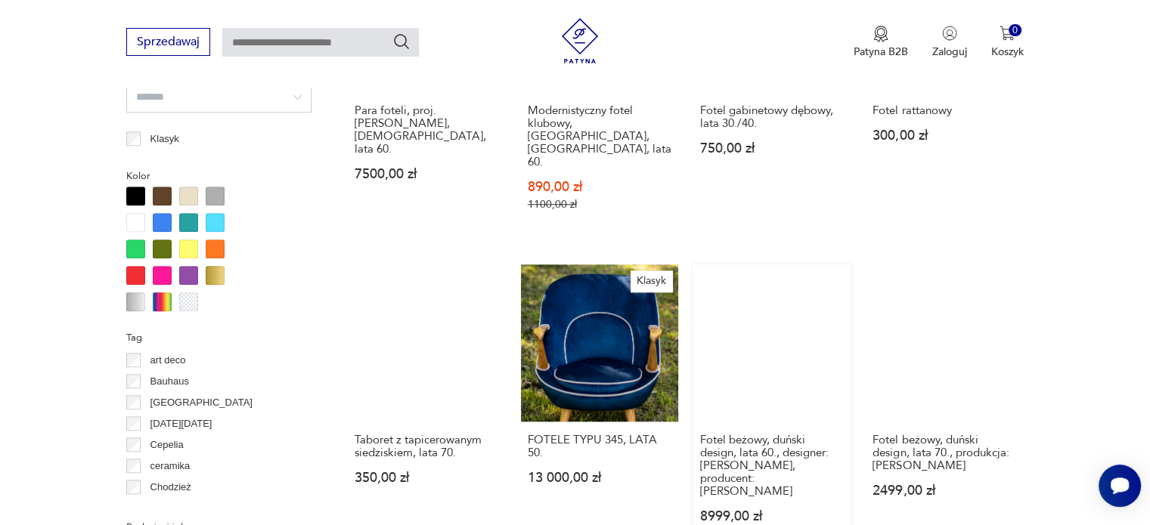
scroll to position [1534, 0]
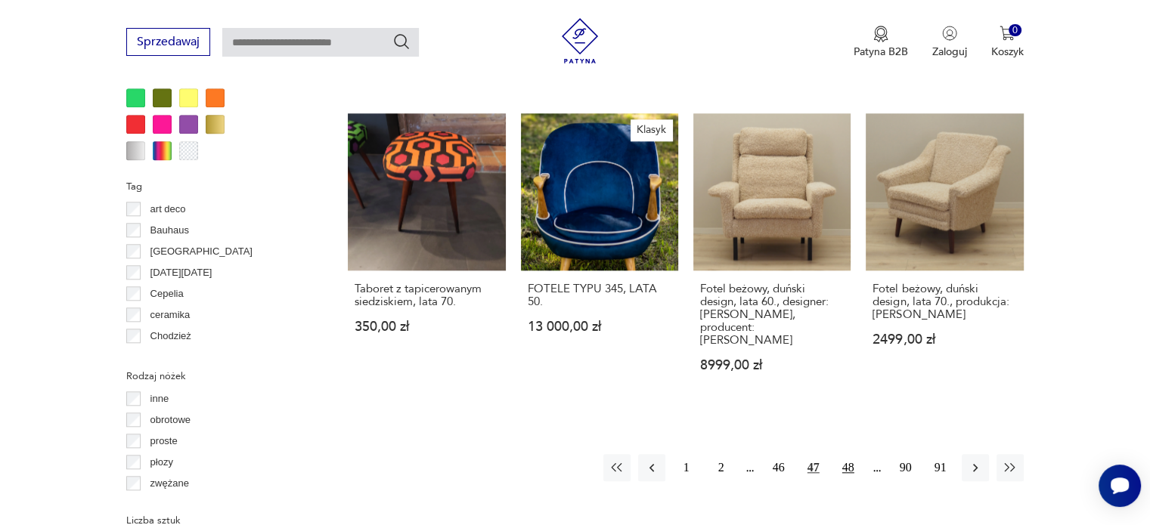
click at [847, 454] on button "48" at bounding box center [847, 467] width 27 height 27
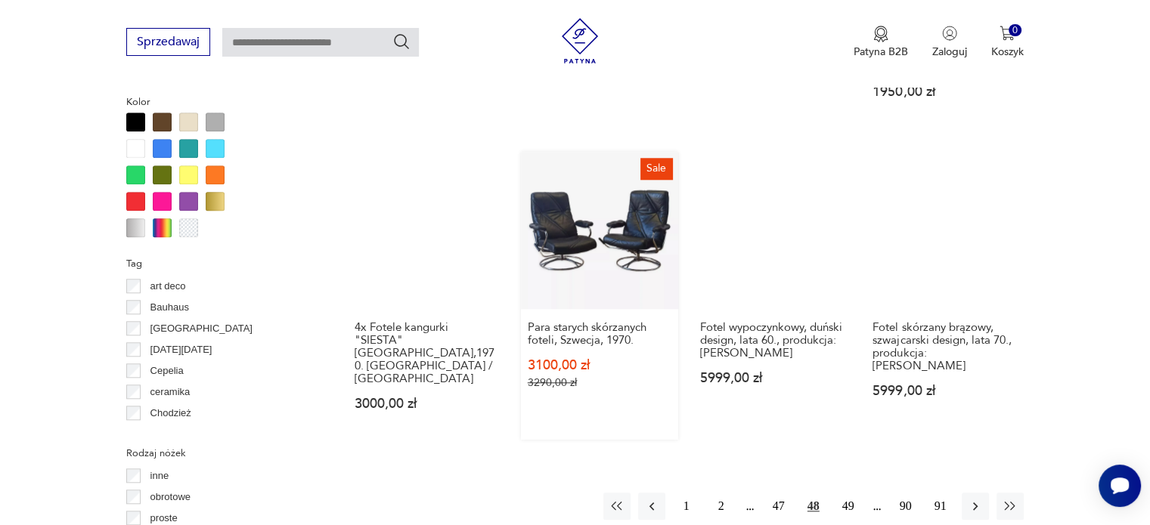
scroll to position [1534, 0]
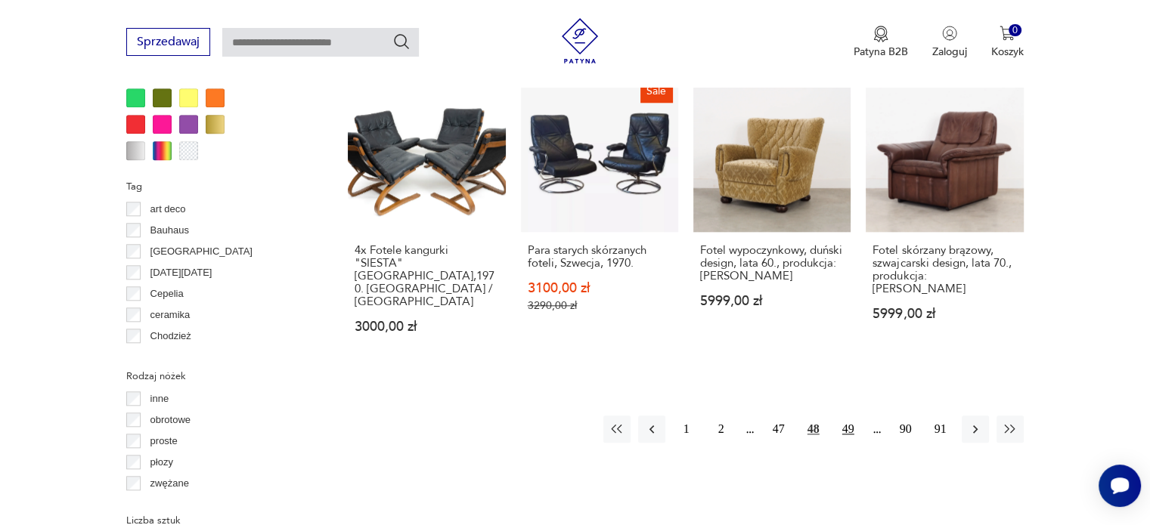
click at [852, 416] on button "49" at bounding box center [847, 429] width 27 height 27
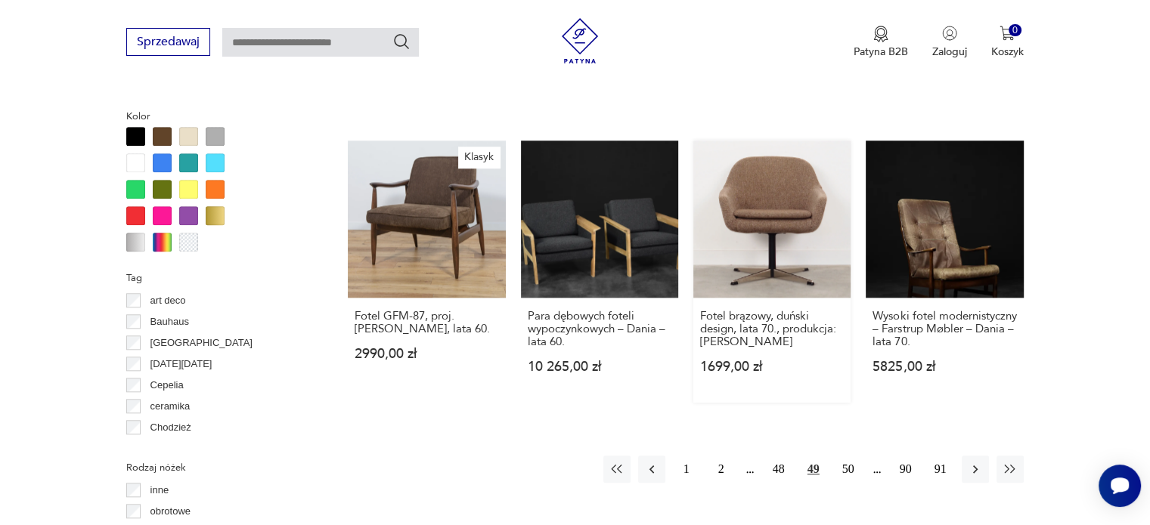
scroll to position [1459, 0]
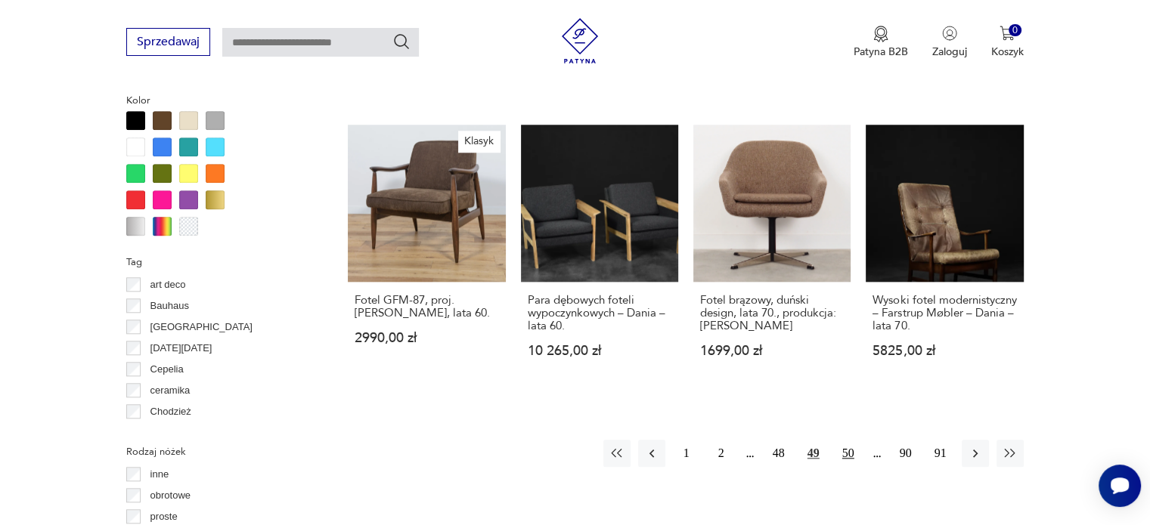
click at [843, 440] on button "50" at bounding box center [847, 453] width 27 height 27
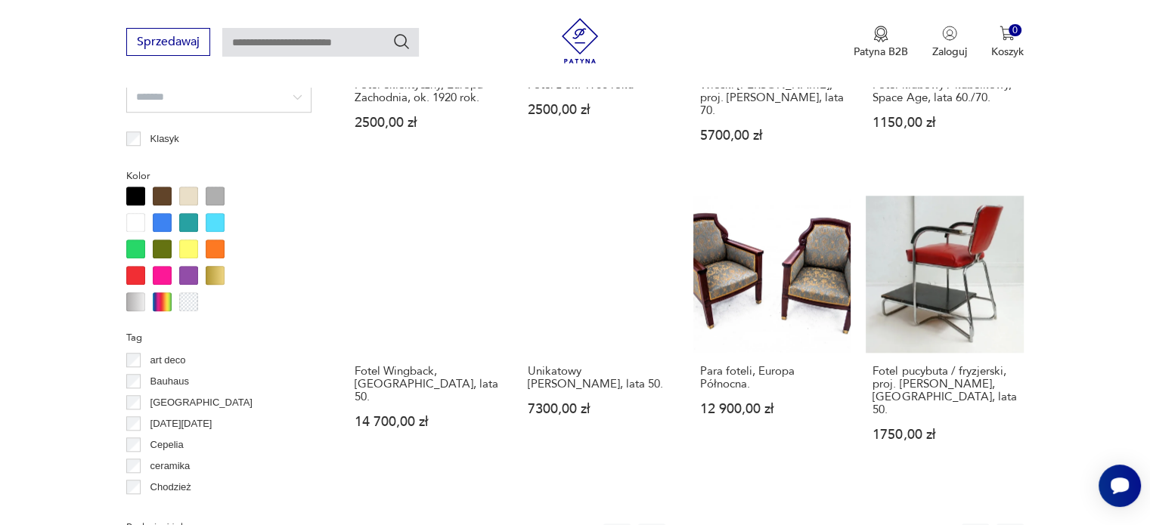
scroll to position [1459, 0]
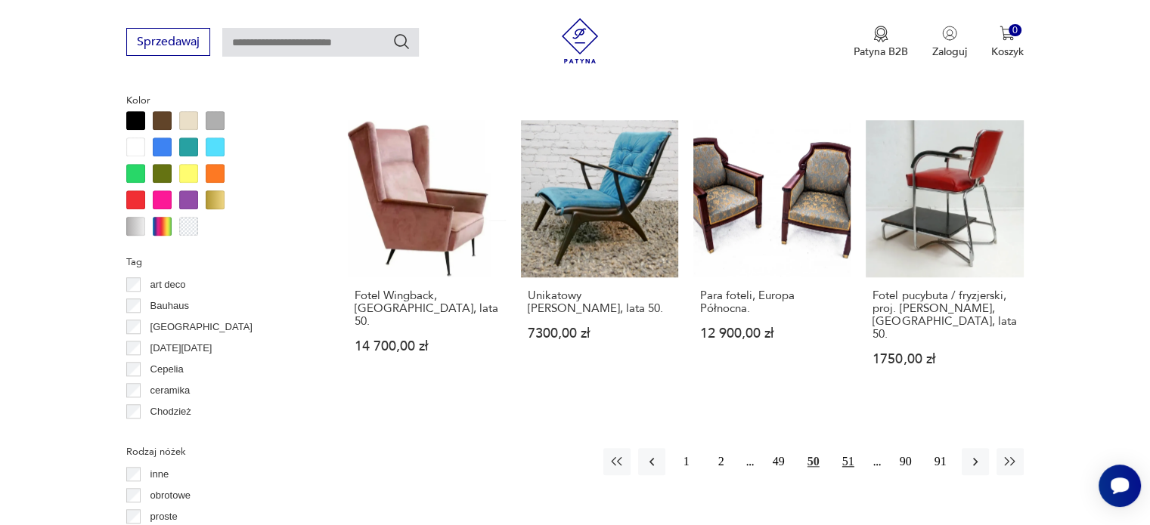
click at [851, 448] on button "51" at bounding box center [847, 461] width 27 height 27
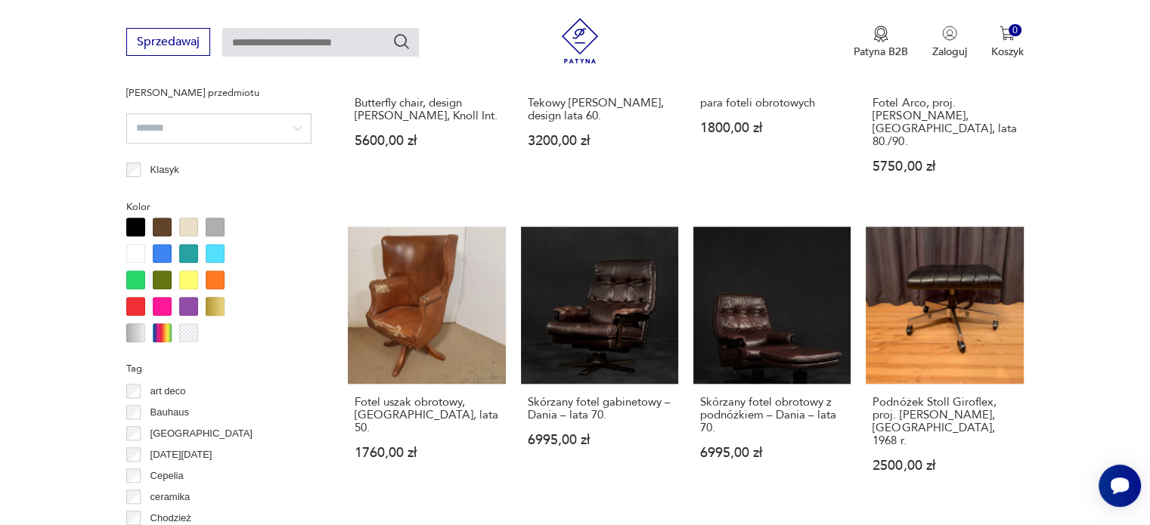
scroll to position [1534, 0]
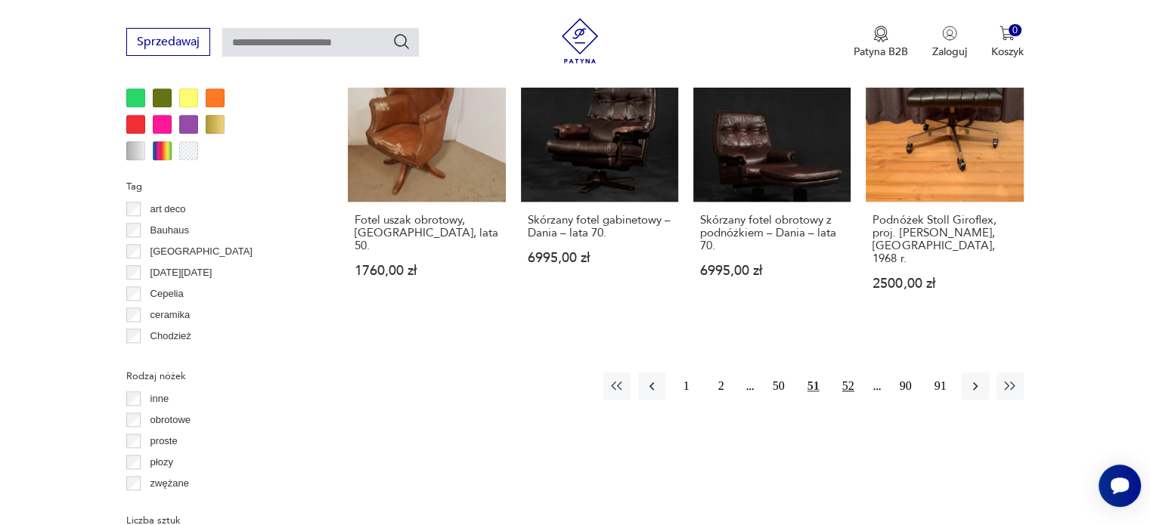
click at [840, 373] on button "52" at bounding box center [847, 386] width 27 height 27
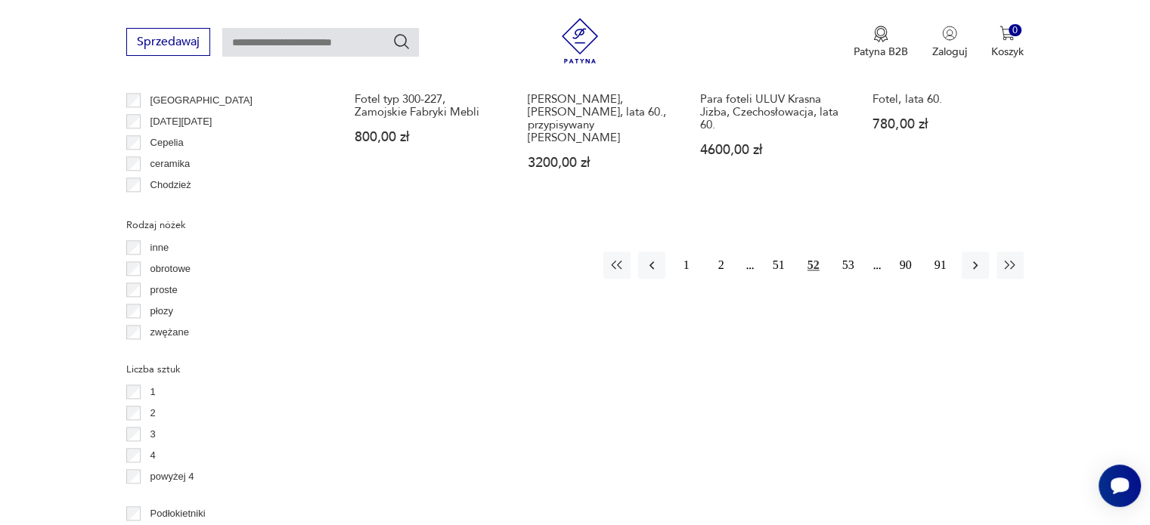
scroll to position [1459, 0]
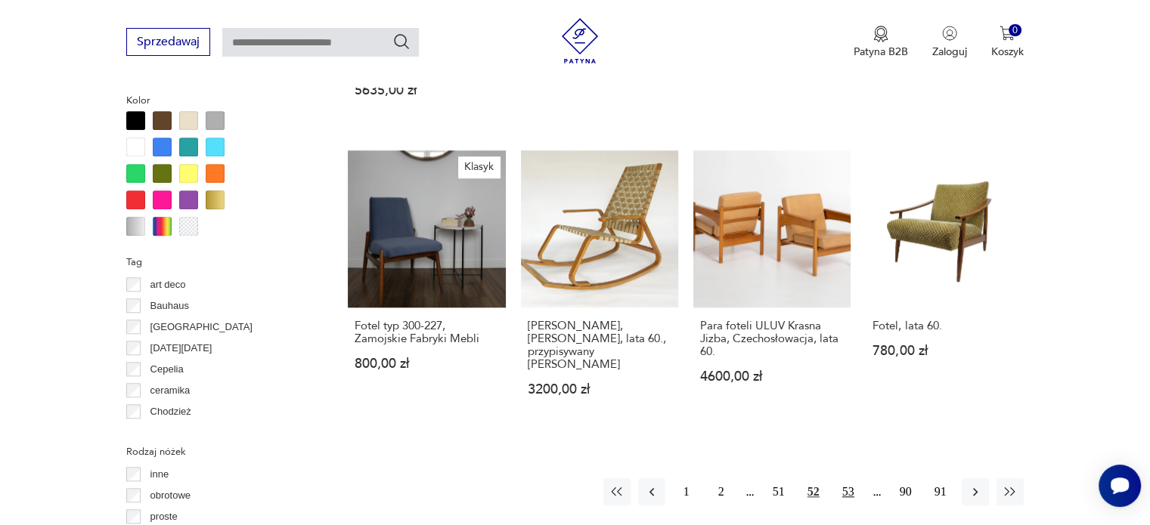
click at [850, 478] on button "53" at bounding box center [847, 491] width 27 height 27
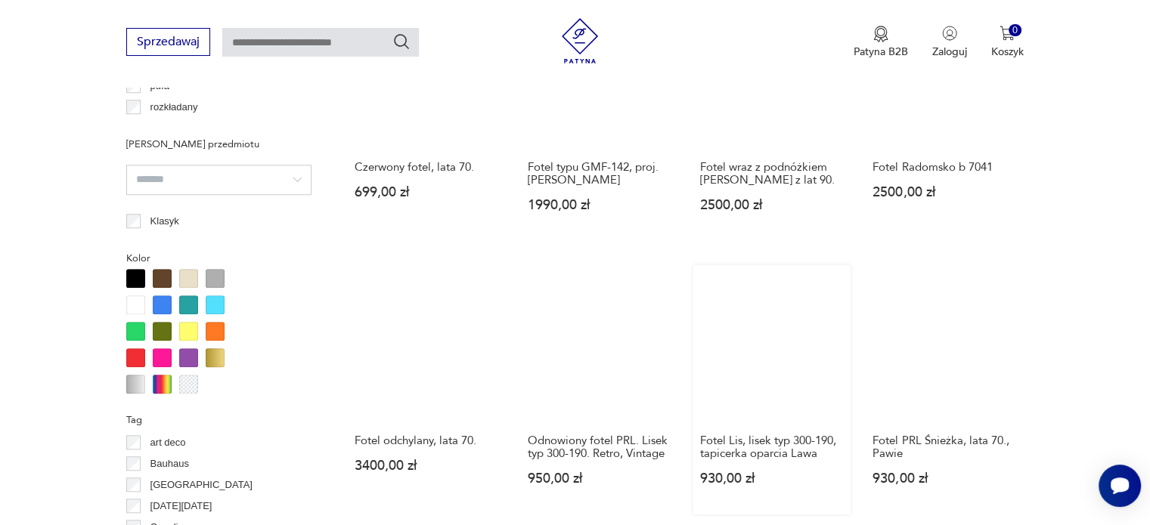
scroll to position [1383, 0]
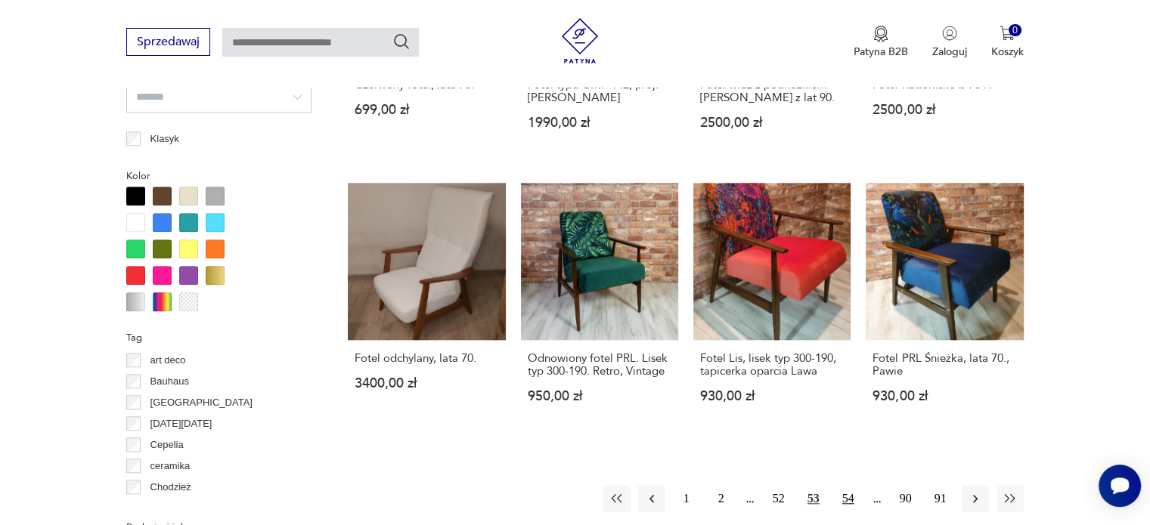
click at [843, 489] on button "54" at bounding box center [847, 498] width 27 height 27
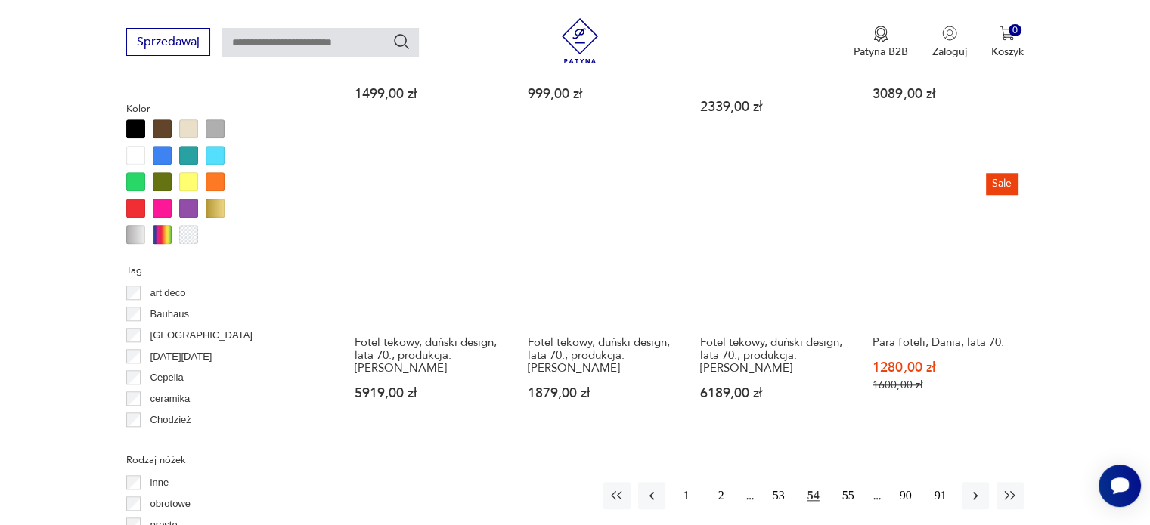
scroll to position [1459, 0]
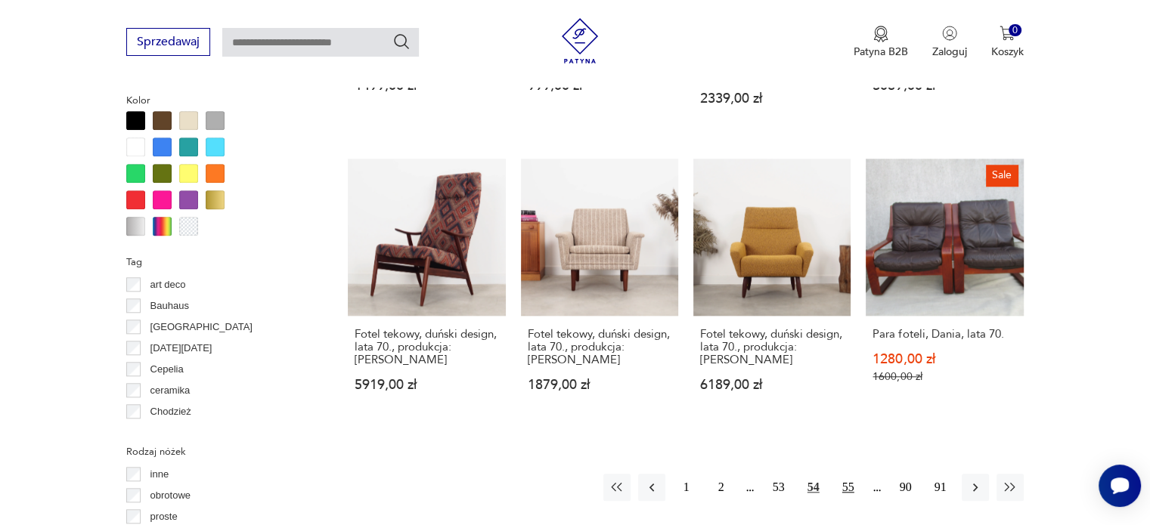
click at [850, 474] on button "55" at bounding box center [847, 487] width 27 height 27
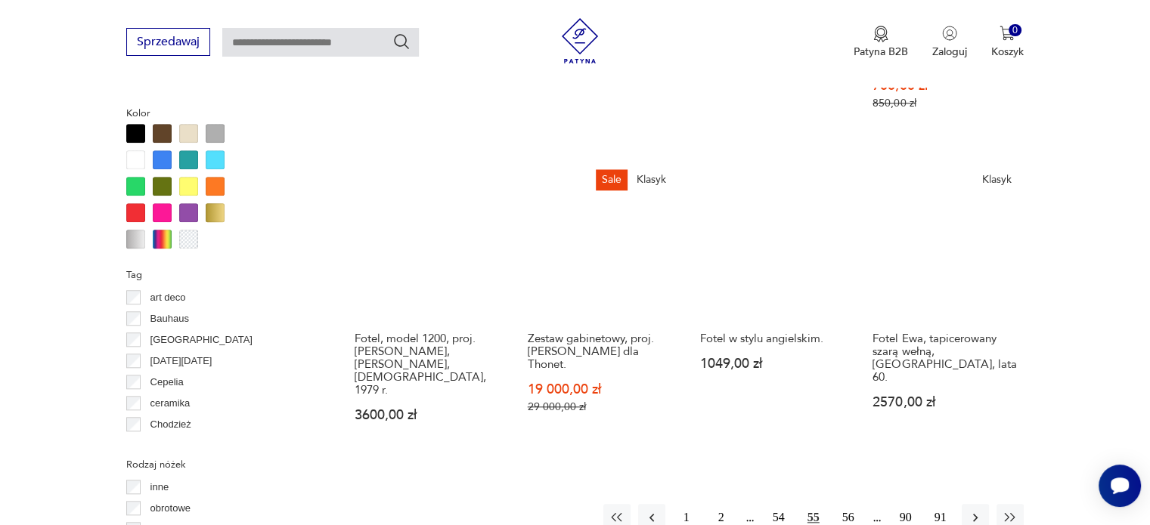
scroll to position [1534, 0]
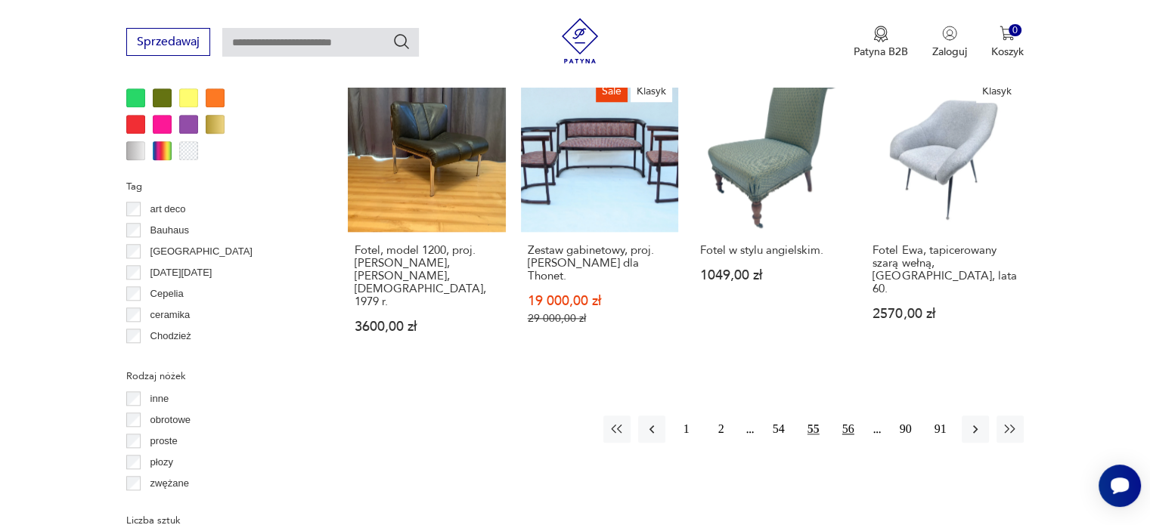
click at [849, 416] on button "56" at bounding box center [847, 429] width 27 height 27
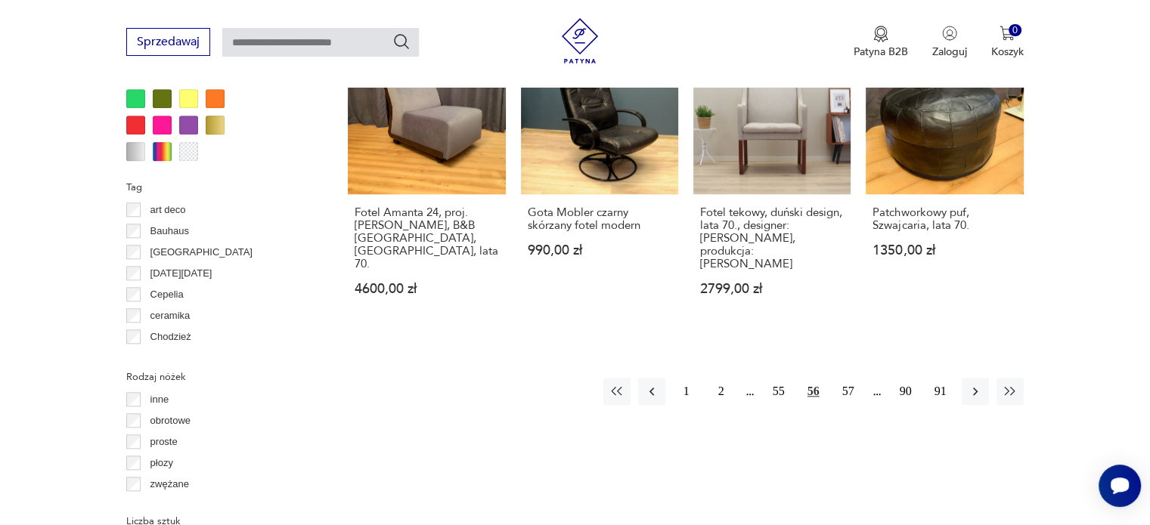
scroll to position [1534, 0]
click at [843, 383] on button "57" at bounding box center [847, 390] width 27 height 27
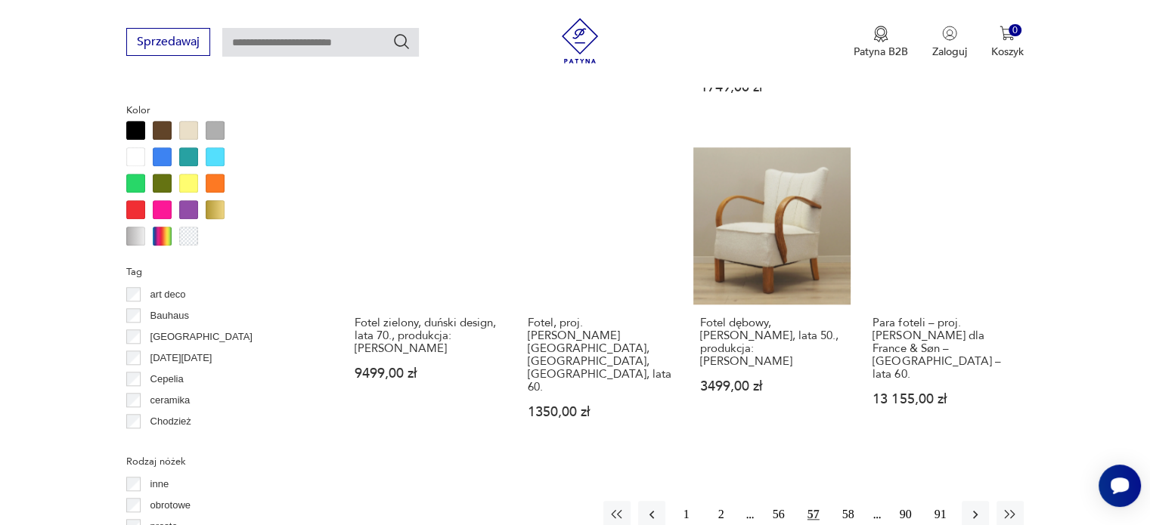
scroll to position [1610, 0]
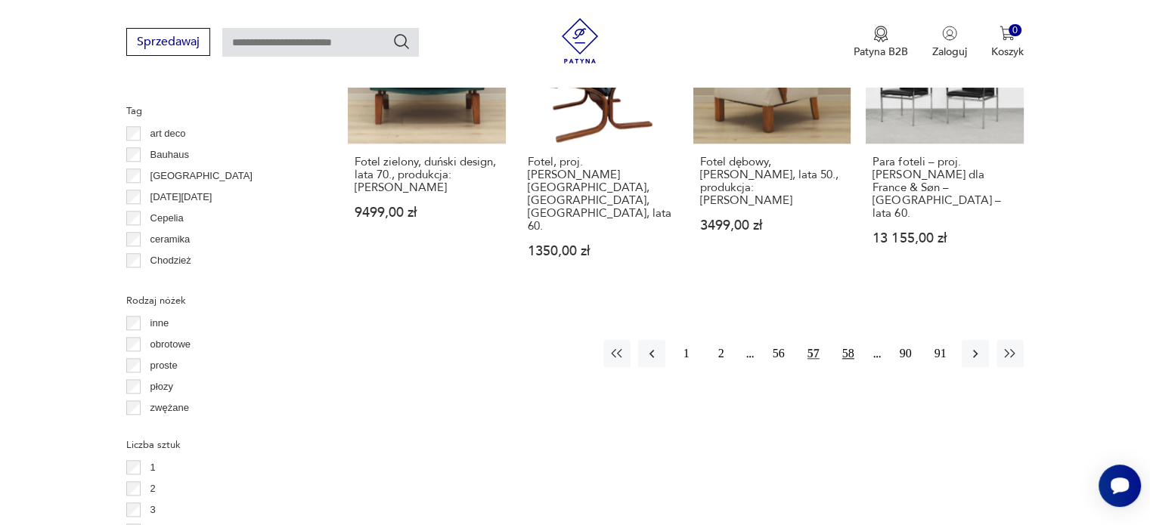
drag, startPoint x: 832, startPoint y: 270, endPoint x: 847, endPoint y: 272, distance: 14.5
click at [836, 340] on div "1 2 56 57 58 90 91" at bounding box center [813, 353] width 420 height 27
click at [848, 340] on button "58" at bounding box center [847, 353] width 27 height 27
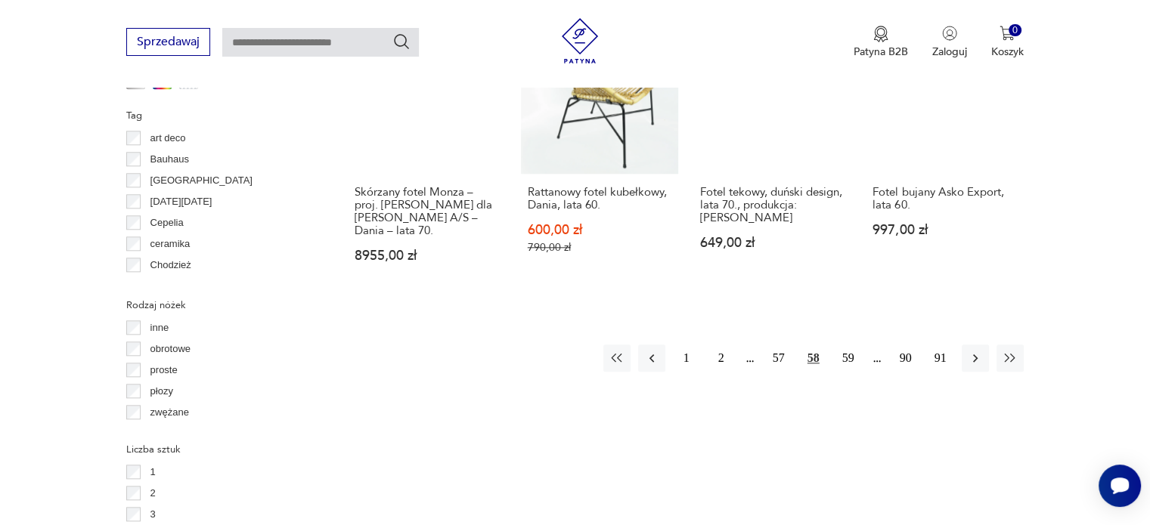
scroll to position [1610, 0]
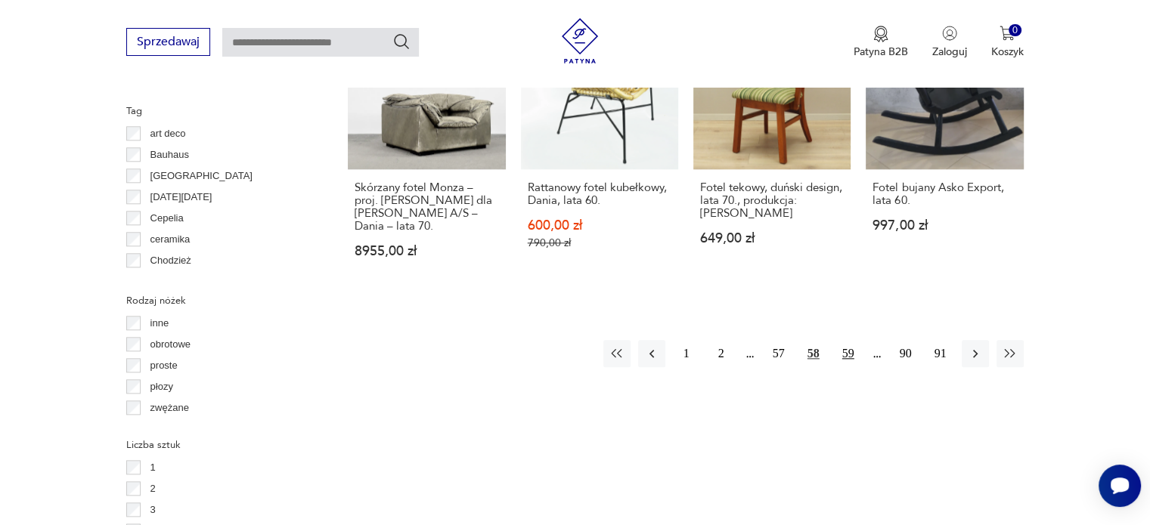
click at [853, 340] on button "59" at bounding box center [847, 353] width 27 height 27
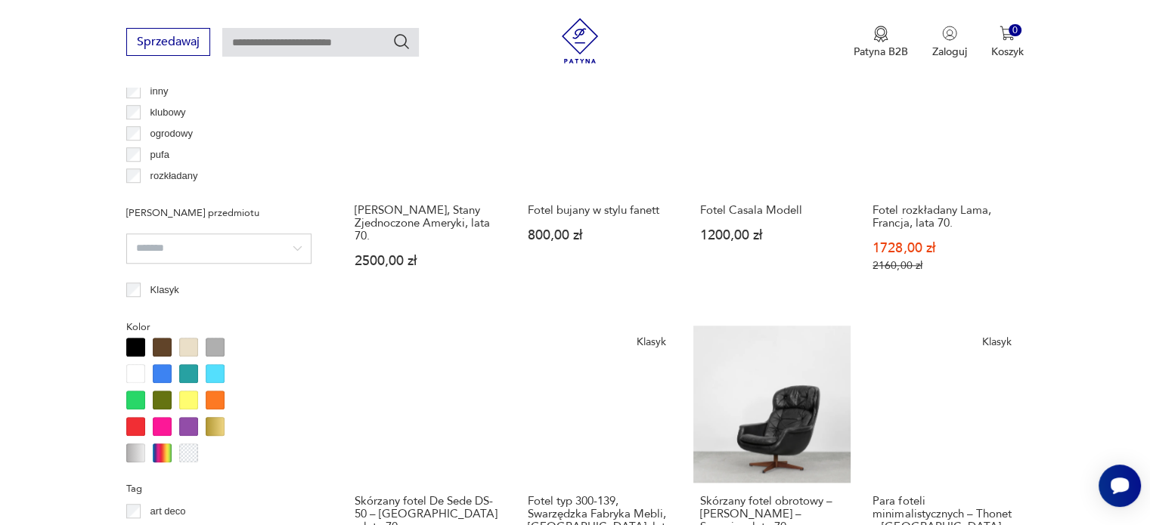
scroll to position [1459, 0]
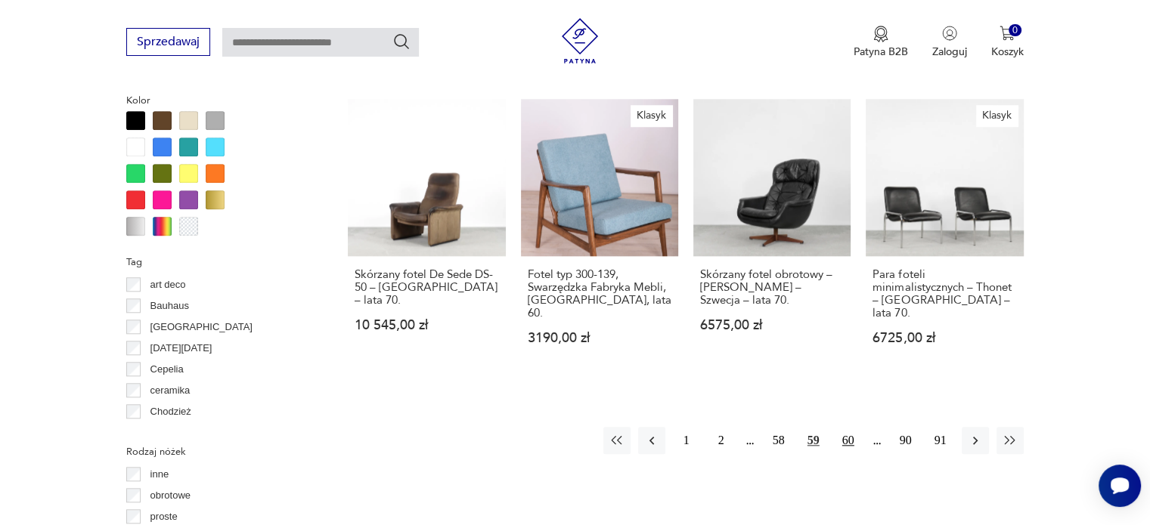
click at [848, 432] on button "60" at bounding box center [847, 440] width 27 height 27
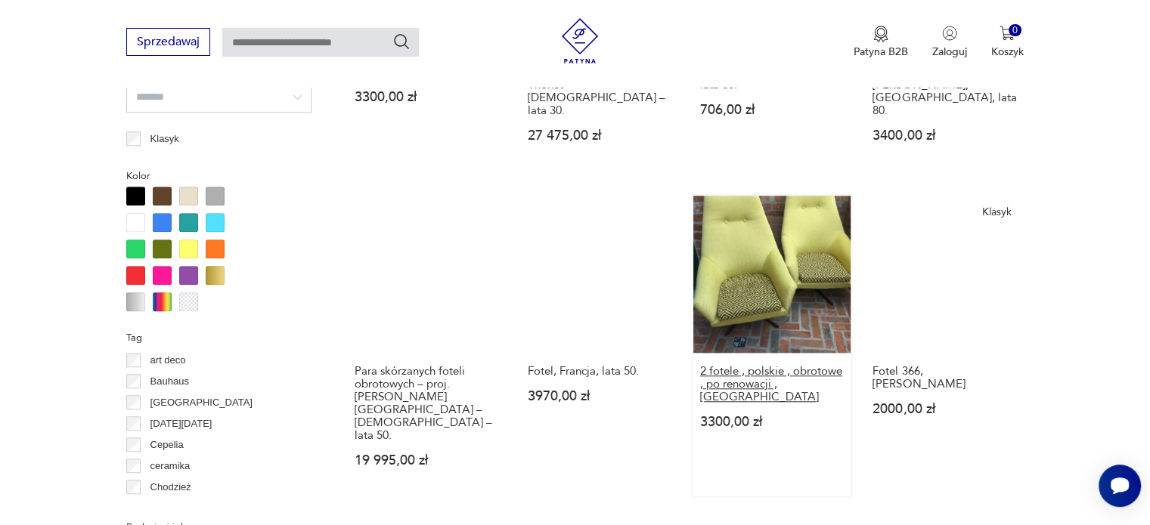
scroll to position [1459, 0]
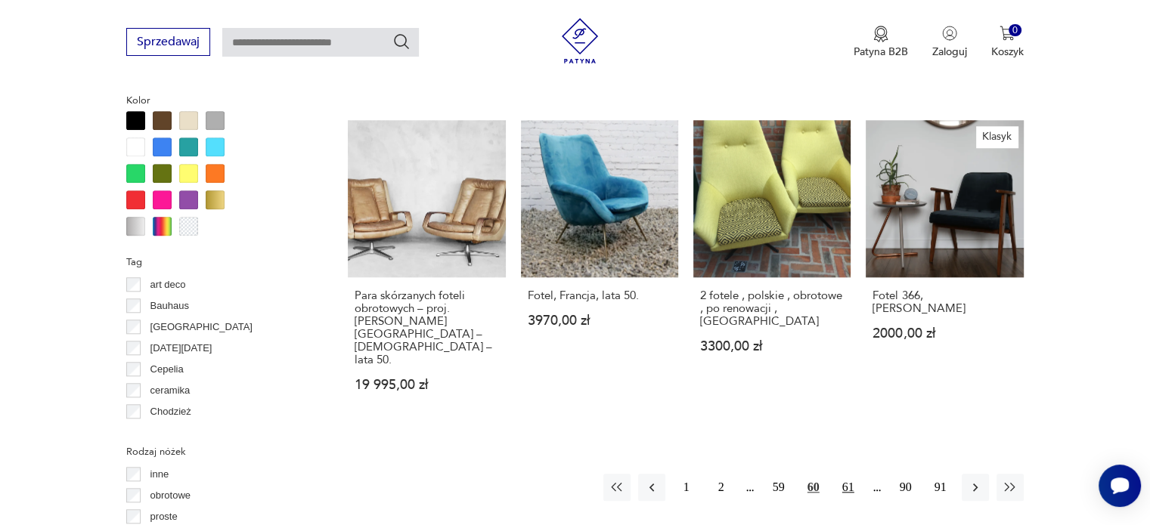
click at [847, 474] on button "61" at bounding box center [847, 487] width 27 height 27
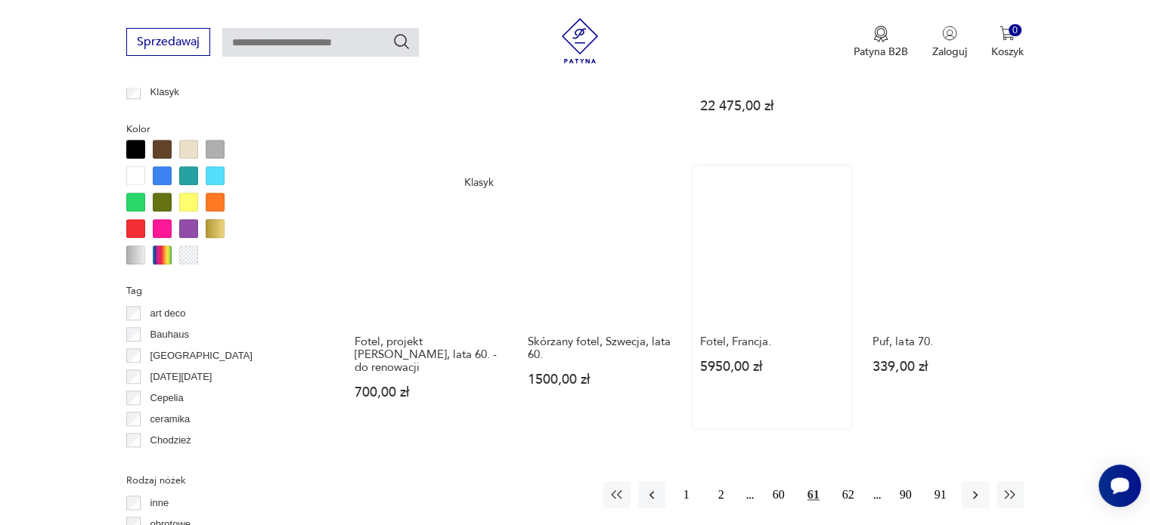
scroll to position [1459, 0]
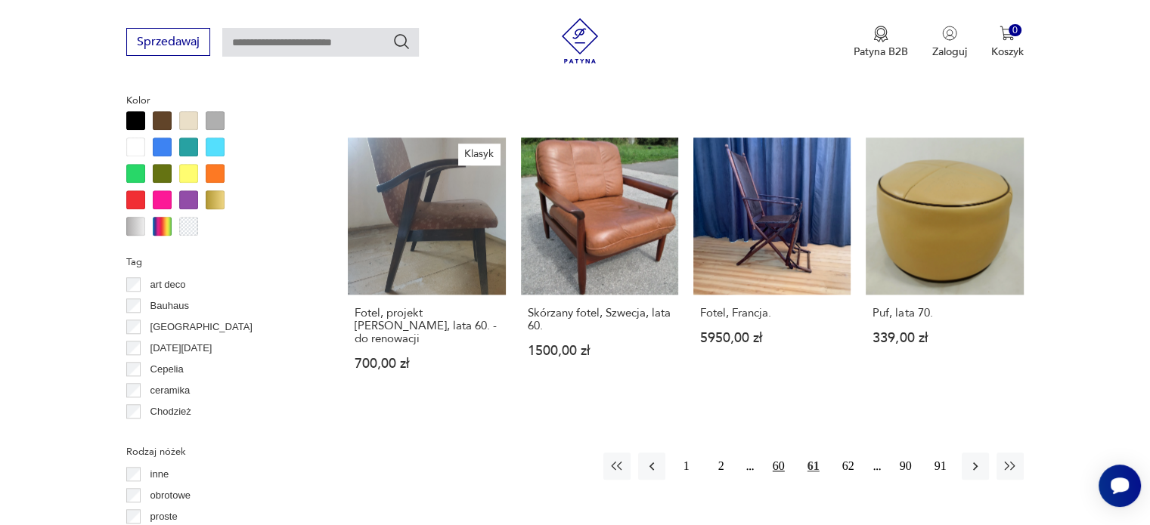
click at [783, 453] on button "60" at bounding box center [778, 466] width 27 height 27
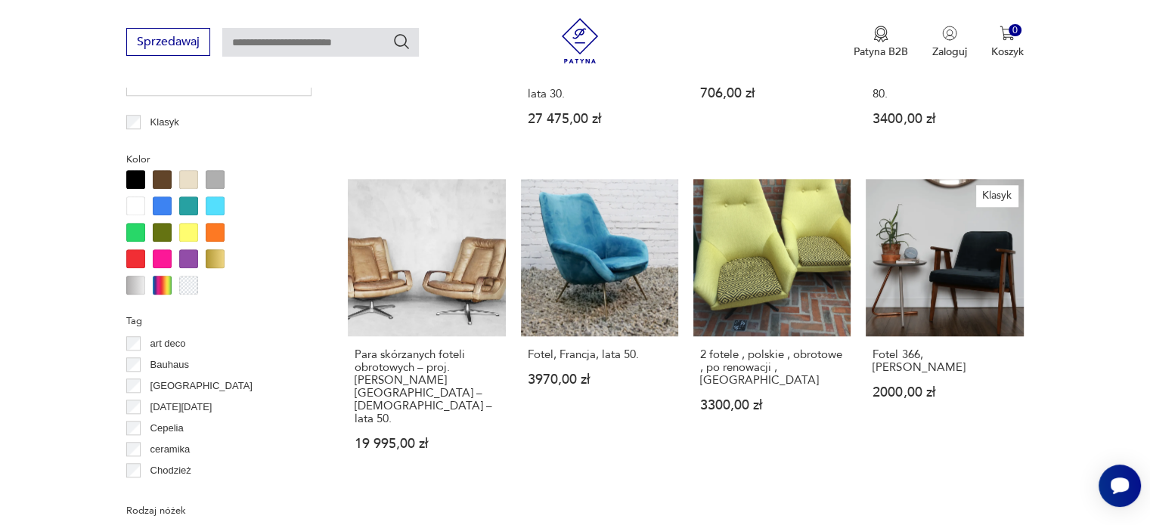
scroll to position [1383, 0]
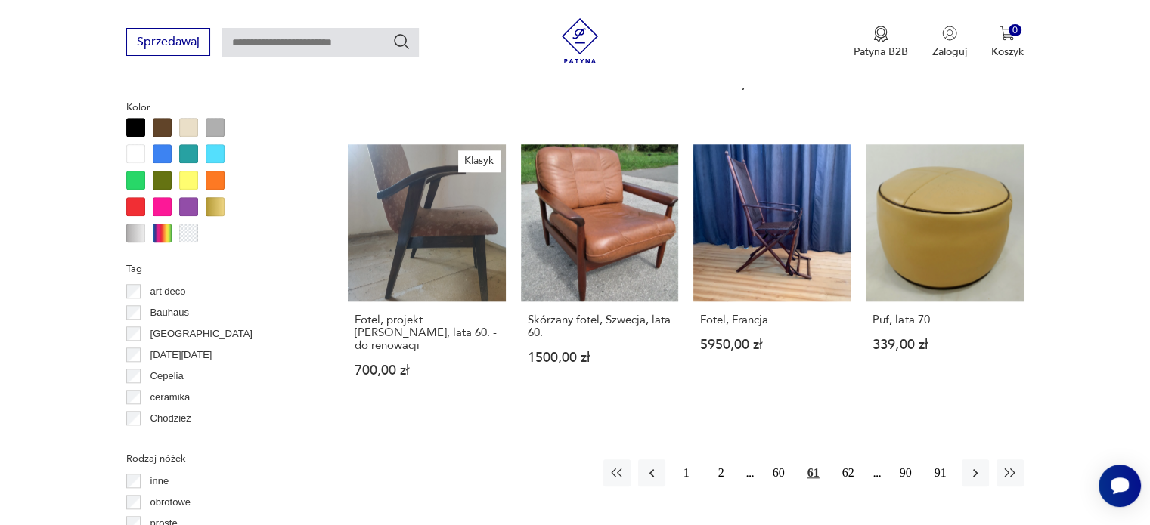
scroll to position [1534, 0]
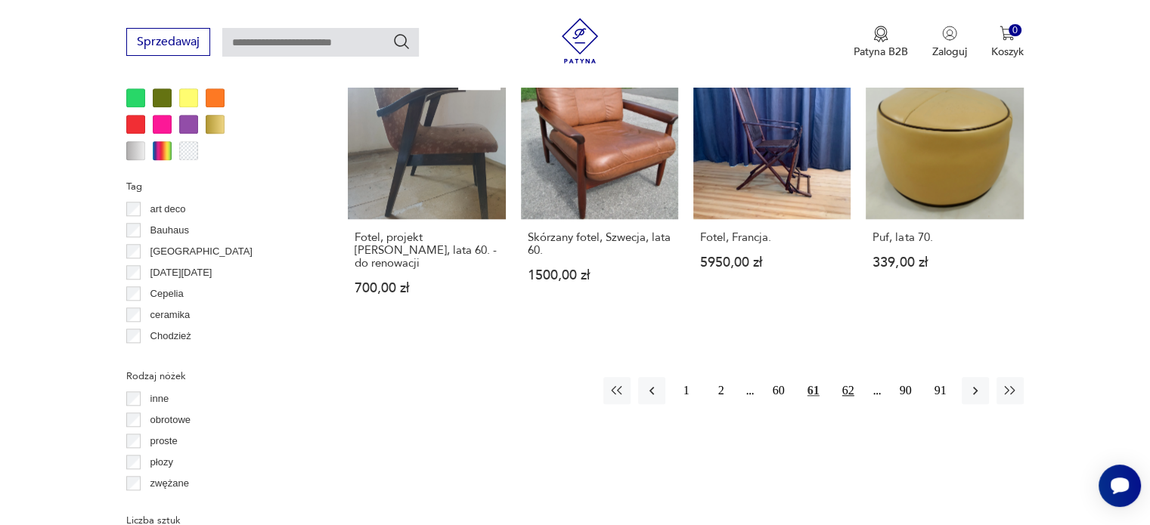
click at [848, 377] on button "62" at bounding box center [847, 390] width 27 height 27
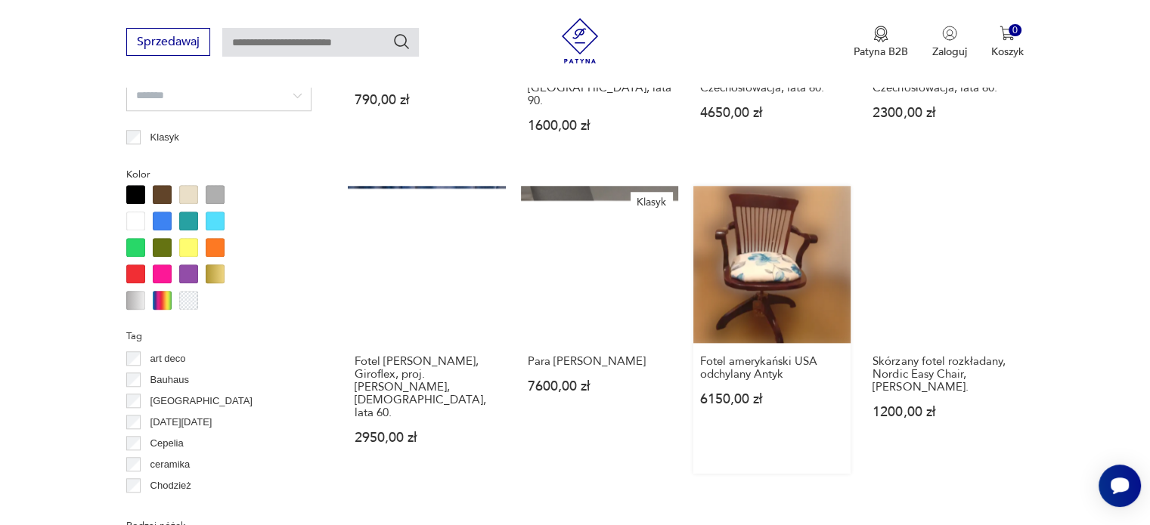
scroll to position [1534, 0]
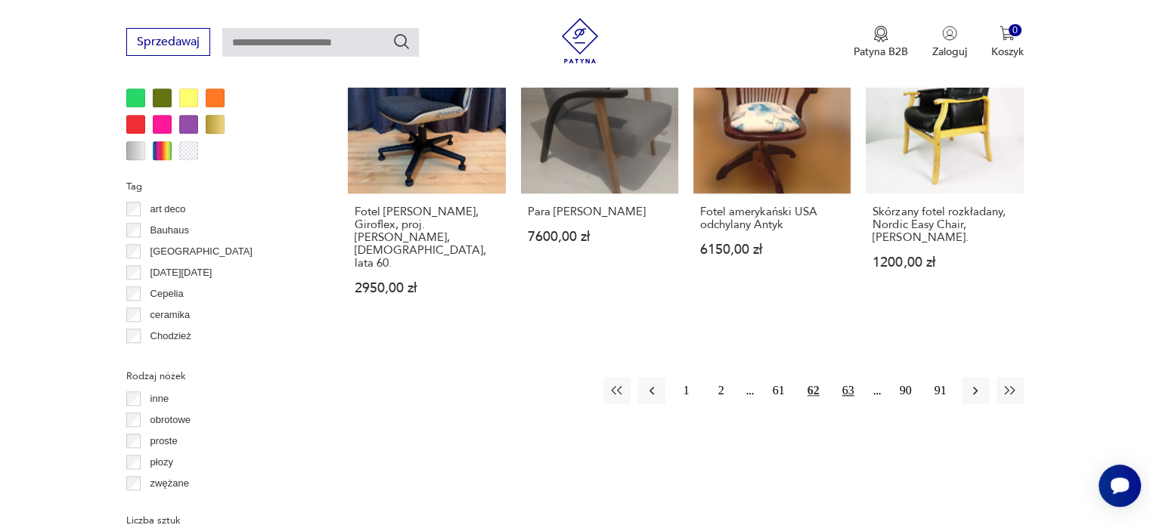
click at [845, 377] on button "63" at bounding box center [847, 390] width 27 height 27
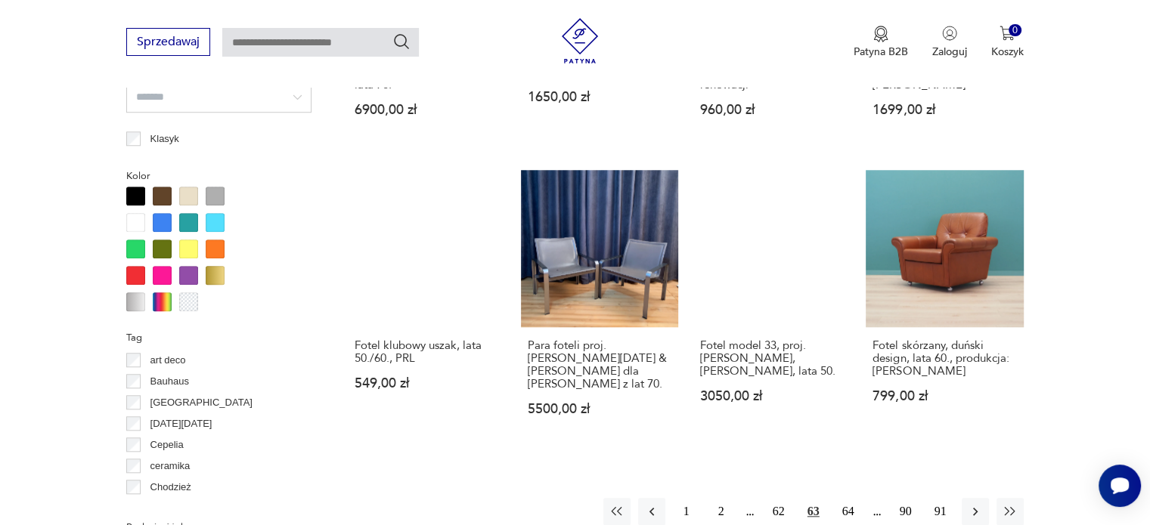
scroll to position [1459, 0]
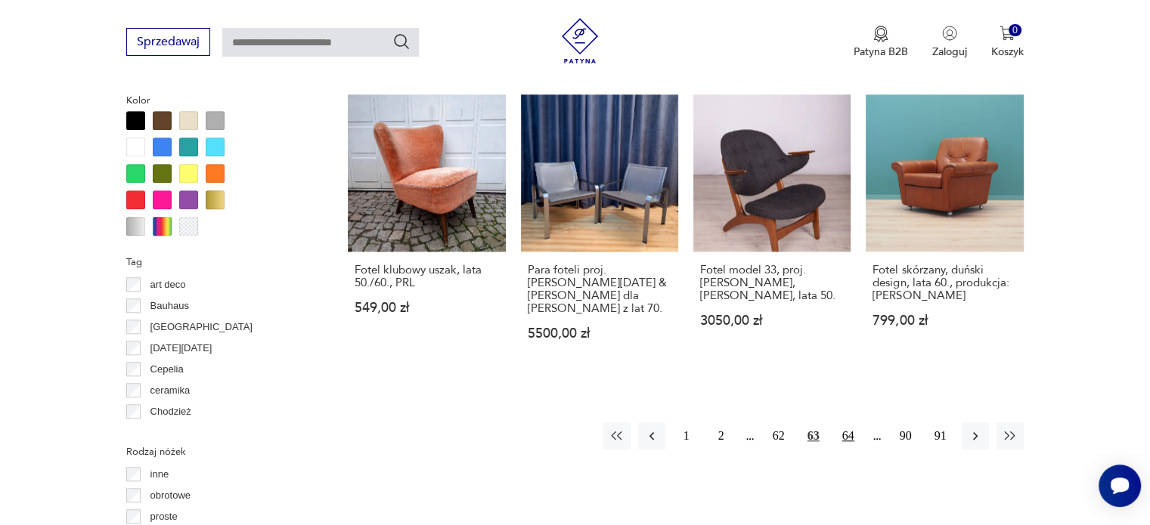
click at [843, 422] on button "64" at bounding box center [847, 435] width 27 height 27
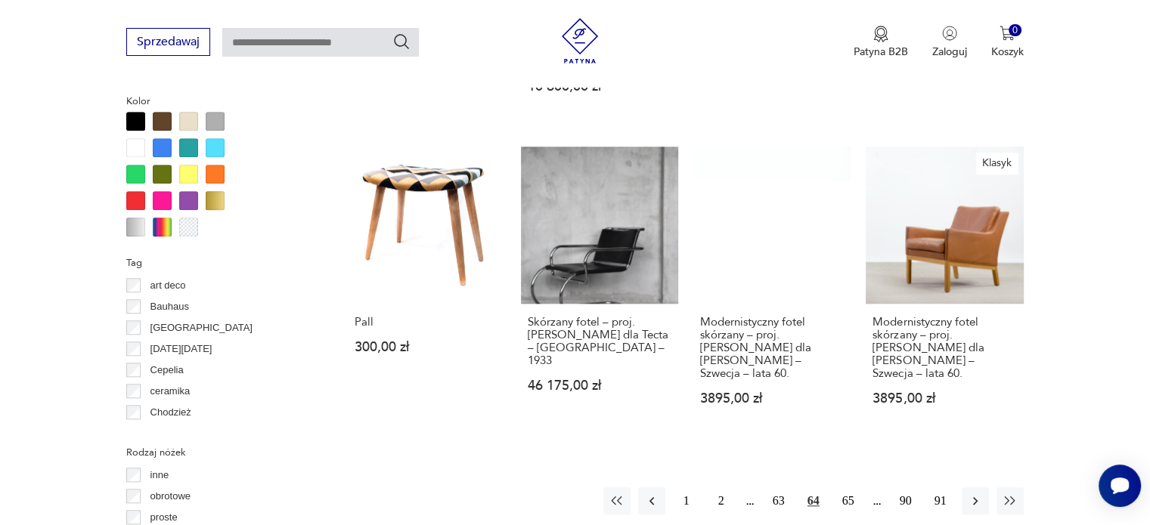
scroll to position [1459, 0]
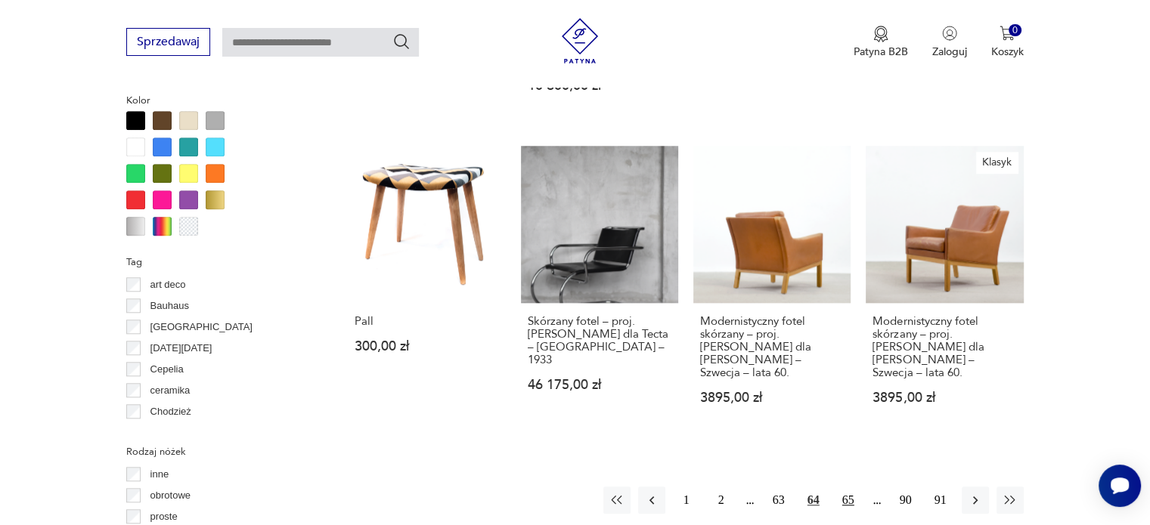
click at [843, 487] on button "65" at bounding box center [847, 500] width 27 height 27
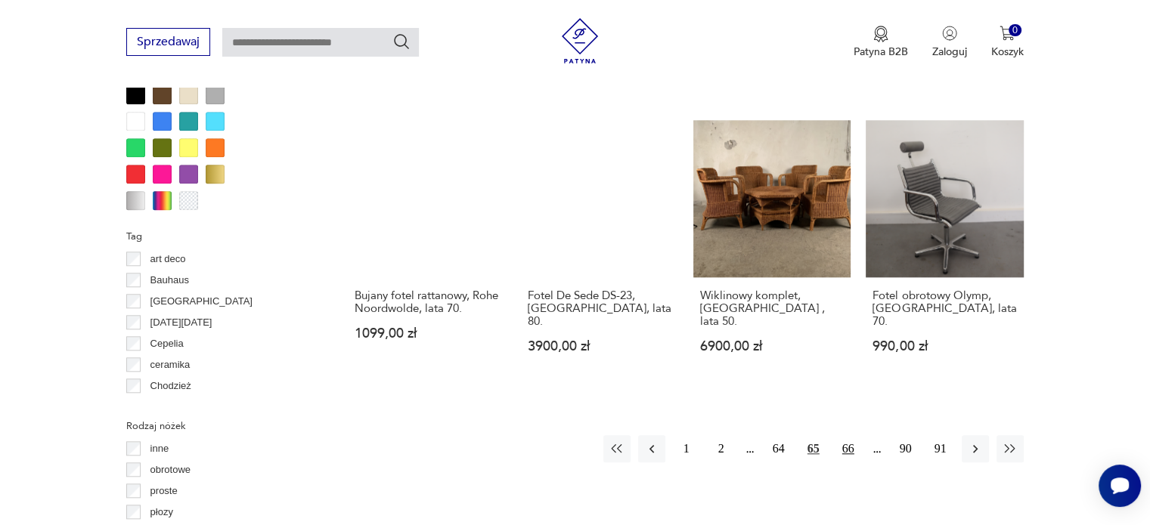
scroll to position [1459, 0]
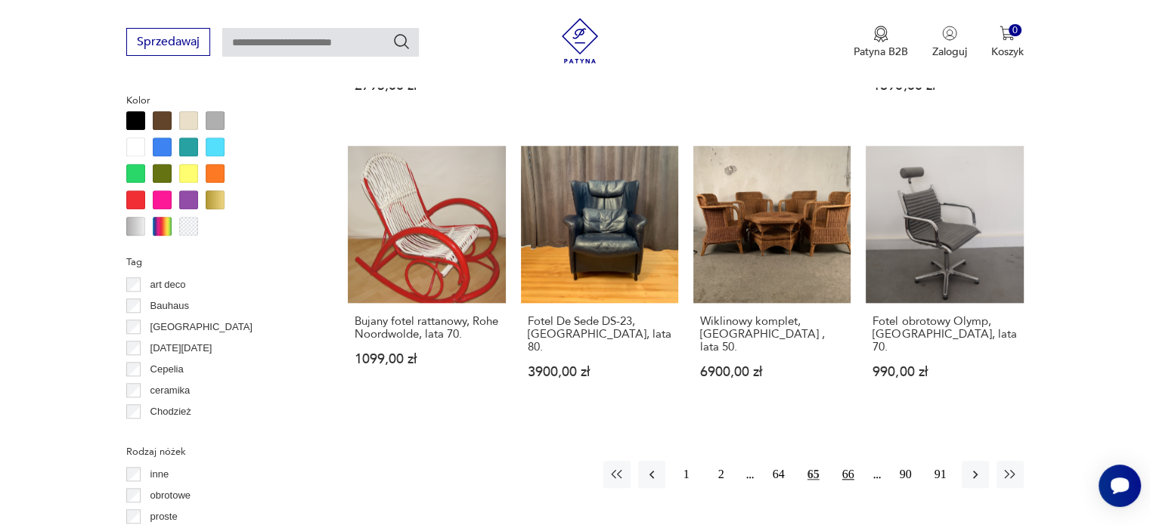
click at [843, 461] on button "66" at bounding box center [847, 474] width 27 height 27
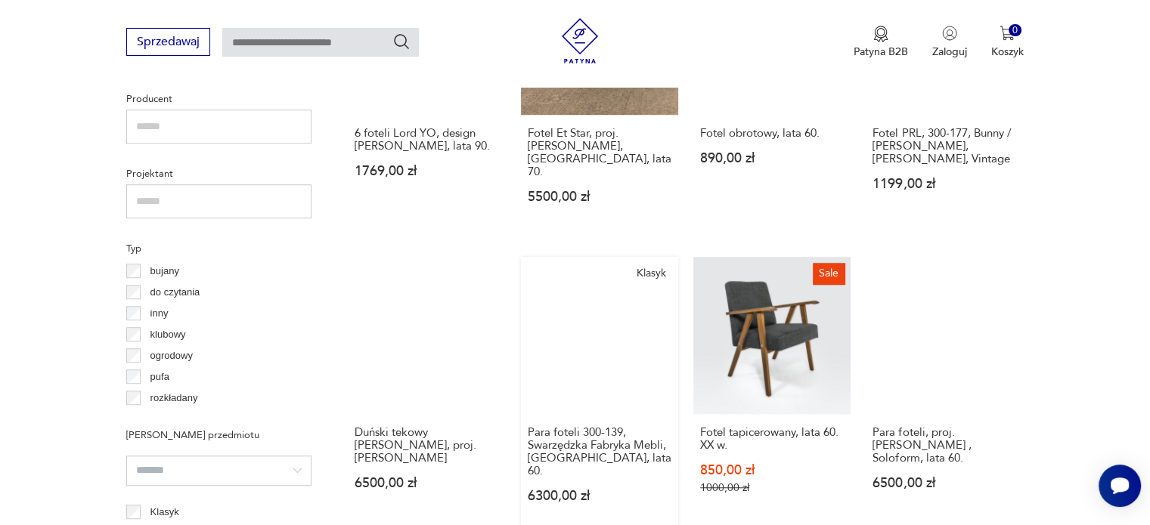
scroll to position [854, 0]
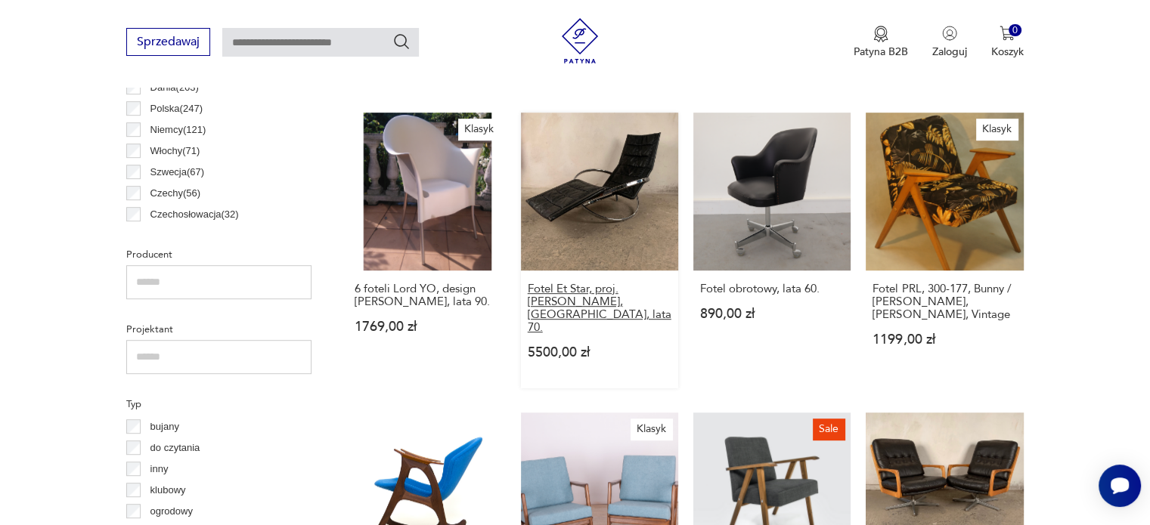
drag, startPoint x: 584, startPoint y: 290, endPoint x: 596, endPoint y: 293, distance: 12.5
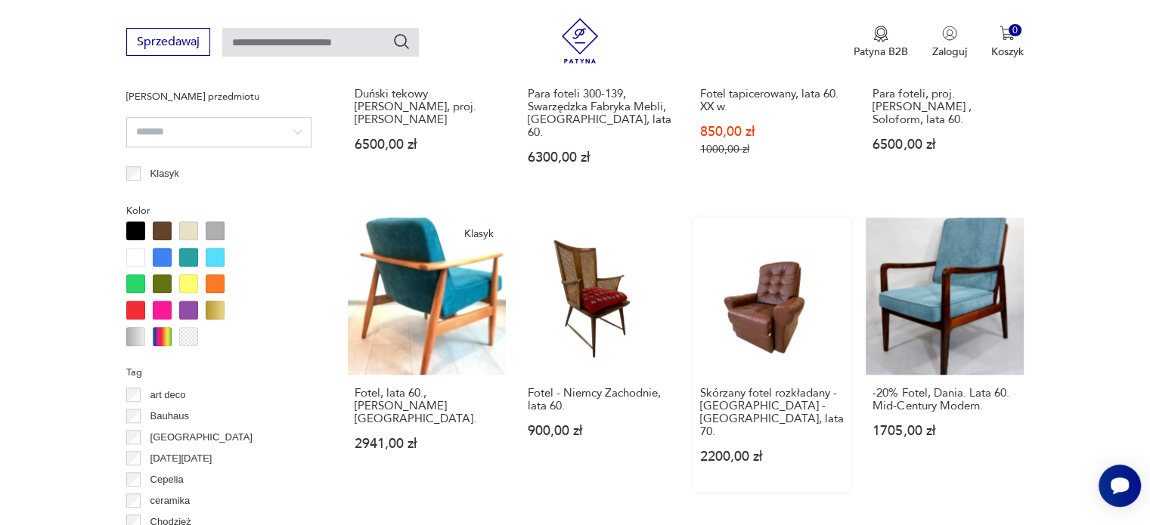
scroll to position [1459, 0]
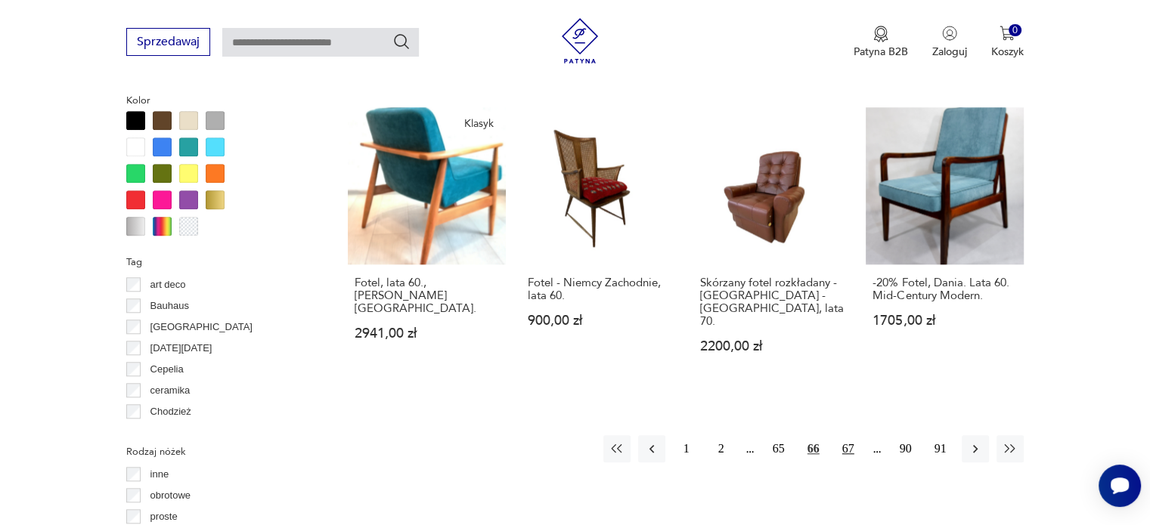
click at [853, 435] on button "67" at bounding box center [847, 448] width 27 height 27
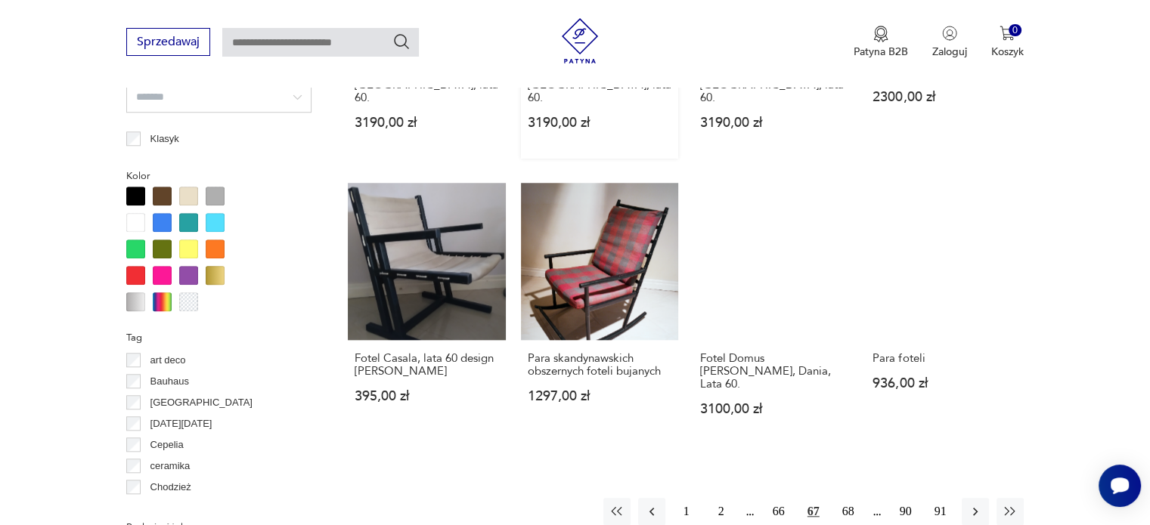
scroll to position [1459, 0]
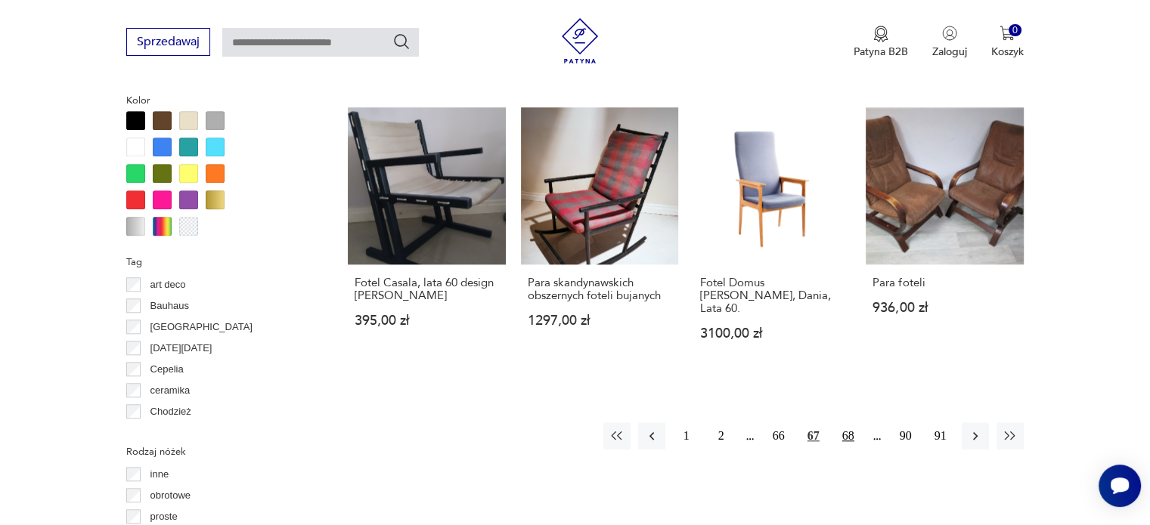
click at [854, 422] on button "68" at bounding box center [847, 435] width 27 height 27
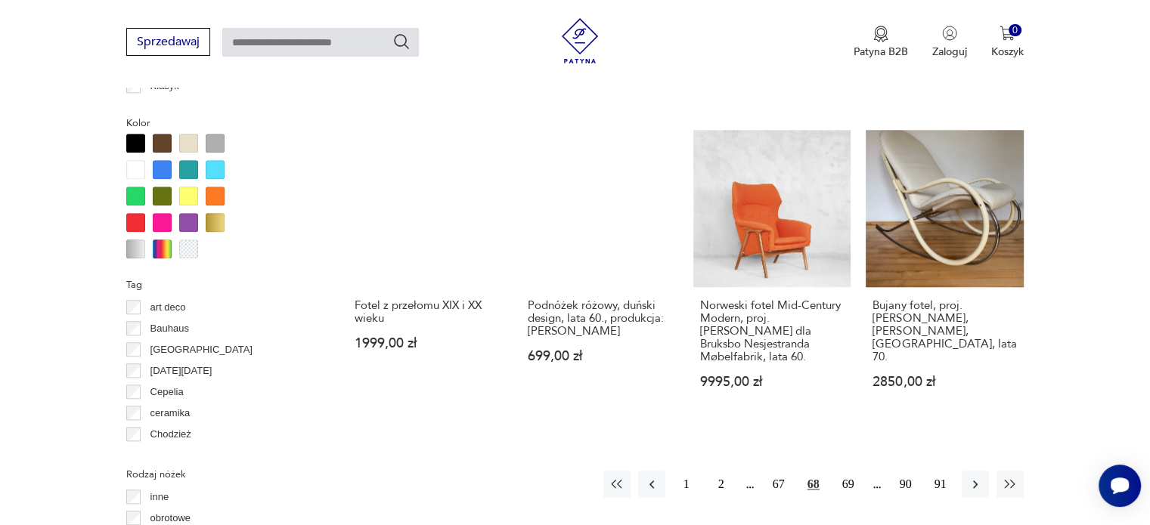
scroll to position [1459, 0]
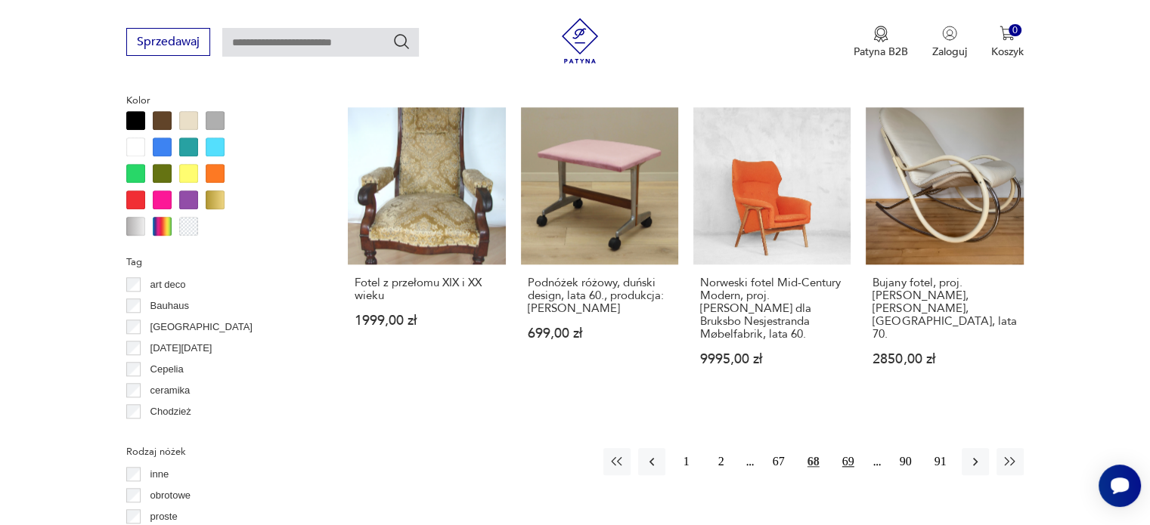
click at [840, 448] on button "69" at bounding box center [847, 461] width 27 height 27
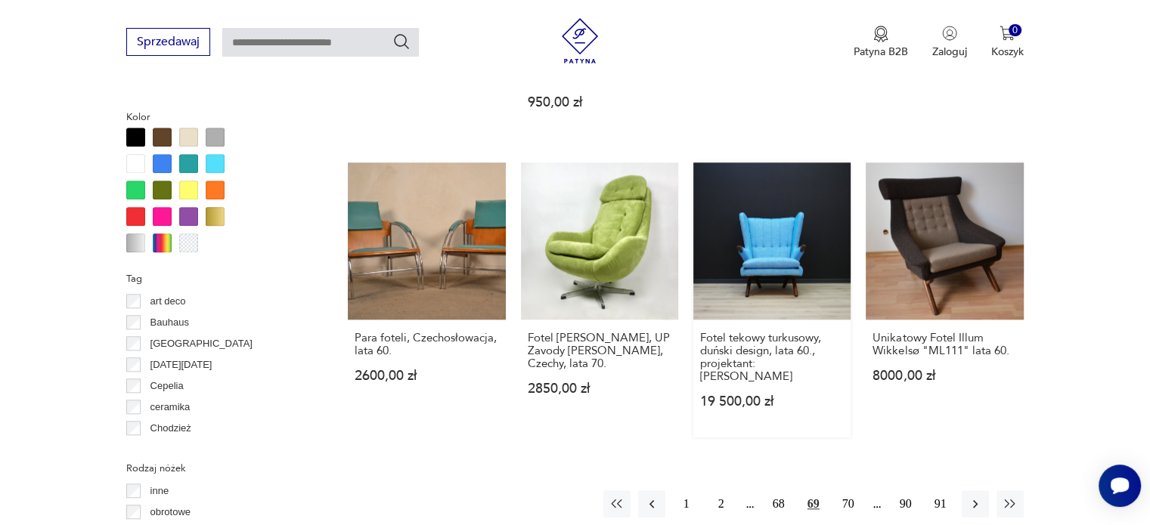
scroll to position [1459, 0]
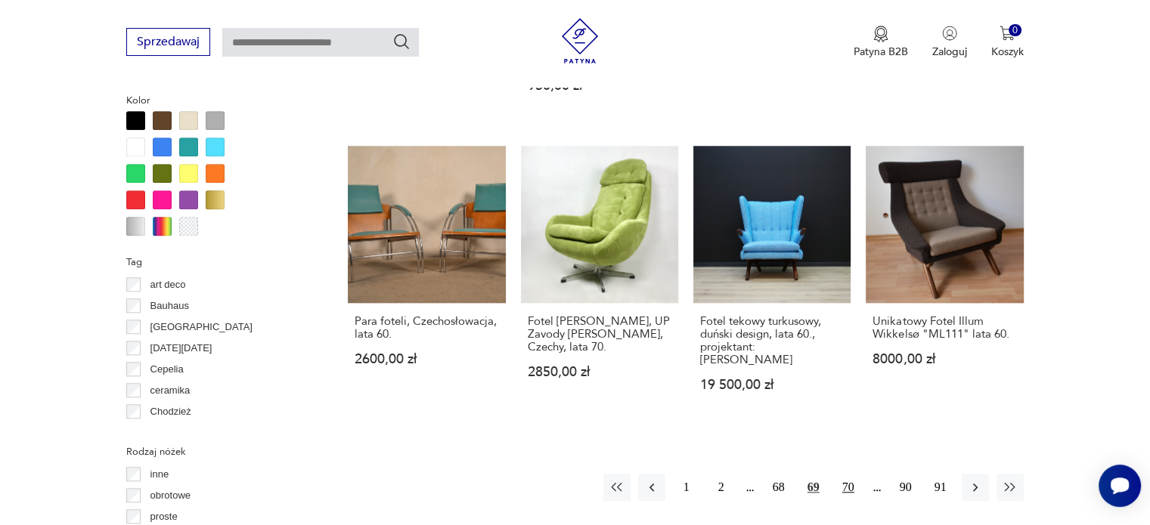
click at [850, 474] on button "70" at bounding box center [847, 487] width 27 height 27
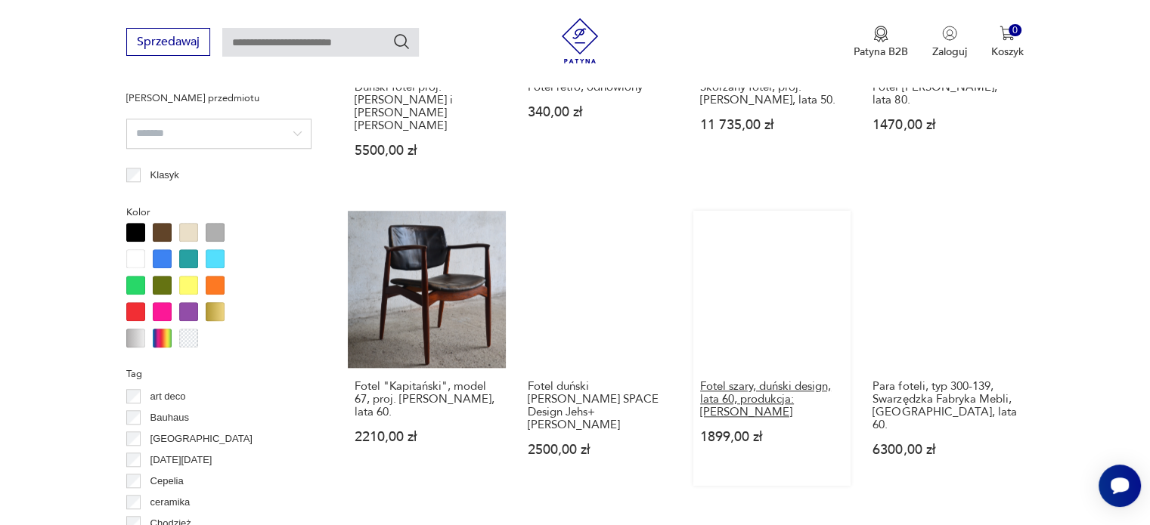
scroll to position [1383, 0]
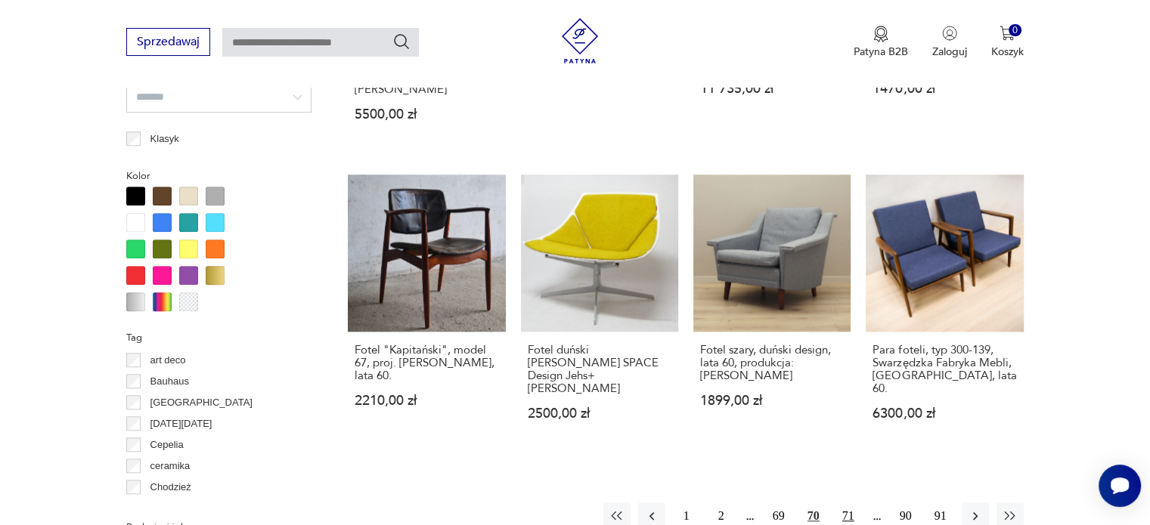
click at [850, 503] on button "71" at bounding box center [847, 516] width 27 height 27
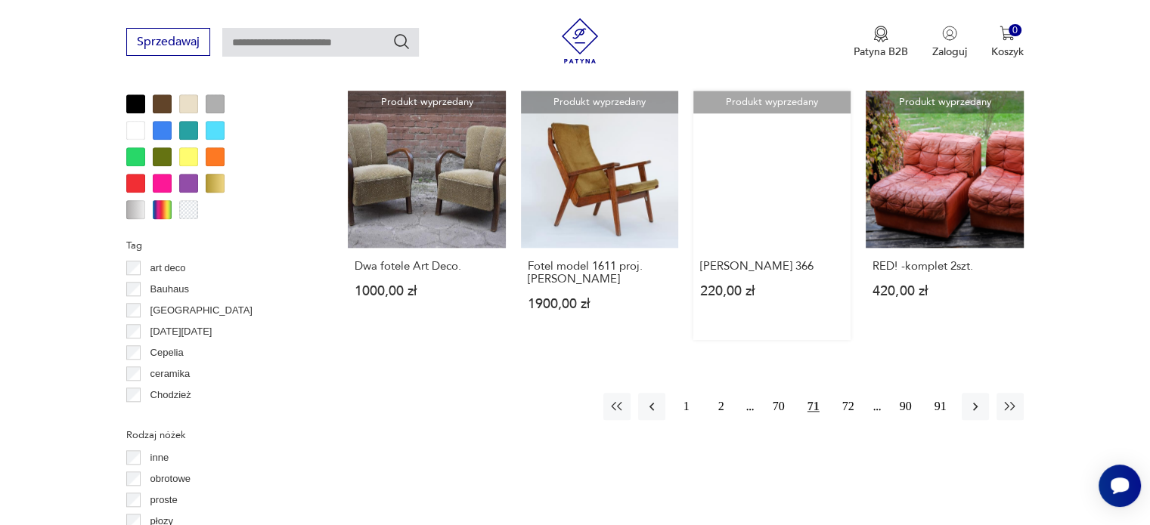
scroll to position [1534, 0]
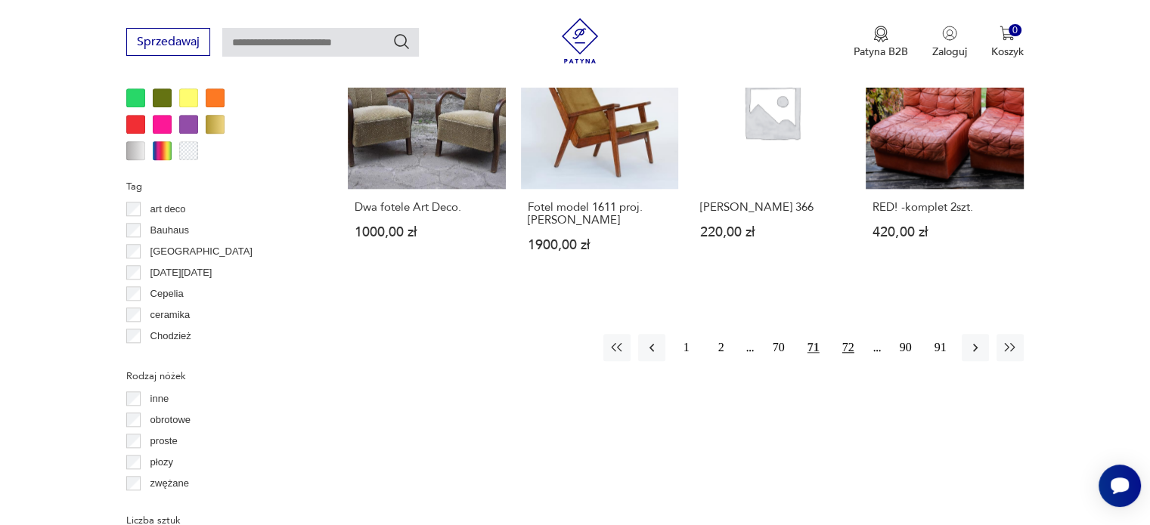
click at [845, 350] on button "72" at bounding box center [847, 347] width 27 height 27
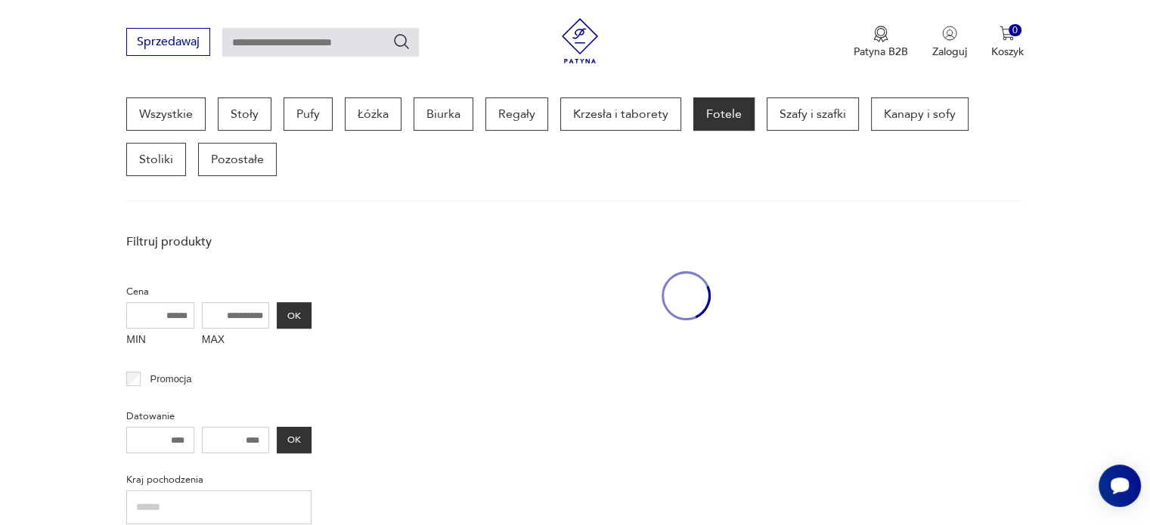
scroll to position [401, 0]
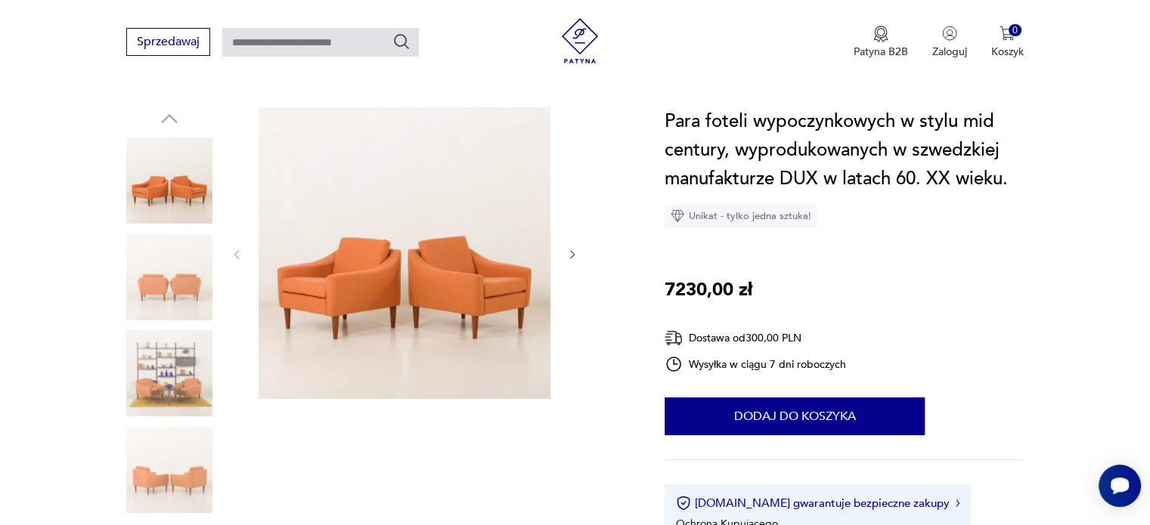
scroll to position [151, 0]
